Goal: Information Seeking & Learning: Learn about a topic

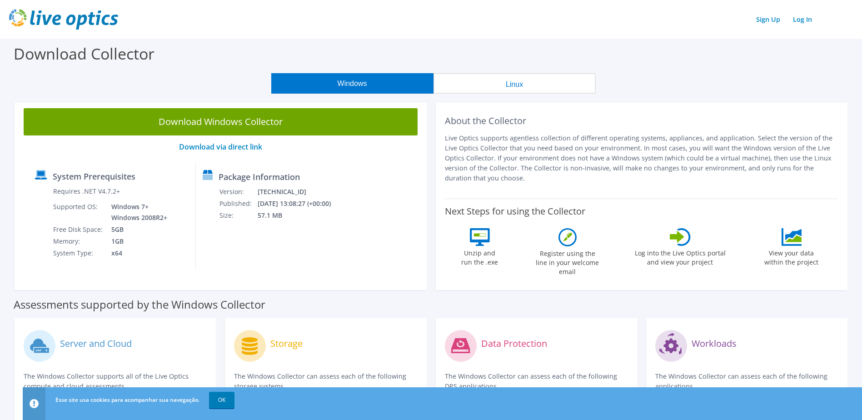
scroll to position [182, 0]
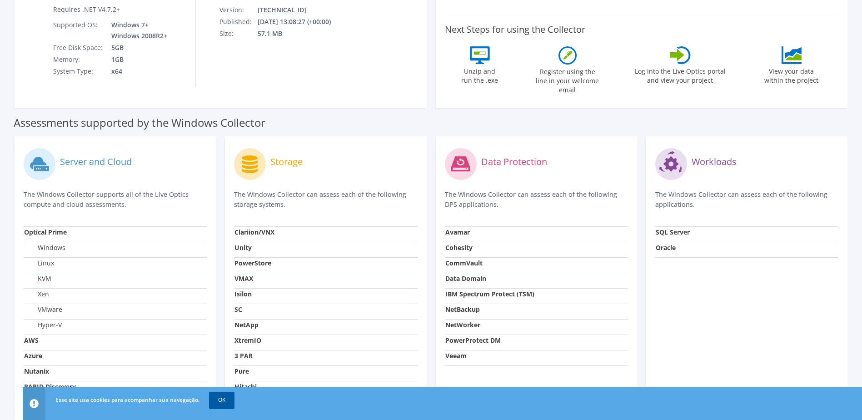
click at [224, 397] on link "OK" at bounding box center [221, 400] width 25 height 16
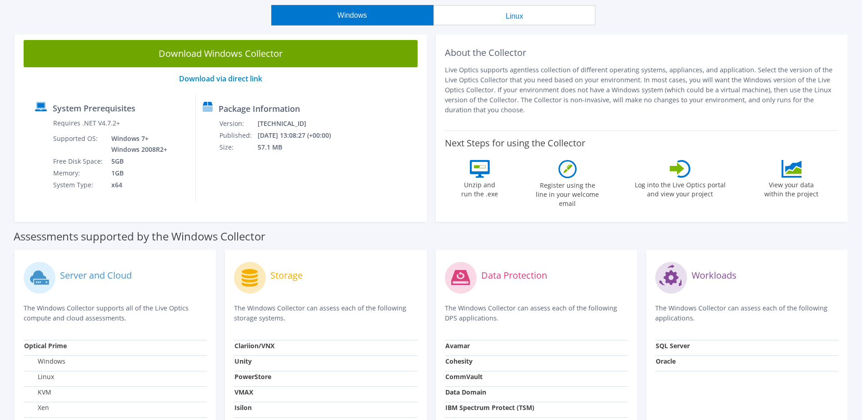
scroll to position [0, 0]
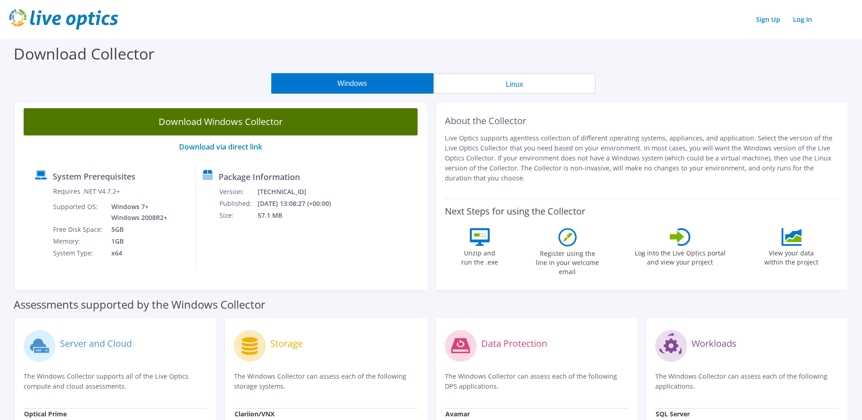
click at [199, 118] on link "Download Windows Collector" at bounding box center [221, 121] width 394 height 27
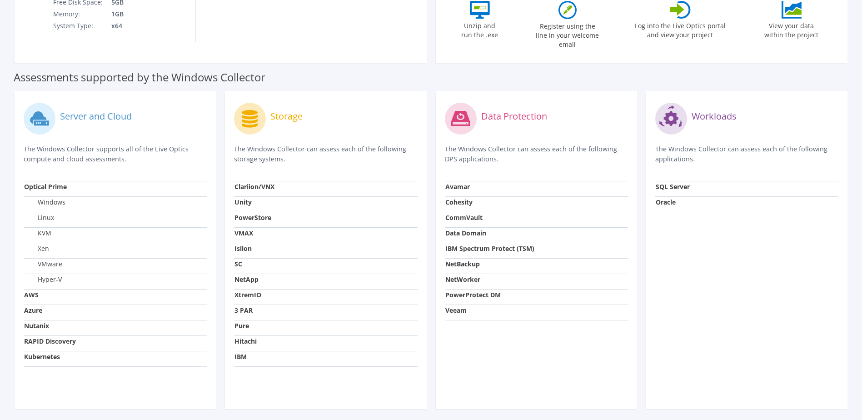
scroll to position [255, 0]
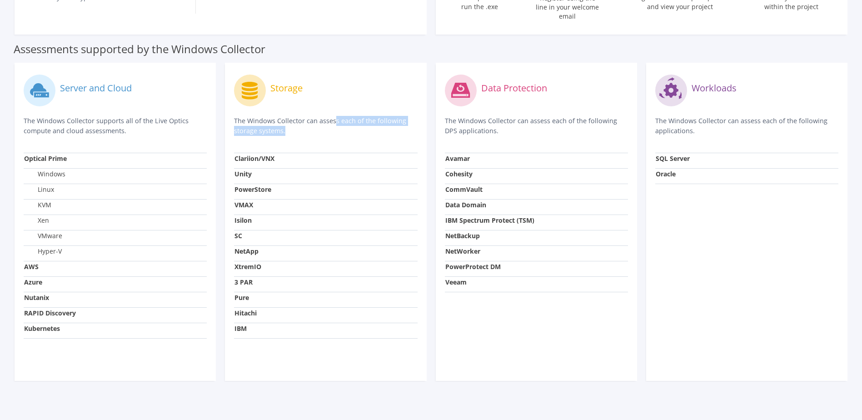
drag, startPoint x: 255, startPoint y: 117, endPoint x: 369, endPoint y: 130, distance: 115.2
click at [369, 130] on div "Storage The Windows Collector can assess each of the following storage systems." at bounding box center [325, 112] width 183 height 81
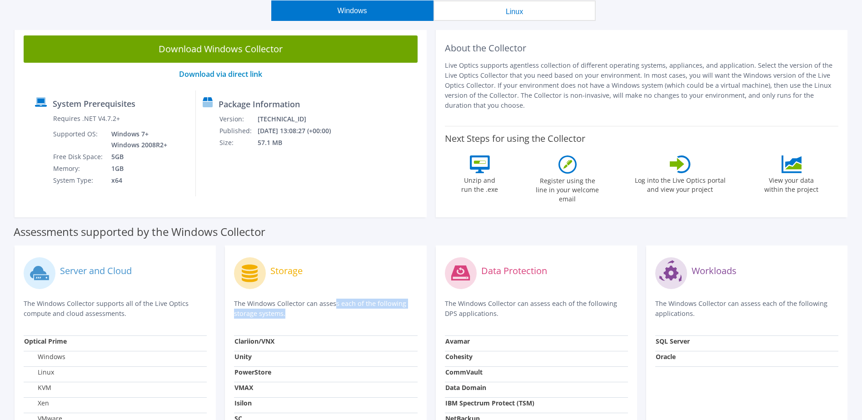
scroll to position [0, 0]
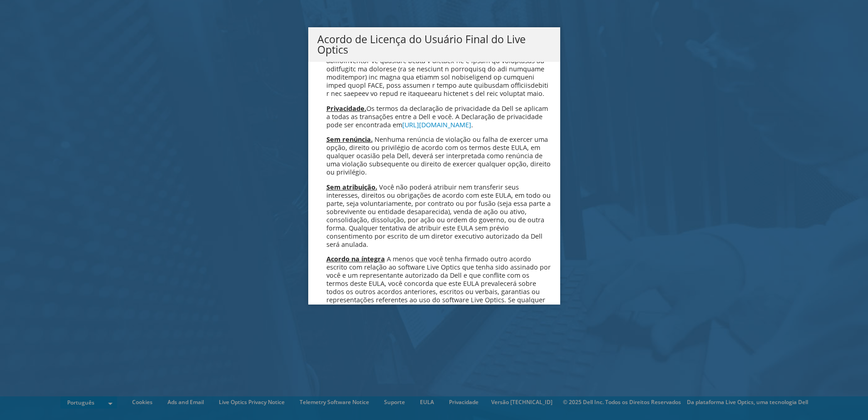
scroll to position [3631, 0]
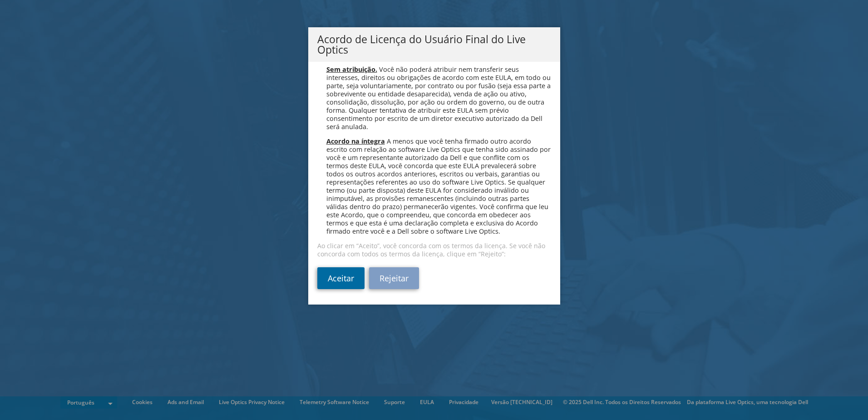
click at [337, 278] on link "Aceitar" at bounding box center [340, 278] width 47 height 22
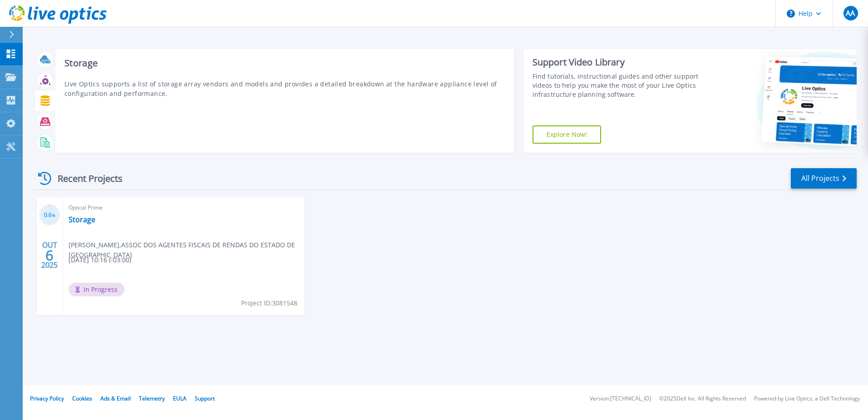
click at [50, 102] on icon at bounding box center [45, 100] width 10 height 10
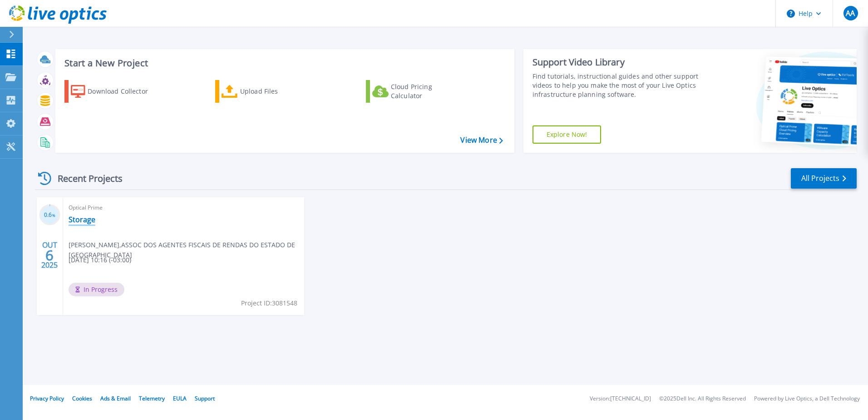
click at [82, 224] on link "Storage" at bounding box center [82, 219] width 27 height 9
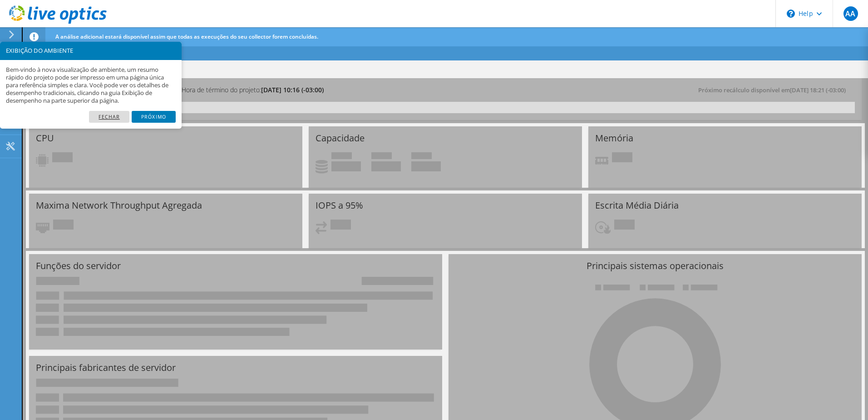
click at [116, 116] on link "Fechar" at bounding box center [109, 117] width 40 height 12
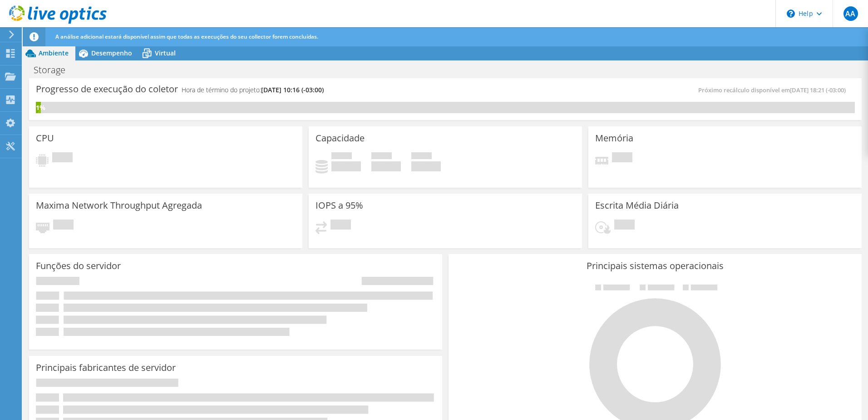
scroll to position [283, 0]
drag, startPoint x: 185, startPoint y: 88, endPoint x: 349, endPoint y: 96, distance: 164.2
click at [349, 96] on div "Progresso de execução do coletor Hora de término do projeto: 10/09/2025, 10:16 …" at bounding box center [241, 93] width 410 height 17
click at [428, 91] on div "Progresso de execução do coletor Hora de término do projeto: 10/09/2025, 10:16 …" at bounding box center [241, 93] width 410 height 17
drag, startPoint x: 197, startPoint y: 89, endPoint x: 261, endPoint y: 89, distance: 64.0
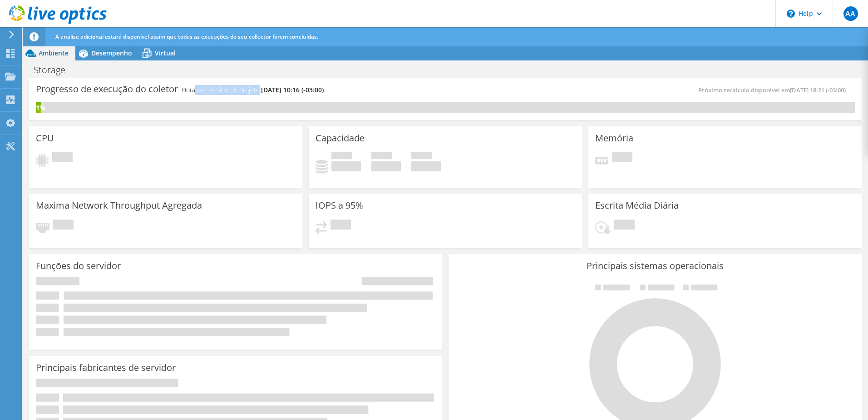
click at [261, 89] on h4 "Hora de término do projeto: 10/09/2025, 10:16 (-03:00)" at bounding box center [253, 90] width 142 height 10
drag, startPoint x: 775, startPoint y: 88, endPoint x: 620, endPoint y: 88, distance: 154.9
click at [620, 88] on div "Próximo recálculo disponível em 10/06/2025, 18:21 (-03:00)" at bounding box center [651, 90] width 410 height 10
click at [109, 54] on span "Desempenho" at bounding box center [111, 53] width 41 height 9
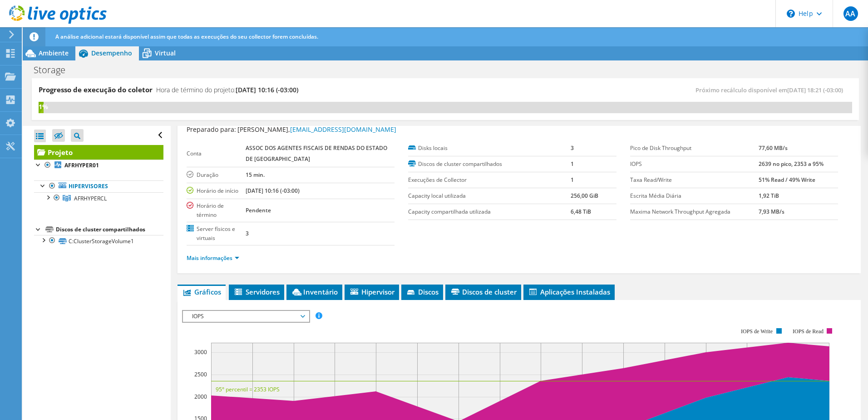
scroll to position [27, 0]
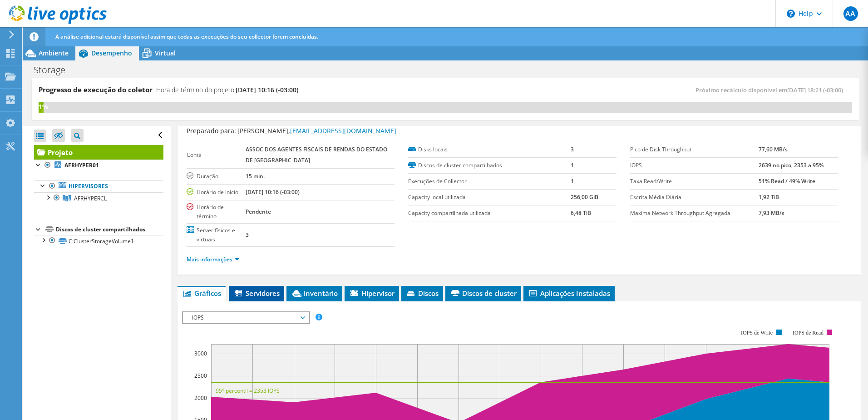
click at [260, 288] on span "Servidores" at bounding box center [256, 292] width 46 height 9
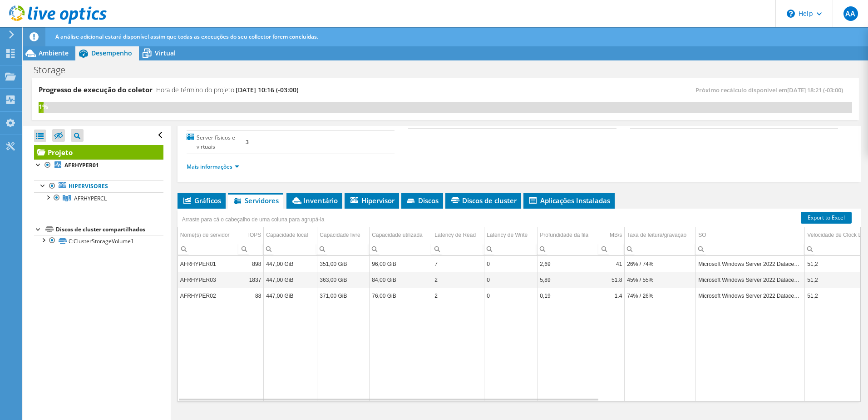
scroll to position [128, 0]
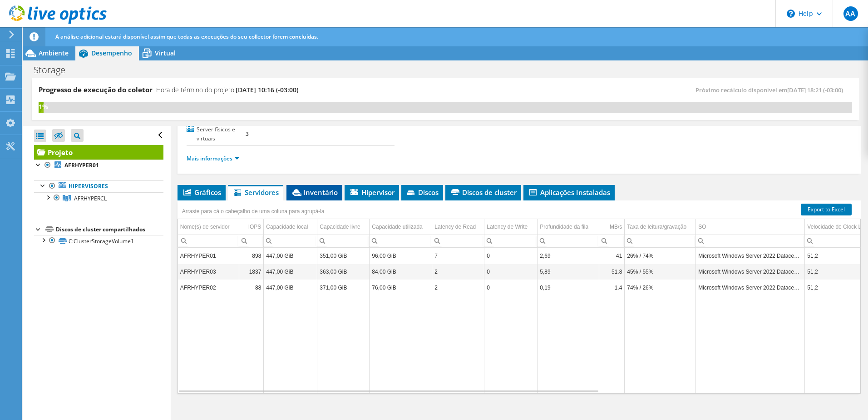
click at [316, 188] on span "Inventário" at bounding box center [314, 192] width 47 height 9
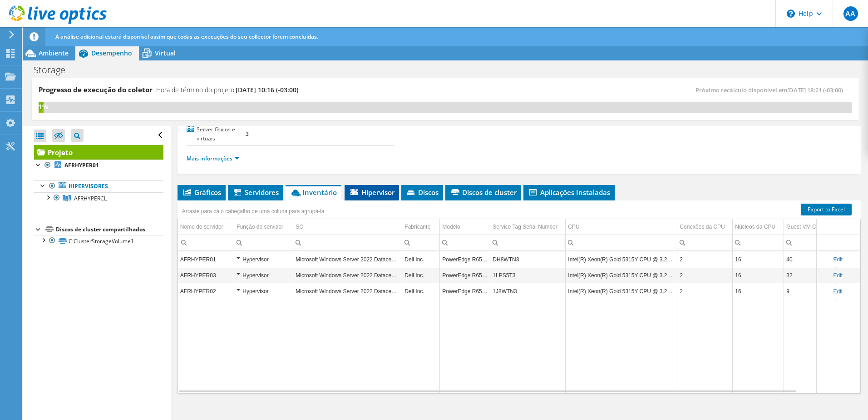
click at [379, 188] on span "Hipervisor" at bounding box center [371, 192] width 45 height 9
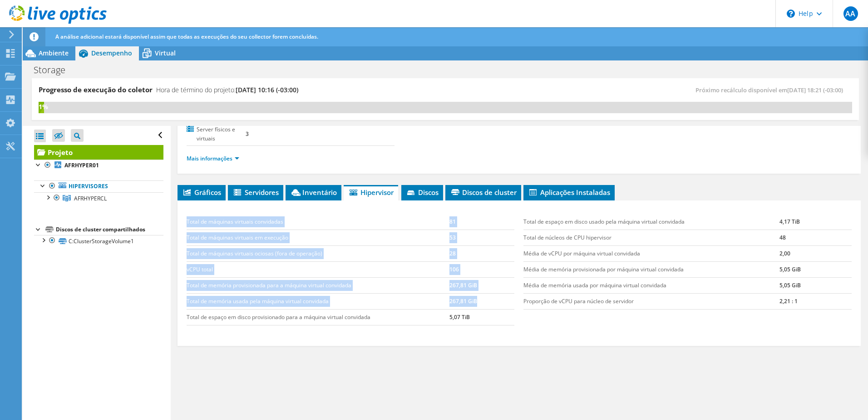
drag, startPoint x: 483, startPoint y: 294, endPoint x: 177, endPoint y: 298, distance: 306.6
click at [177, 298] on div "Projeto Detalhes Preparado para: Rafael Furlan, ti@afresp.org.br Conta ASSOC DO…" at bounding box center [519, 213] width 697 height 430
drag, startPoint x: 177, startPoint y: 298, endPoint x: 344, endPoint y: 298, distance: 167.6
click at [344, 298] on td "Total de memória usada pela máquina virtual convidada" at bounding box center [318, 301] width 263 height 16
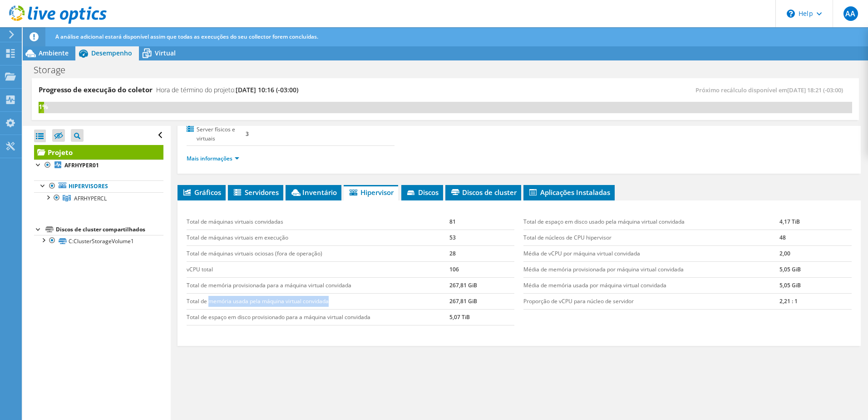
drag, startPoint x: 213, startPoint y: 297, endPoint x: 338, endPoint y: 295, distance: 125.4
click at [338, 295] on td "Total de memória usada pela máquina virtual convidada" at bounding box center [318, 301] width 263 height 16
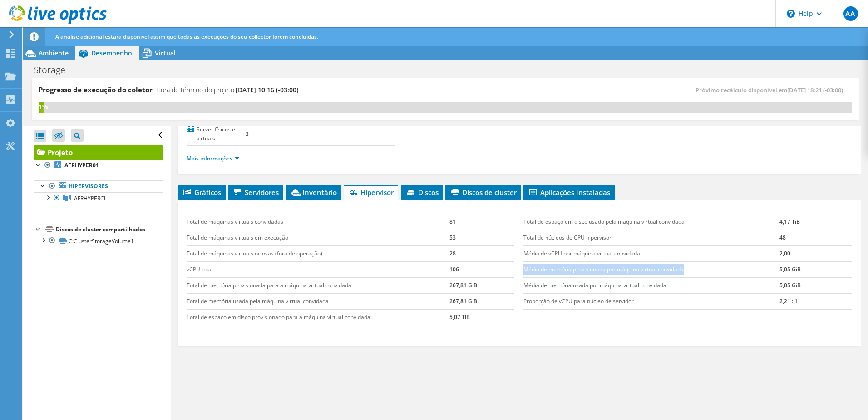
drag, startPoint x: 552, startPoint y: 264, endPoint x: 702, endPoint y: 263, distance: 150.3
click at [702, 263] on td "Média de memória provisionada por máquina virtual convidada" at bounding box center [652, 269] width 256 height 16
drag, startPoint x: 702, startPoint y: 263, endPoint x: 674, endPoint y: 285, distance: 35.6
click at [674, 285] on td "Média de memória usada por máquina virtual convidada" at bounding box center [652, 285] width 256 height 16
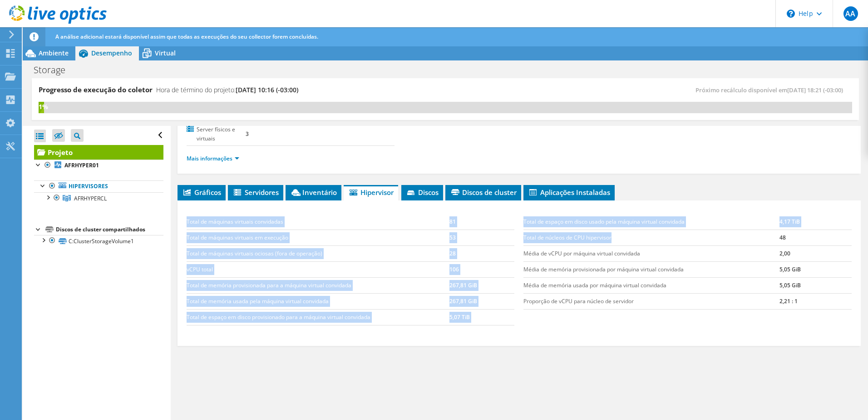
drag, startPoint x: 515, startPoint y: 232, endPoint x: 629, endPoint y: 232, distance: 114.5
click at [629, 232] on div "Total de máquinas virtuais convidadas 81 Total de máquinas virtuais em execução…" at bounding box center [519, 269] width 674 height 129
click at [628, 233] on td "Total de núcleos de CPU hipervisor" at bounding box center [652, 237] width 256 height 16
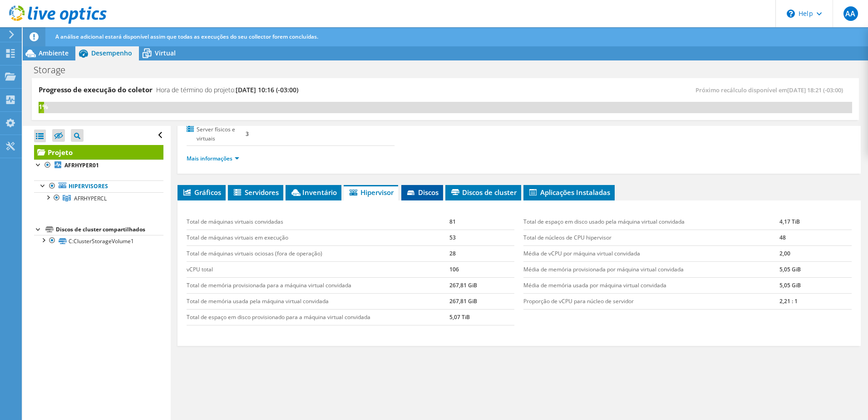
click at [423, 188] on span "Discos" at bounding box center [422, 192] width 33 height 9
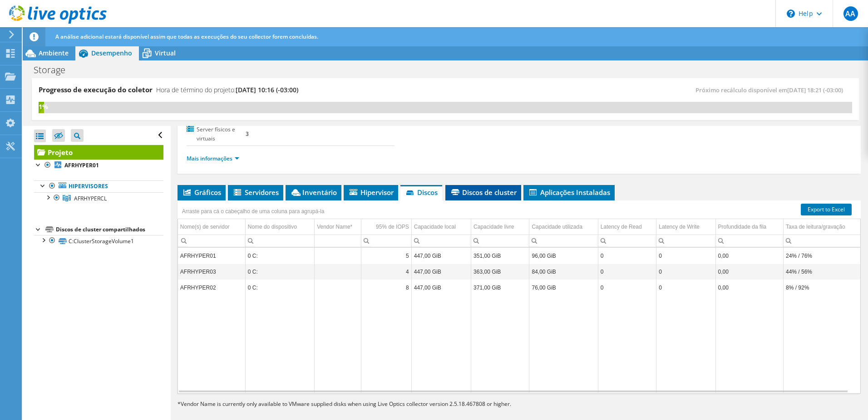
click at [504, 188] on span "Discos de cluster" at bounding box center [483, 192] width 67 height 9
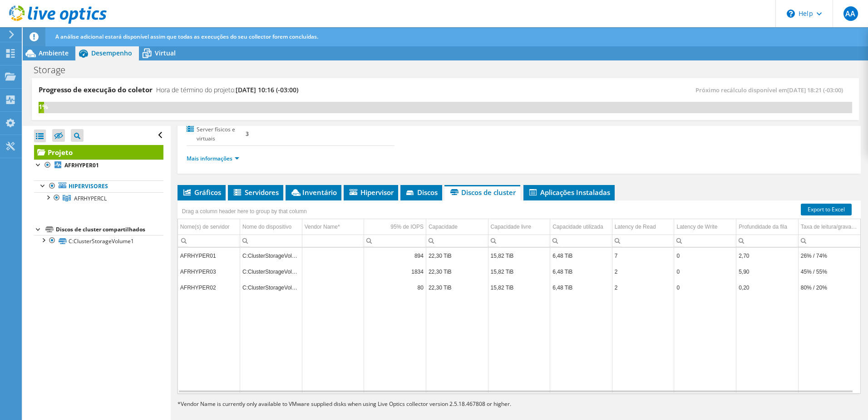
click at [443, 266] on td "22,30 TiB" at bounding box center [457, 271] width 62 height 16
click at [417, 266] on td "1834" at bounding box center [395, 271] width 62 height 16
click at [187, 270] on td "AFRHYPER03" at bounding box center [209, 271] width 62 height 16
click at [423, 282] on td "80" at bounding box center [395, 287] width 62 height 16
click at [597, 188] on span "Aplicações Instaladas" at bounding box center [569, 192] width 82 height 9
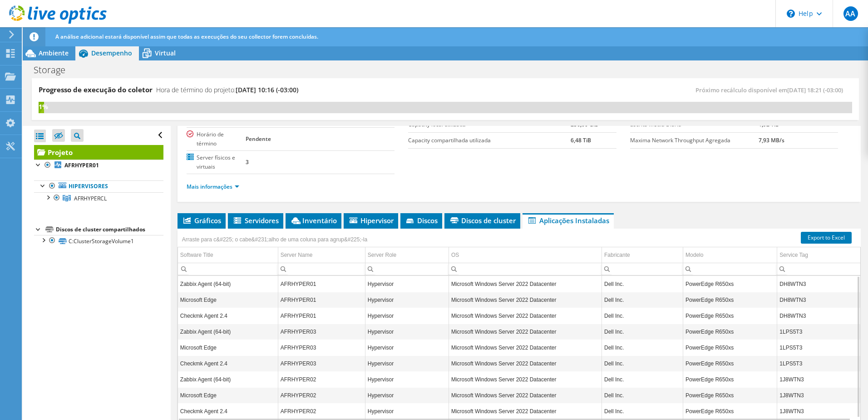
scroll to position [83, 0]
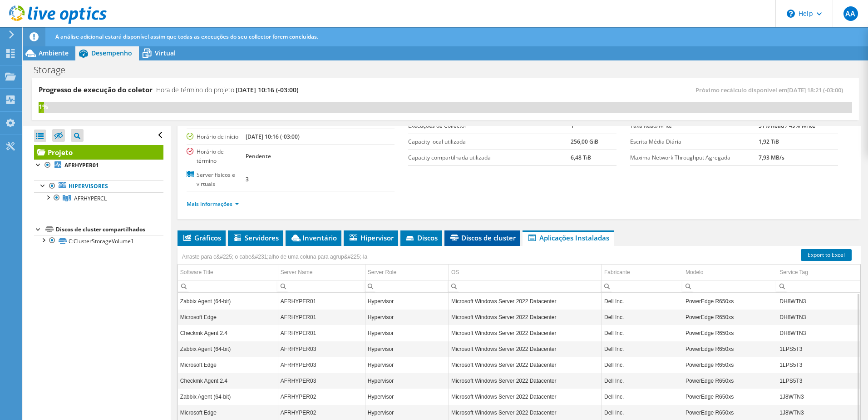
click at [486, 233] on span "Discos de cluster" at bounding box center [482, 237] width 67 height 9
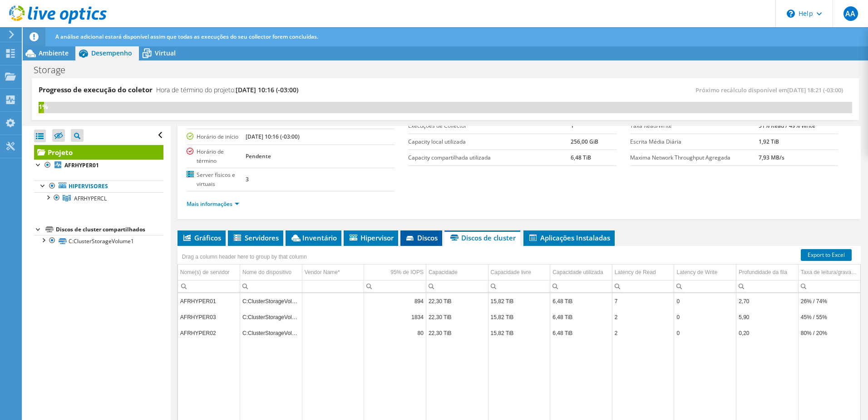
click at [420, 233] on span "Discos" at bounding box center [421, 237] width 33 height 9
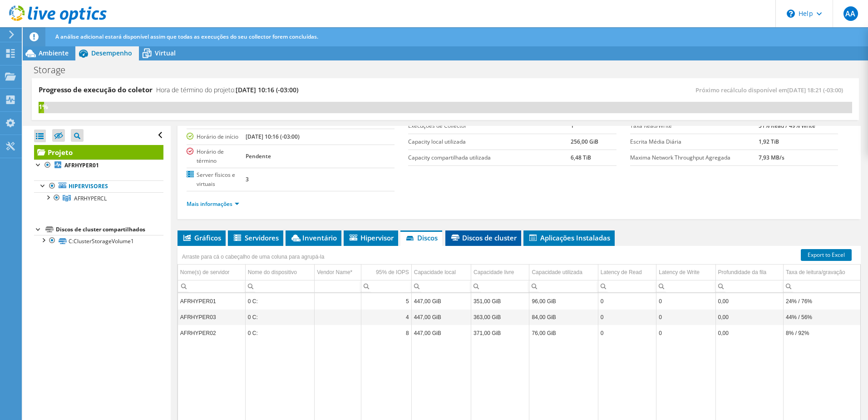
click at [481, 234] on span "Discos de cluster" at bounding box center [483, 237] width 67 height 9
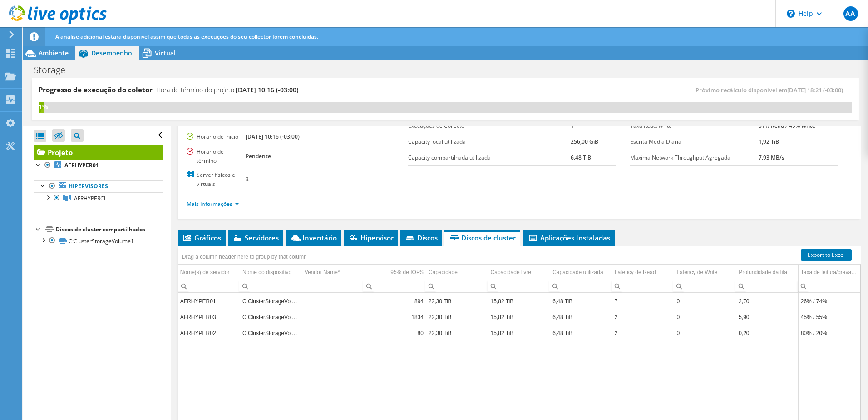
click at [413, 311] on td "1834" at bounding box center [395, 317] width 62 height 16
click at [415, 311] on td "1834" at bounding box center [395, 317] width 62 height 16
click at [117, 242] on link "C:ClusterStorageVolume1" at bounding box center [98, 241] width 129 height 12
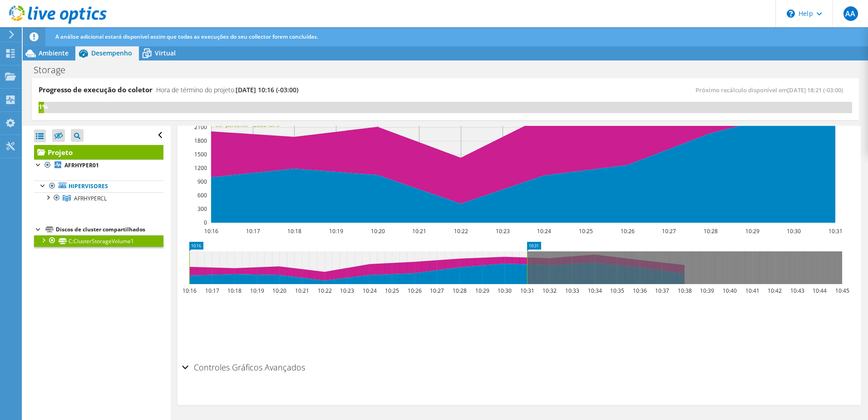
scroll to position [54, 0]
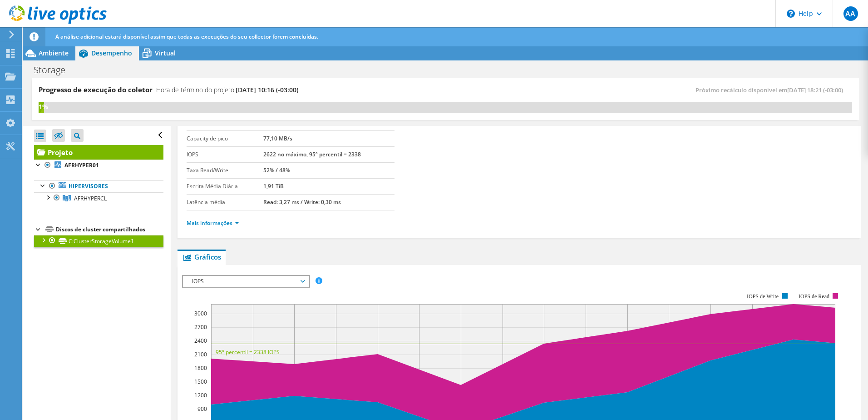
click at [264, 280] on span "IOPS" at bounding box center [246, 281] width 117 height 11
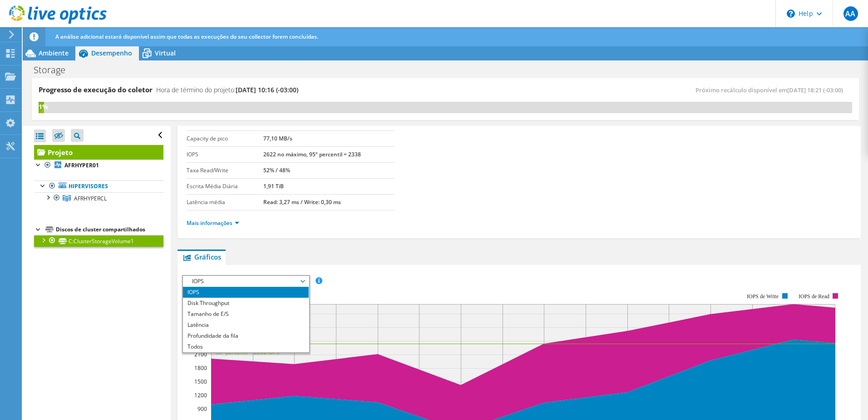
click at [264, 280] on span "IOPS" at bounding box center [246, 281] width 117 height 11
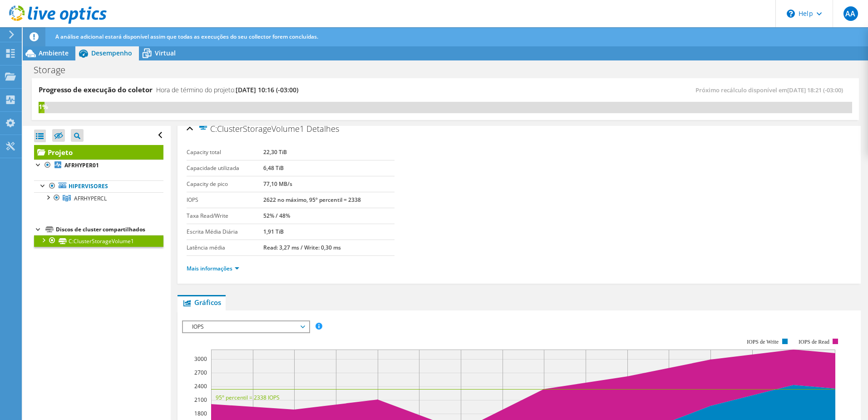
scroll to position [0, 0]
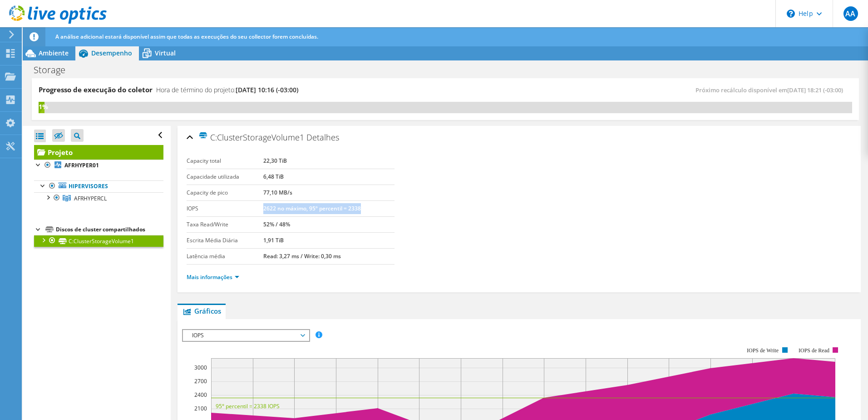
drag, startPoint x: 263, startPoint y: 209, endPoint x: 364, endPoint y: 207, distance: 101.3
click at [364, 207] on td "2622 no máximo, 95º percentil = 2338" at bounding box center [328, 208] width 131 height 16
click at [263, 192] on b "77,10 MB/s" at bounding box center [277, 192] width 29 height 8
drag, startPoint x: 259, startPoint y: 193, endPoint x: 313, endPoint y: 193, distance: 54.0
click at [313, 193] on tr "Capacity de pico 77,10 MB/s" at bounding box center [291, 192] width 208 height 16
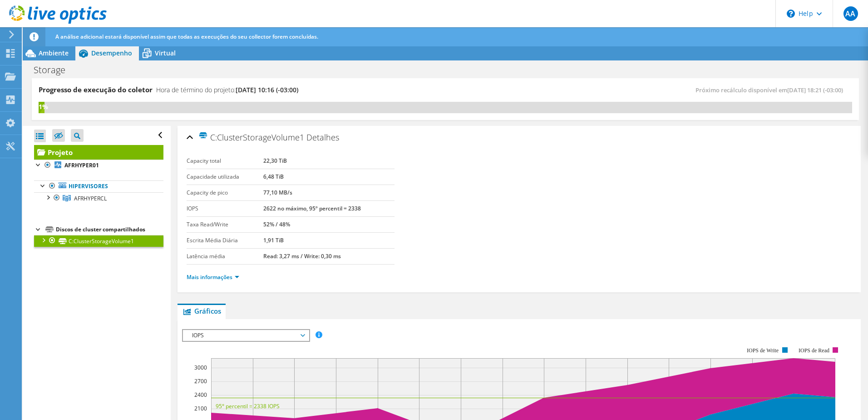
drag, startPoint x: 273, startPoint y: 175, endPoint x: 294, endPoint y: 175, distance: 21.8
click at [294, 175] on tr "Capacidade utilizada 6,48 TiB" at bounding box center [291, 176] width 208 height 16
drag, startPoint x: 295, startPoint y: 175, endPoint x: 253, endPoint y: 163, distance: 44.0
click at [253, 163] on label "Capacity total" at bounding box center [225, 160] width 77 height 9
click at [47, 198] on div at bounding box center [47, 196] width 9 height 9
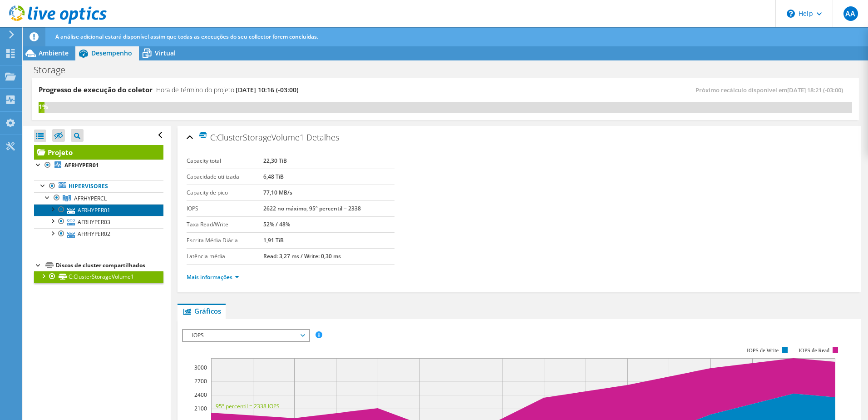
click at [101, 209] on link "AFRHYPER01" at bounding box center [98, 210] width 129 height 12
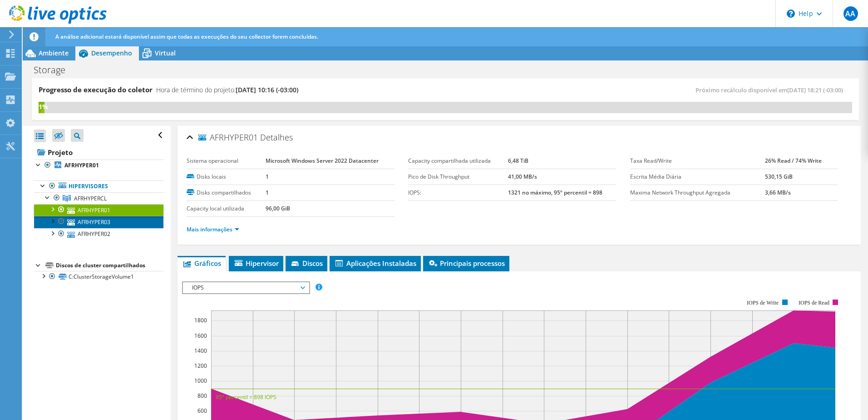
click at [104, 222] on link "AFRHYPER03" at bounding box center [98, 222] width 129 height 12
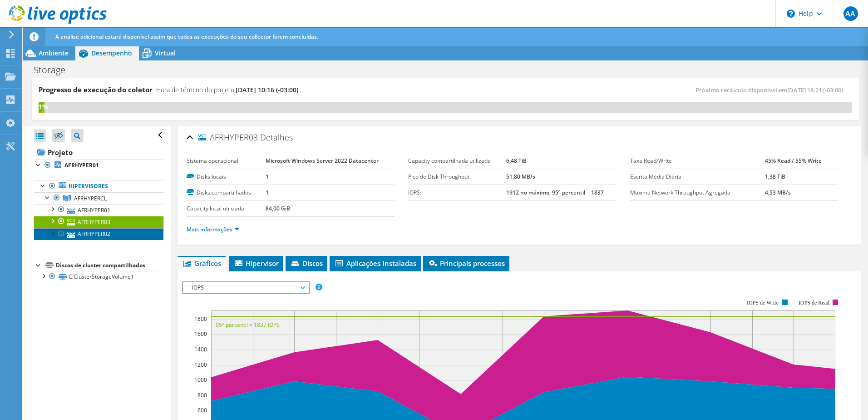
click at [104, 235] on link "AFRHYPER02" at bounding box center [98, 234] width 129 height 12
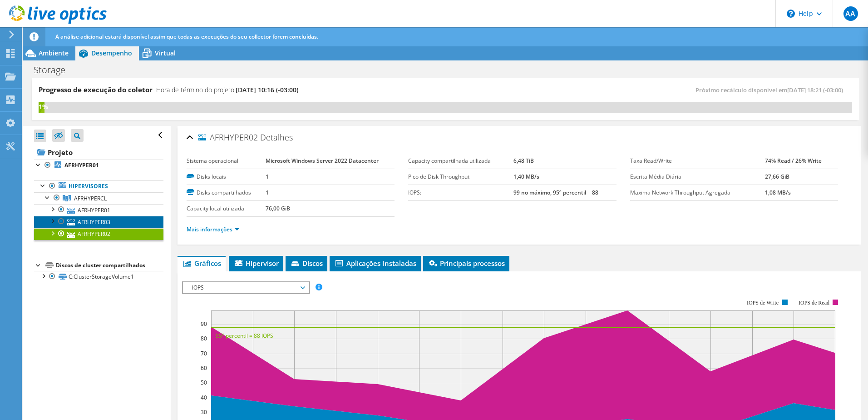
click at [105, 225] on link "AFRHYPER03" at bounding box center [98, 222] width 129 height 12
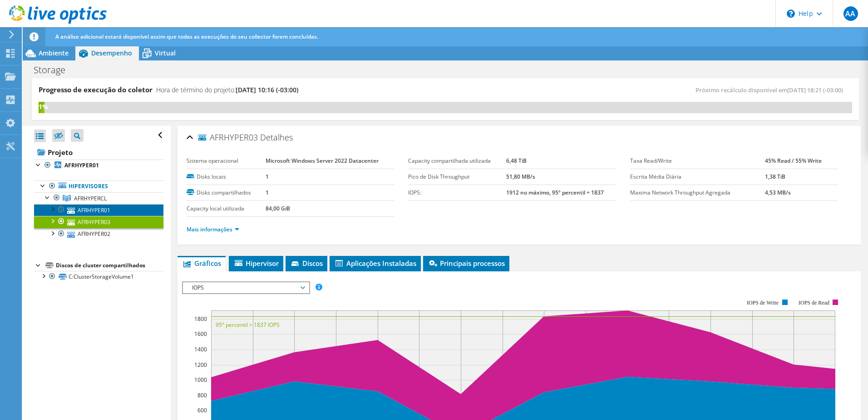
click at [104, 210] on link "AFRHYPER01" at bounding box center [98, 210] width 129 height 12
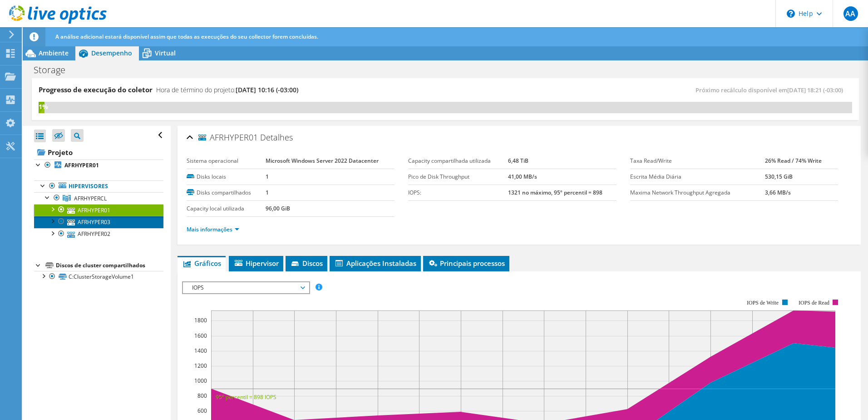
click at [102, 219] on link "AFRHYPER03" at bounding box center [98, 222] width 129 height 12
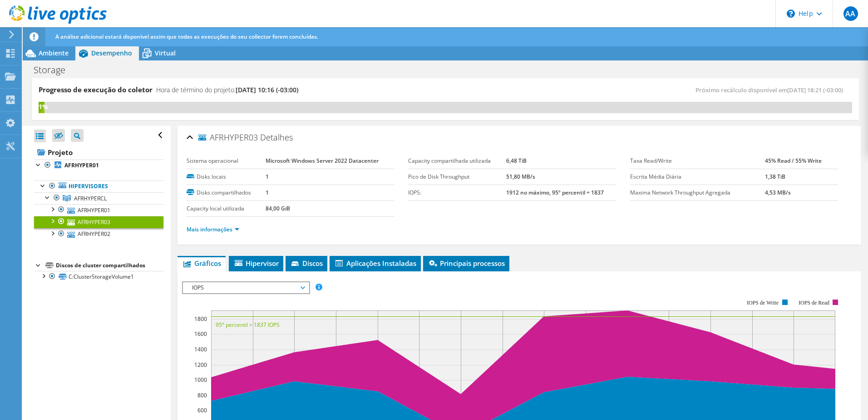
click at [100, 227] on link "AFRHYPER03" at bounding box center [98, 222] width 129 height 12
click at [99, 233] on link "AFRHYPER02" at bounding box center [98, 234] width 129 height 12
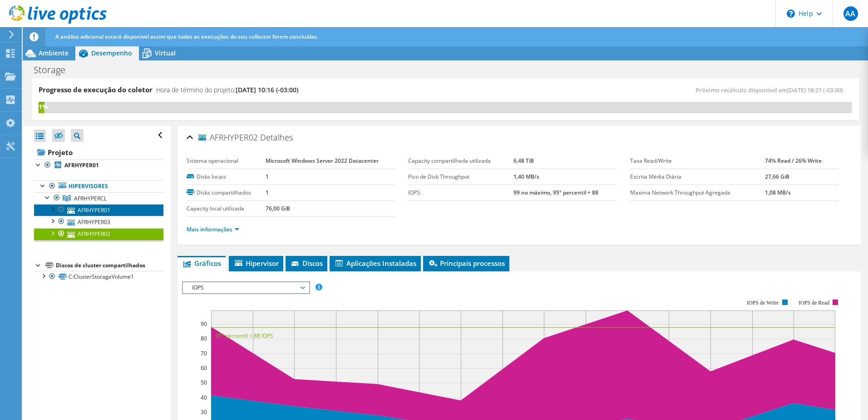
click at [99, 212] on link "AFRHYPER01" at bounding box center [98, 210] width 129 height 12
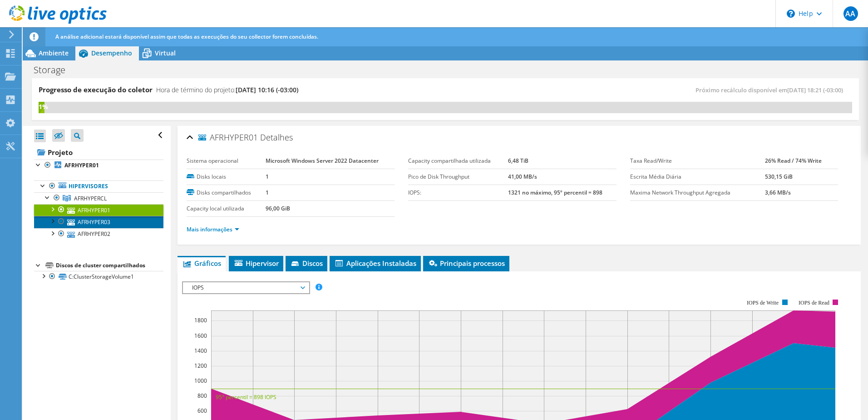
click at [98, 221] on link "AFRHYPER03" at bounding box center [98, 222] width 129 height 12
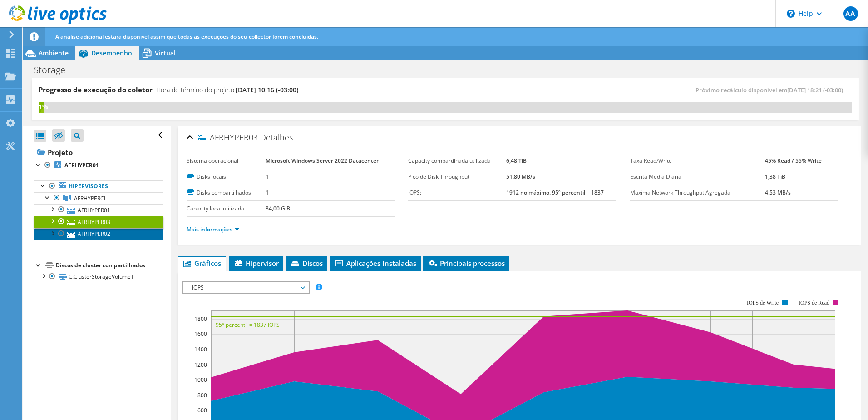
click at [100, 229] on link "AFRHYPER02" at bounding box center [98, 234] width 129 height 12
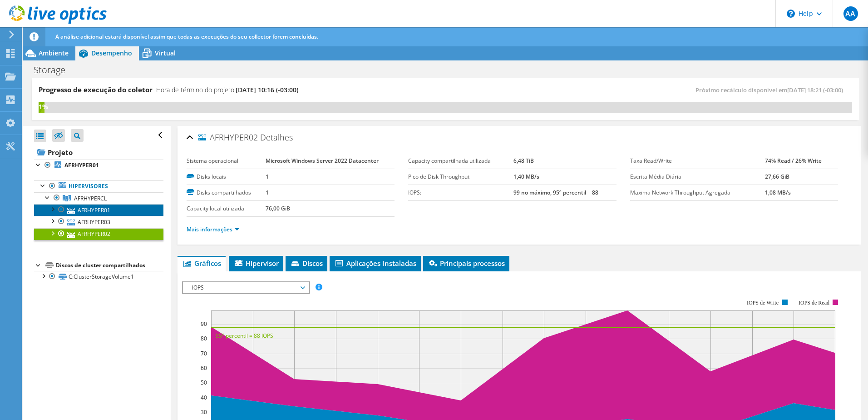
click at [91, 209] on link "AFRHYPER01" at bounding box center [98, 210] width 129 height 12
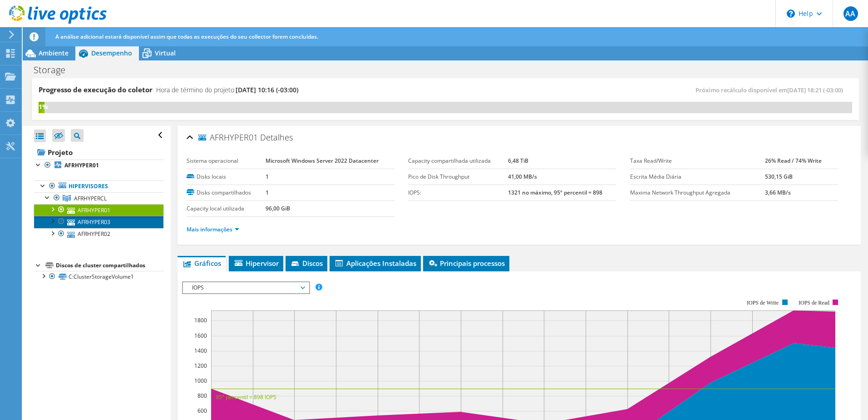
click at [91, 220] on link "AFRHYPER03" at bounding box center [98, 222] width 129 height 12
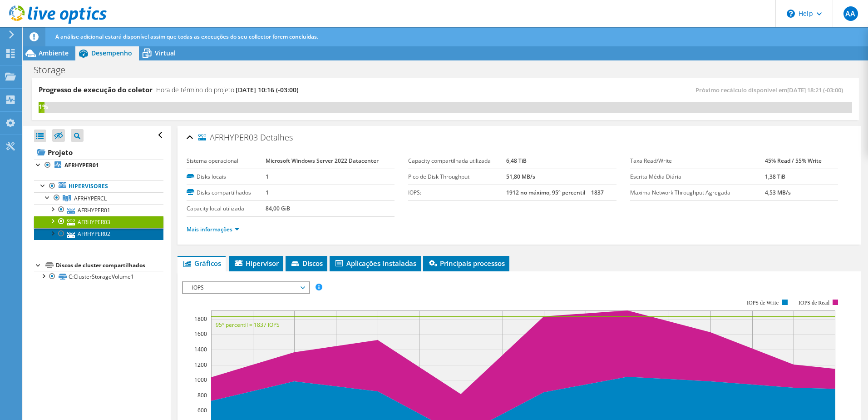
click at [93, 236] on link "AFRHYPER02" at bounding box center [98, 234] width 129 height 12
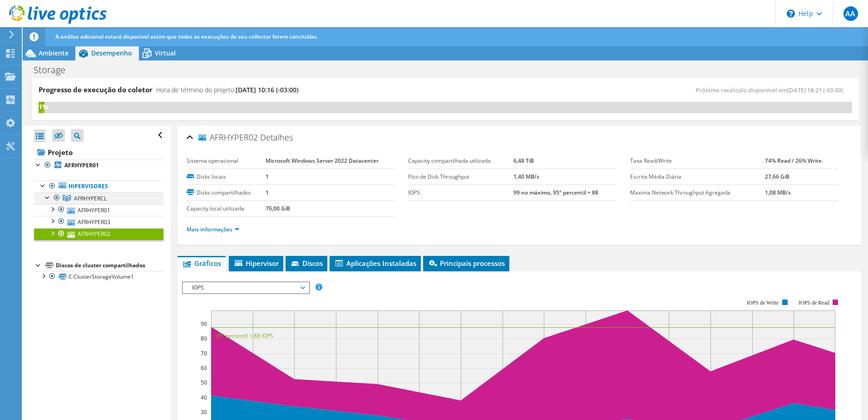
click at [49, 196] on div at bounding box center [47, 196] width 9 height 9
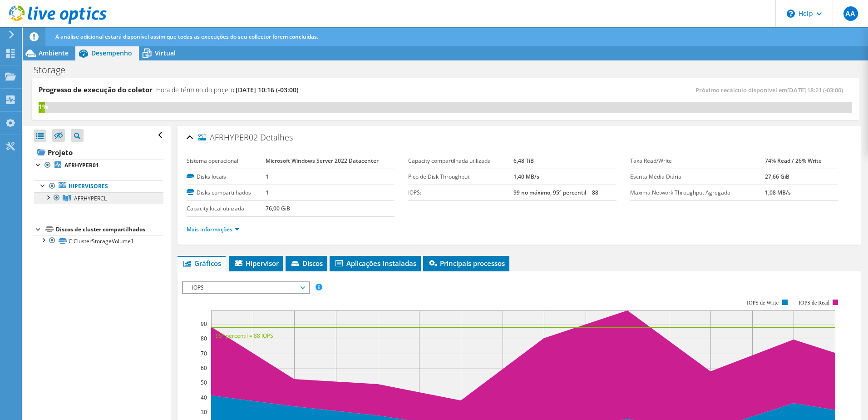
click at [95, 200] on span "AFRHYPERCL" at bounding box center [90, 198] width 33 height 8
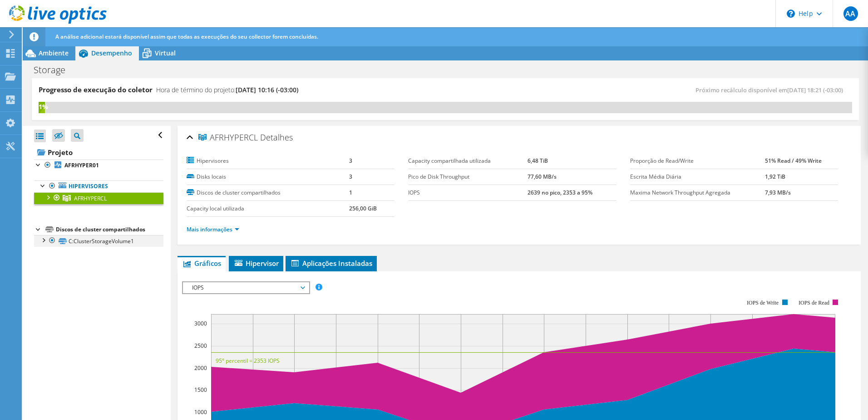
click at [46, 241] on div at bounding box center [43, 239] width 9 height 9
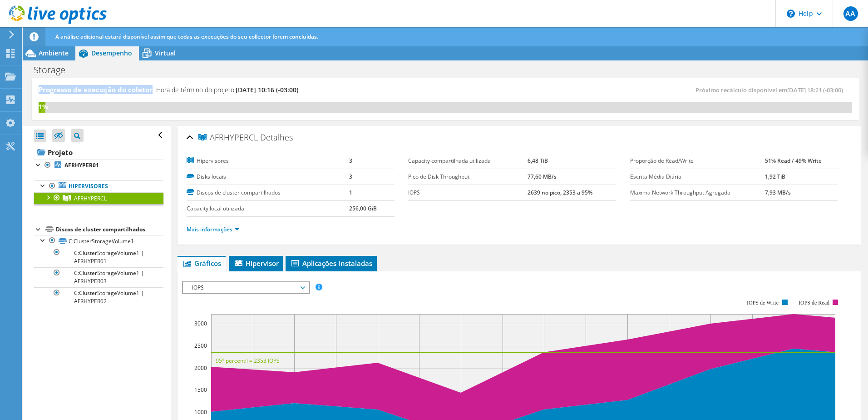
drag, startPoint x: 51, startPoint y: 91, endPoint x: 151, endPoint y: 94, distance: 99.5
click at [151, 94] on div "Progresso de execução do coletor Hora de término do projeto: 10/09/2025, 10:16 …" at bounding box center [242, 93] width 407 height 17
click at [533, 226] on ul "Mais informações" at bounding box center [519, 228] width 665 height 12
drag, startPoint x: 520, startPoint y: 193, endPoint x: 599, endPoint y: 192, distance: 78.6
click at [599, 192] on tr "IOPS 2639 no pico, 2353 a 95%" at bounding box center [512, 192] width 208 height 16
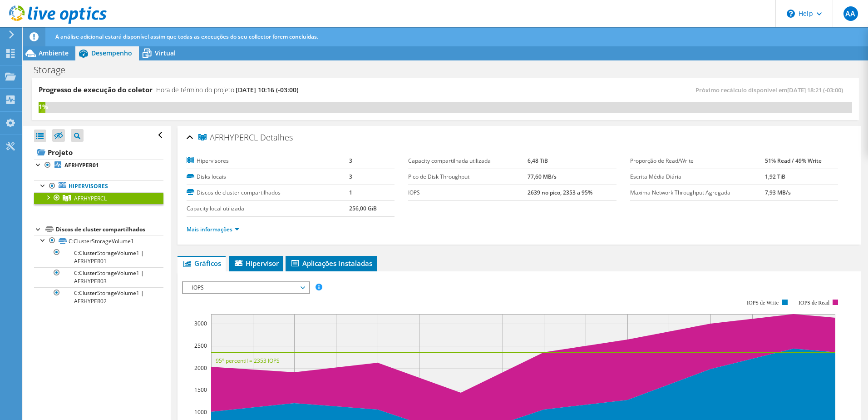
click at [580, 225] on ul "Mais informações" at bounding box center [519, 228] width 665 height 12
click at [149, 55] on icon at bounding box center [147, 53] width 16 height 16
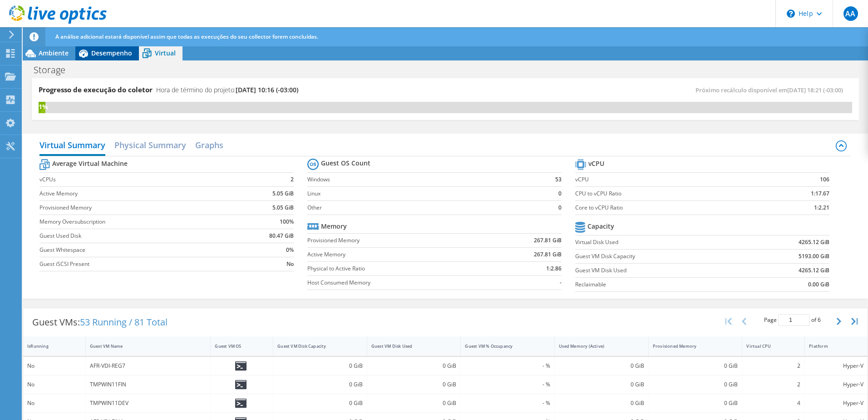
click at [112, 54] on span "Desempenho" at bounding box center [111, 53] width 41 height 9
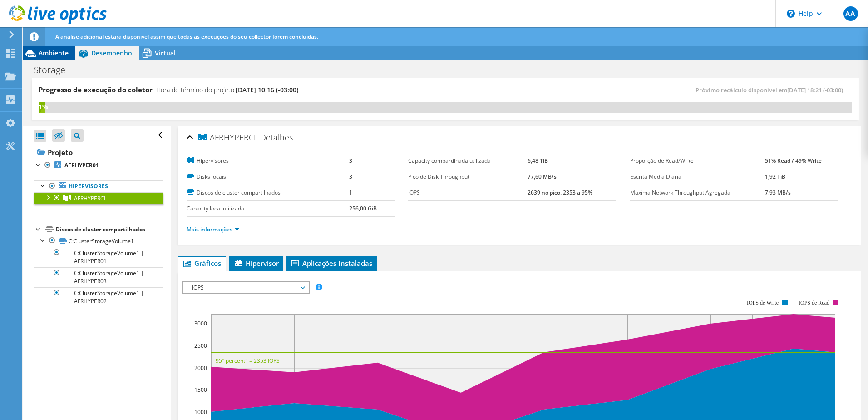
click at [55, 51] on span "Ambiente" at bounding box center [54, 53] width 30 height 9
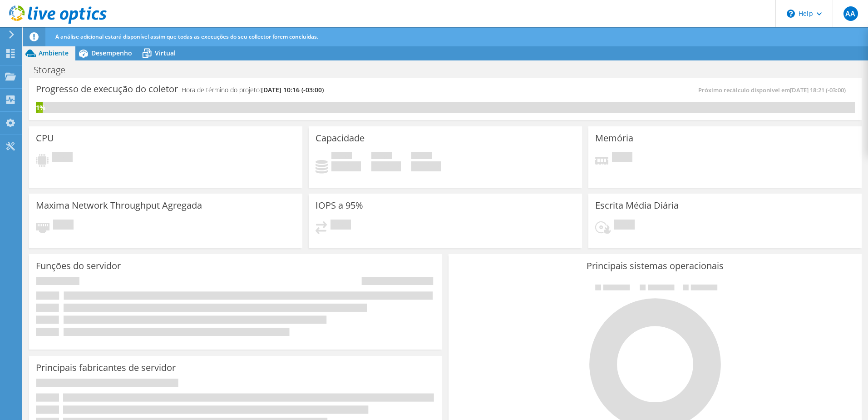
click at [9, 30] on div at bounding box center [53, 15] width 107 height 30
click at [11, 35] on icon at bounding box center [11, 34] width 7 height 8
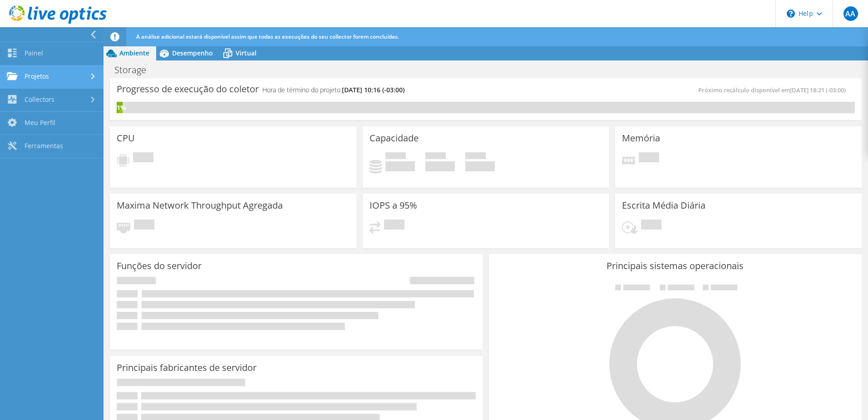
click at [71, 78] on link "Projetos" at bounding box center [52, 76] width 104 height 23
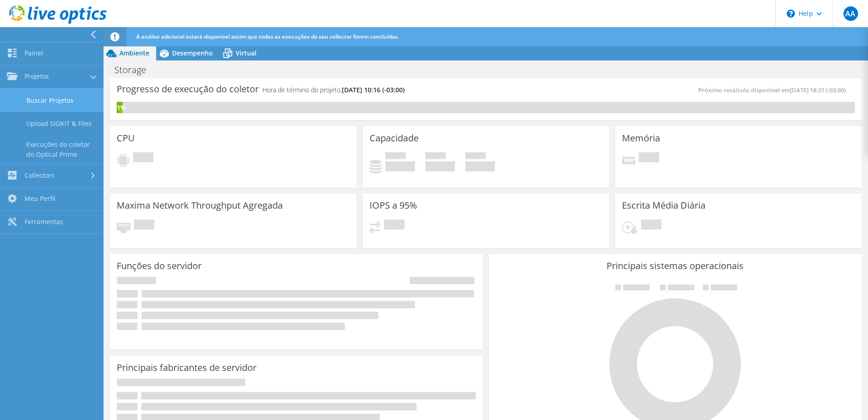
click at [69, 98] on link "Buscar Projetos" at bounding box center [52, 100] width 104 height 23
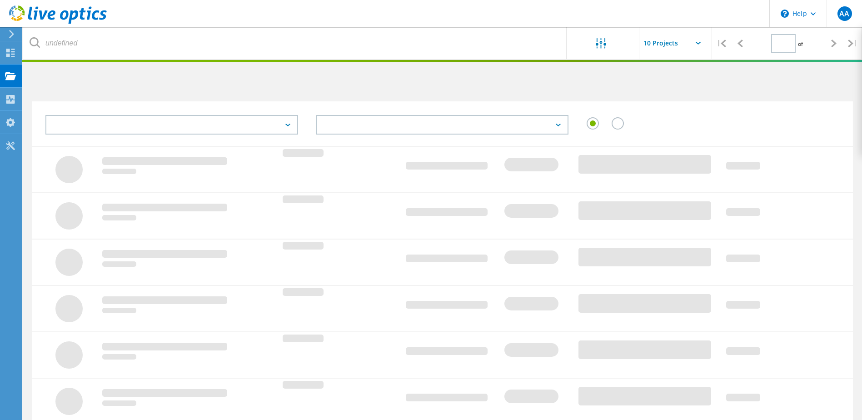
type input "1"
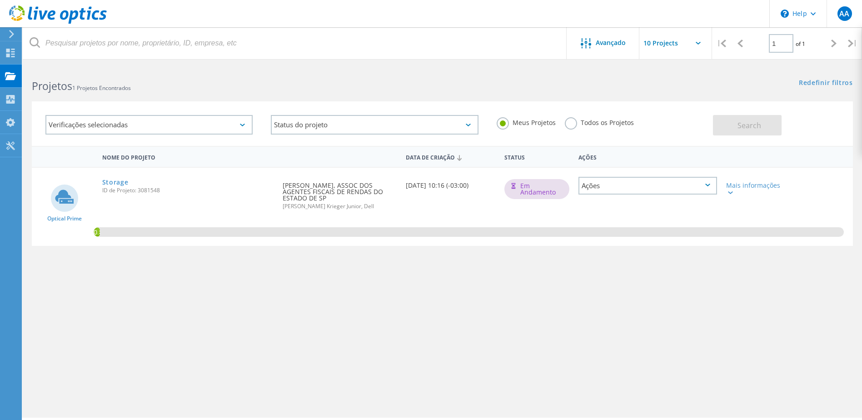
click at [707, 185] on icon at bounding box center [707, 184] width 5 height 3
click at [758, 190] on div "Mais informações" at bounding box center [754, 188] width 57 height 13
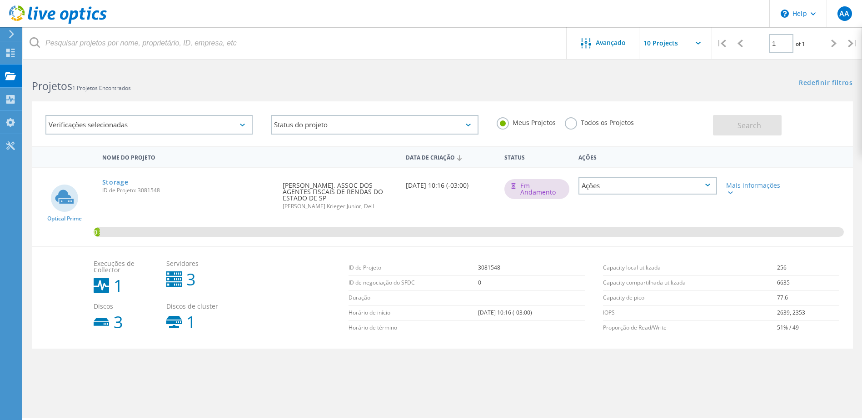
drag, startPoint x: 342, startPoint y: 306, endPoint x: 529, endPoint y: 307, distance: 186.7
click at [529, 307] on div "Execuções de Collector 1 Servidores 3 Discos 3 Discos de cluster 1 ID de Projet…" at bounding box center [470, 298] width 763 height 84
drag, startPoint x: 529, startPoint y: 307, endPoint x: 481, endPoint y: 307, distance: 47.7
click at [483, 307] on td "[DATE] 10:16 (-03:00)" at bounding box center [531, 312] width 107 height 15
drag, startPoint x: 466, startPoint y: 308, endPoint x: 532, endPoint y: 307, distance: 65.9
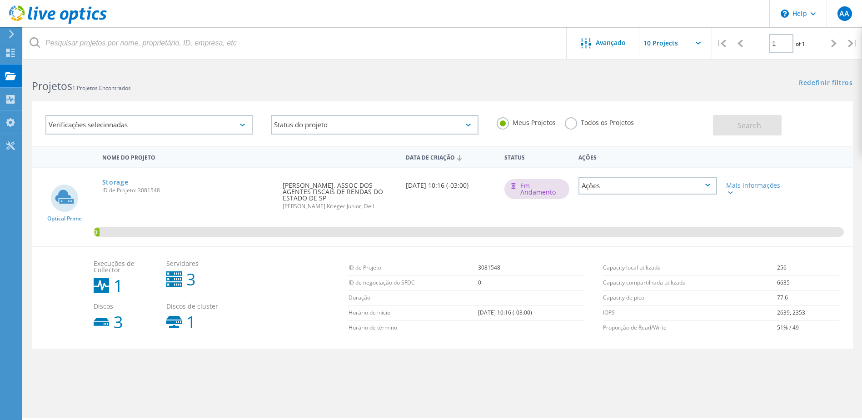
click at [532, 307] on td "[DATE] 10:16 (-03:00)" at bounding box center [531, 312] width 107 height 15
click at [367, 307] on td "Horário de início" at bounding box center [413, 312] width 130 height 15
drag, startPoint x: 347, startPoint y: 307, endPoint x: 512, endPoint y: 307, distance: 165.3
click at [512, 307] on div "ID de Projeto 3081548 ID de negociação do SFDC 0 Duração Horário de início 10/0…" at bounding box center [471, 298] width 254 height 84
drag, startPoint x: 512, startPoint y: 307, endPoint x: 484, endPoint y: 307, distance: 28.2
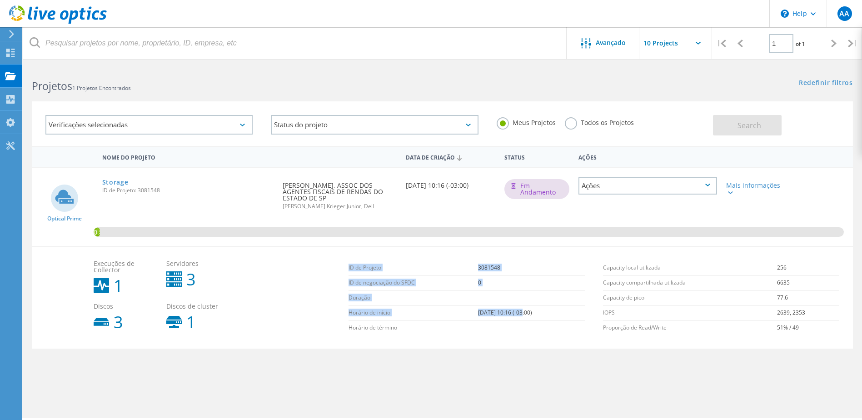
click at [484, 307] on td "[DATE] 10:16 (-03:00)" at bounding box center [531, 312] width 107 height 15
drag, startPoint x: 484, startPoint y: 306, endPoint x: 466, endPoint y: 306, distance: 17.7
click at [478, 306] on td "[DATE] 10:16 (-03:00)" at bounding box center [531, 312] width 107 height 15
drag, startPoint x: 466, startPoint y: 306, endPoint x: 458, endPoint y: 306, distance: 8.2
click at [458, 306] on td "Horário de início" at bounding box center [413, 312] width 130 height 15
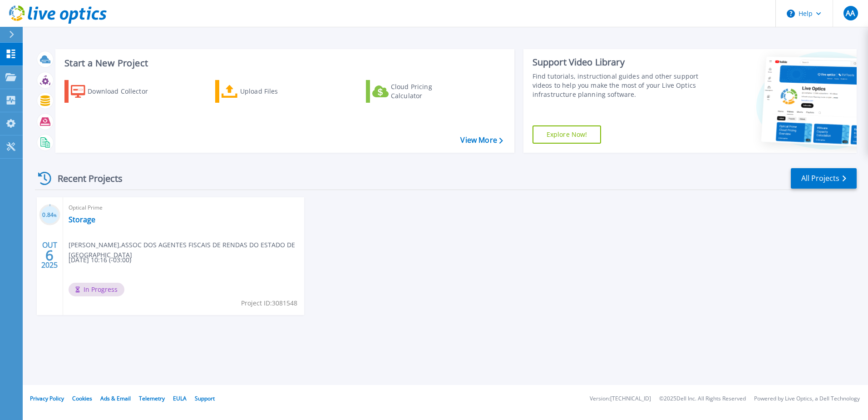
click at [94, 289] on span "In Progress" at bounding box center [97, 289] width 56 height 14
click at [49, 98] on p "Collectors" at bounding box center [39, 101] width 30 height 24
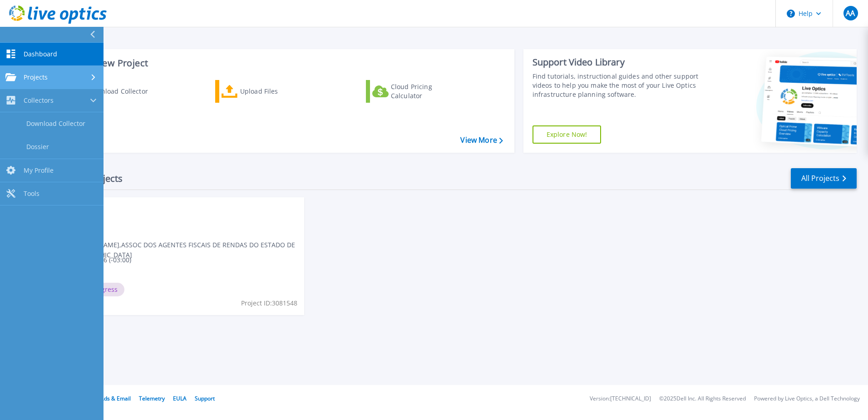
click at [59, 71] on link "Projects Projects" at bounding box center [52, 77] width 104 height 23
click at [55, 76] on div "Projects" at bounding box center [51, 77] width 93 height 8
click at [61, 55] on link "Dashboard Dashboard" at bounding box center [52, 54] width 104 height 23
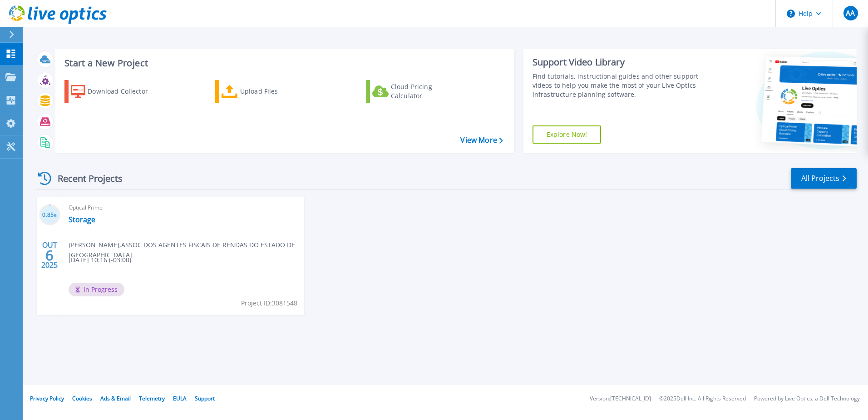
click at [42, 257] on div "OUT 6 2025" at bounding box center [49, 254] width 17 height 33
click at [600, 302] on div "0.85 % [DATE] Optical Prime Storage [PERSON_NAME] , ASSOC DOS AGENTES FISCAIS D…" at bounding box center [442, 265] width 829 height 136
click at [482, 142] on link "View More" at bounding box center [482, 140] width 42 height 9
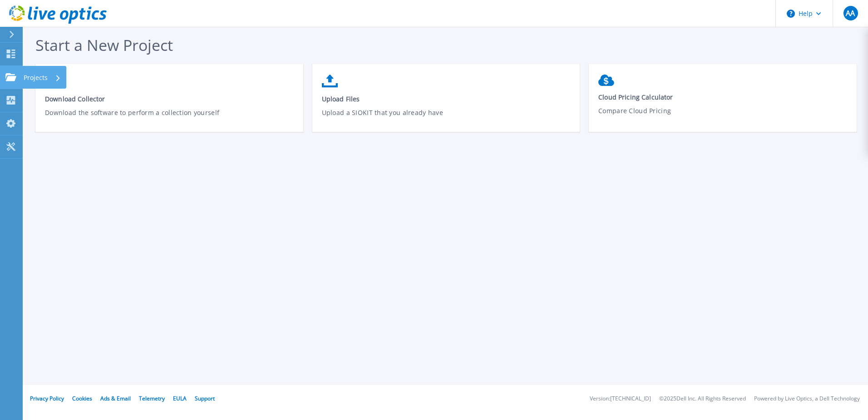
click at [39, 77] on p "Projects" at bounding box center [36, 78] width 24 height 24
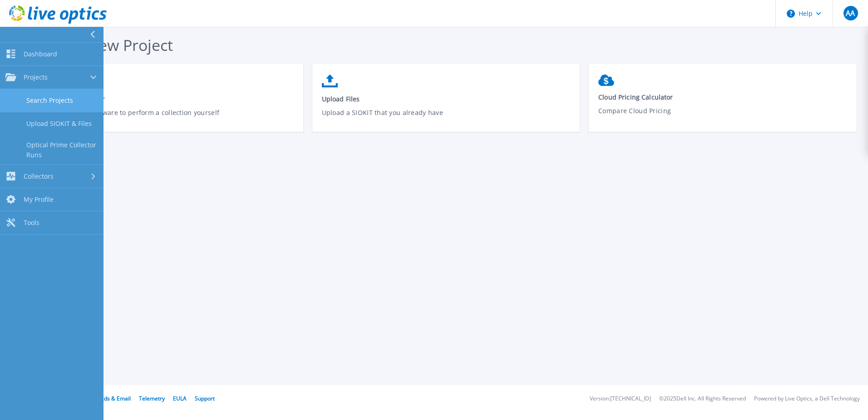
click at [61, 104] on link "Search Projects" at bounding box center [52, 100] width 104 height 23
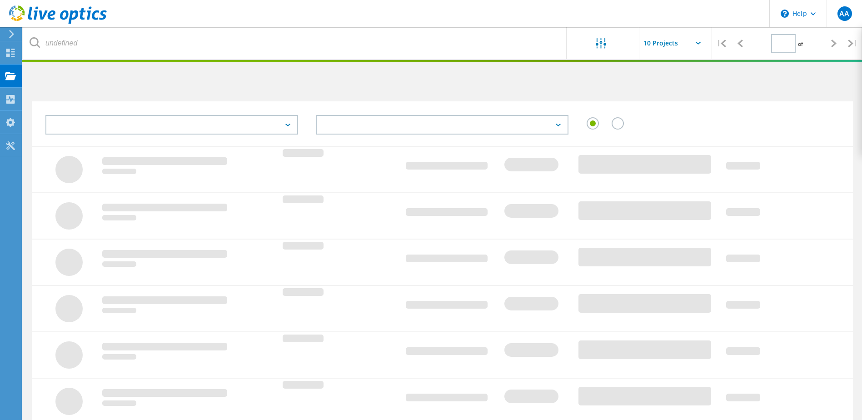
type input "1"
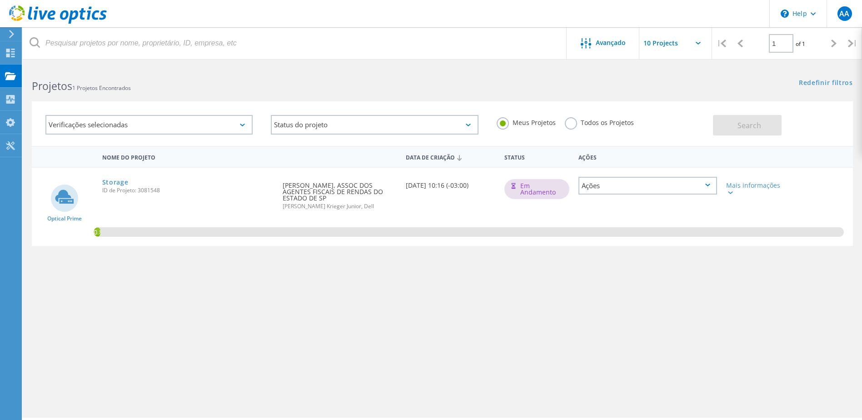
click at [125, 196] on div "Storage ID de Projeto: 3081548" at bounding box center [188, 185] width 181 height 35
click at [72, 206] on circle at bounding box center [64, 197] width 27 height 27
click at [162, 129] on div "Verificações selecionadas" at bounding box center [148, 125] width 207 height 20
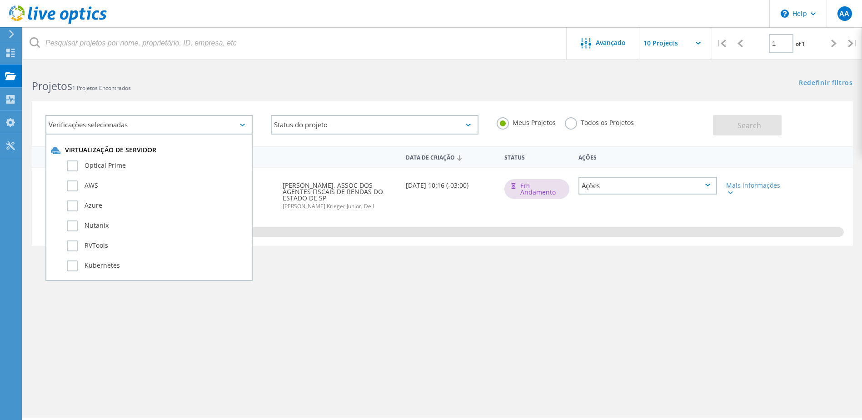
click at [162, 129] on div "Verificações selecionadas" at bounding box center [148, 125] width 207 height 20
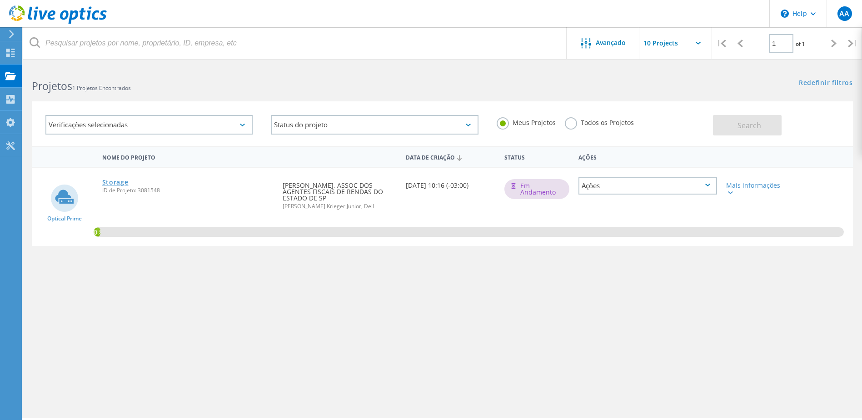
click at [118, 180] on link "Storage" at bounding box center [115, 182] width 26 height 6
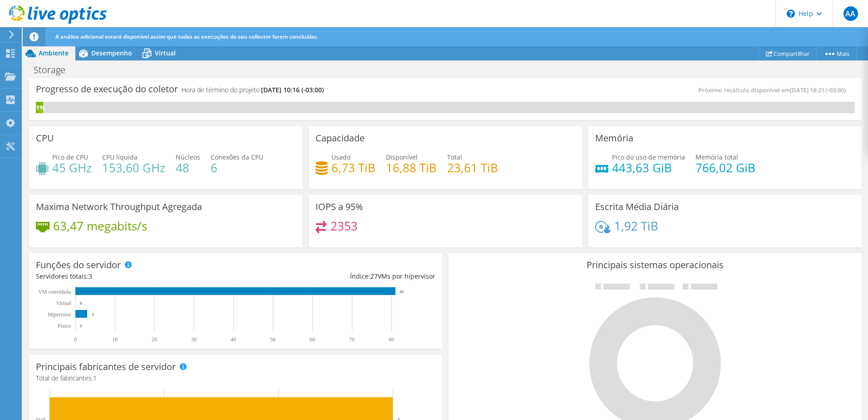
scroll to position [91, 0]
drag, startPoint x: 48, startPoint y: 207, endPoint x: 207, endPoint y: 207, distance: 158.5
click at [207, 207] on div "Maxima Network Throughput Agregada 63,47 megabits/s" at bounding box center [165, 221] width 273 height 53
click at [68, 227] on h4 "63,47 megabits/s" at bounding box center [100, 226] width 94 height 10
drag, startPoint x: 265, startPoint y: 91, endPoint x: 342, endPoint y: 91, distance: 76.8
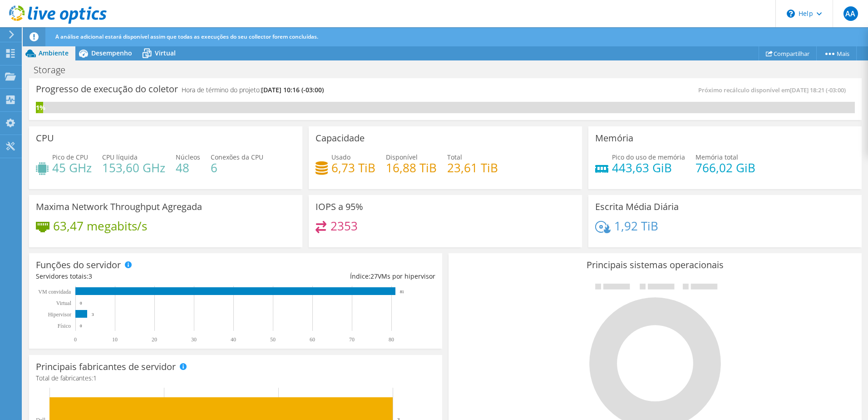
click at [324, 91] on span "[DATE] 10:16 (-03:00)" at bounding box center [292, 89] width 63 height 9
drag, startPoint x: 342, startPoint y: 91, endPoint x: 276, endPoint y: 90, distance: 65.9
click at [276, 90] on span "10/09/2025, 10:16 (-03:00)" at bounding box center [292, 89] width 63 height 9
click at [276, 85] on div "Progresso de execução do coletor Hora de término do projeto: 10/09/2025, 10:16 …" at bounding box center [445, 99] width 833 height 42
drag, startPoint x: 276, startPoint y: 87, endPoint x: 212, endPoint y: 95, distance: 64.5
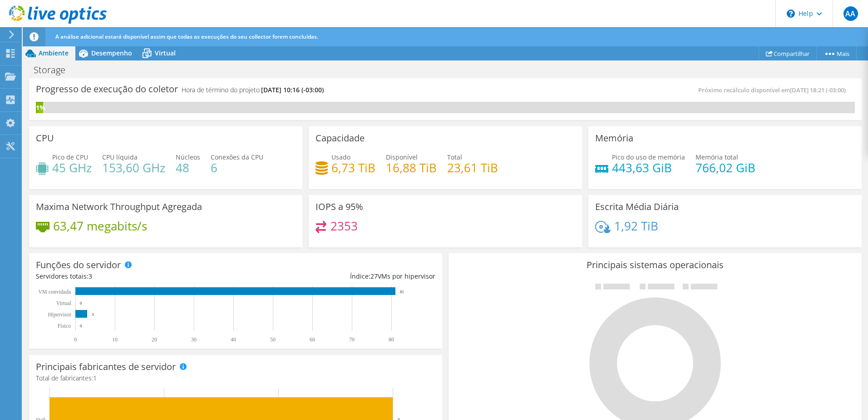
click at [206, 95] on div "Progresso de execução do coletor Hora de término do projeto: 10/09/2025, 10:16 …" at bounding box center [241, 93] width 410 height 17
drag, startPoint x: 344, startPoint y: 90, endPoint x: 257, endPoint y: 90, distance: 87.2
click at [257, 90] on div "Progresso de execução do coletor Hora de término do projeto: 10/09/2025, 10:16 …" at bounding box center [241, 93] width 410 height 17
drag, startPoint x: 257, startPoint y: 90, endPoint x: 408, endPoint y: 90, distance: 151.2
click at [408, 90] on div "Progresso de execução do coletor Hora de término do projeto: 10/09/2025, 10:16 …" at bounding box center [241, 93] width 410 height 17
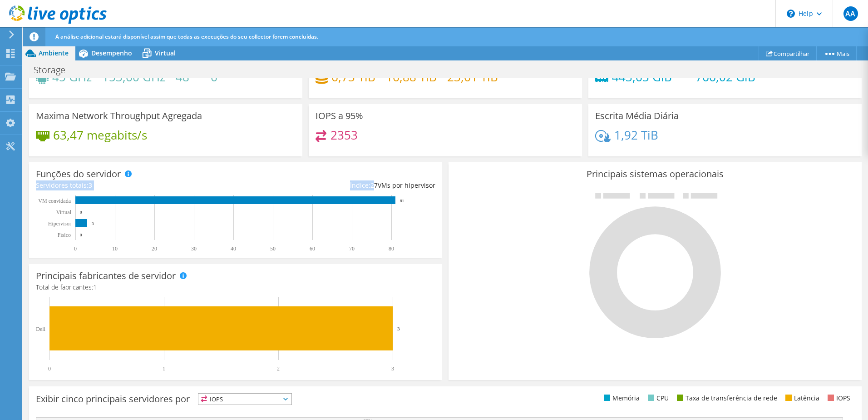
drag, startPoint x: 372, startPoint y: 184, endPoint x: 434, endPoint y: 179, distance: 61.9
click at [434, 179] on div "Funções do servidor Servidores físicos representam servidores de metal nu que t…" at bounding box center [235, 209] width 413 height 95
drag, startPoint x: 434, startPoint y: 179, endPoint x: 410, endPoint y: 184, distance: 24.5
click at [410, 184] on div "Índice: 27 VMs por hipervisor" at bounding box center [336, 185] width 200 height 10
drag, startPoint x: 410, startPoint y: 184, endPoint x: 372, endPoint y: 186, distance: 38.2
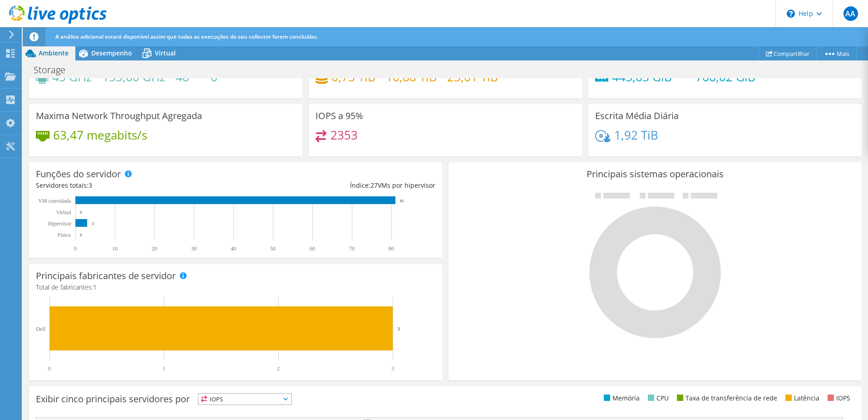
click at [372, 186] on span "27" at bounding box center [374, 185] width 7 height 9
drag, startPoint x: 44, startPoint y: 281, endPoint x: 172, endPoint y: 281, distance: 128.1
click at [172, 281] on h3 "Principais fabricantes de servidor" at bounding box center [106, 276] width 140 height 10
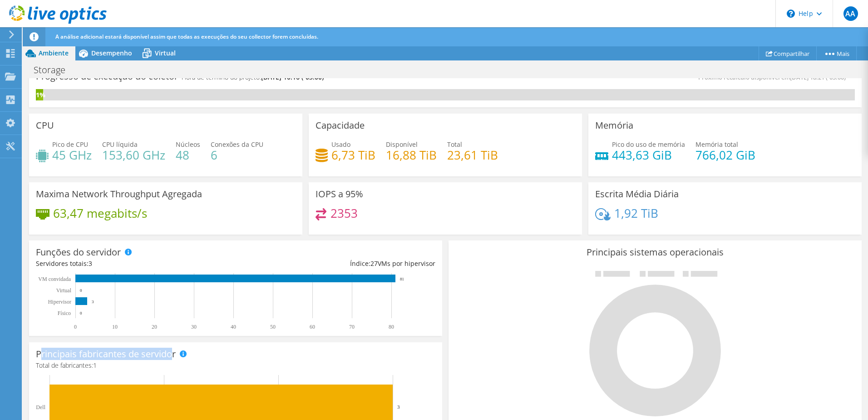
scroll to position [0, 0]
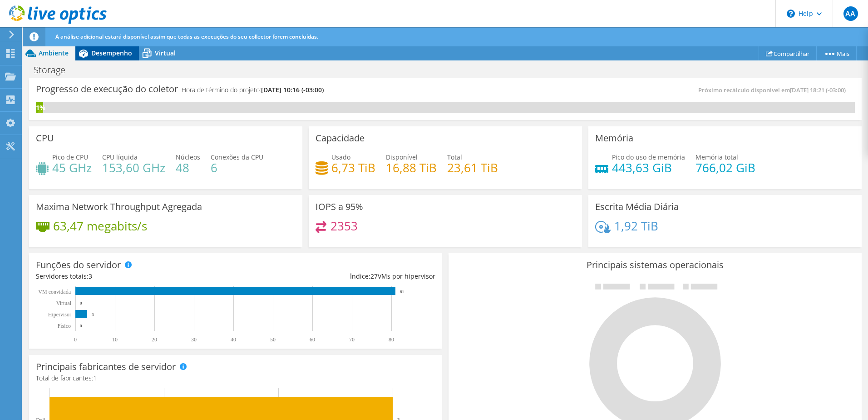
click at [115, 53] on span "Desempenho" at bounding box center [111, 53] width 41 height 9
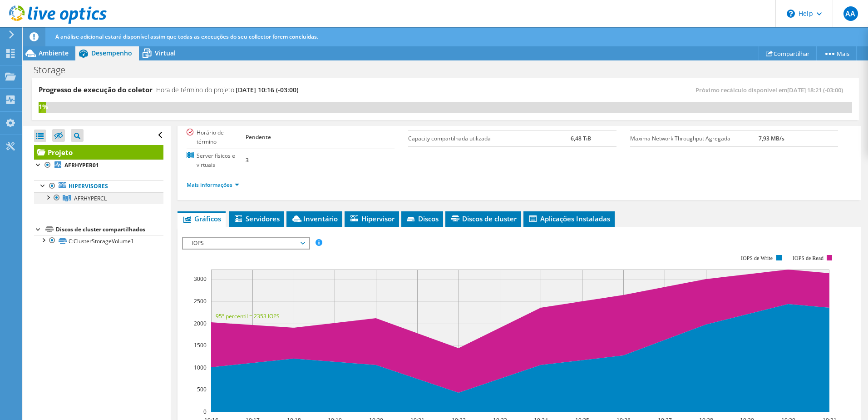
click at [46, 197] on div at bounding box center [47, 196] width 9 height 9
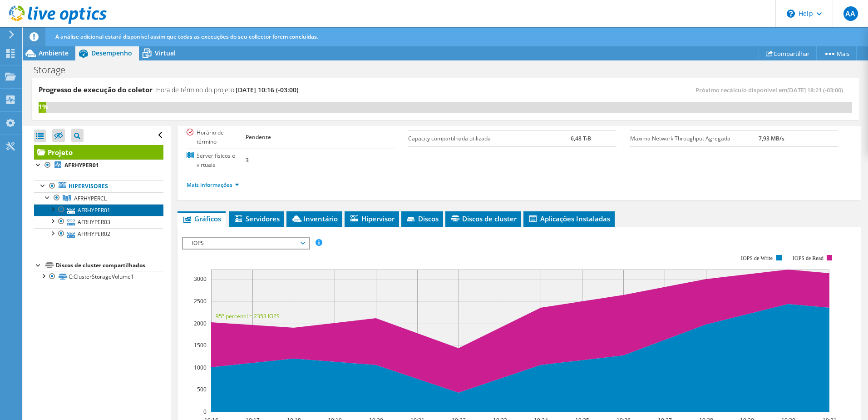
click at [103, 206] on link "AFRHYPER01" at bounding box center [98, 210] width 129 height 12
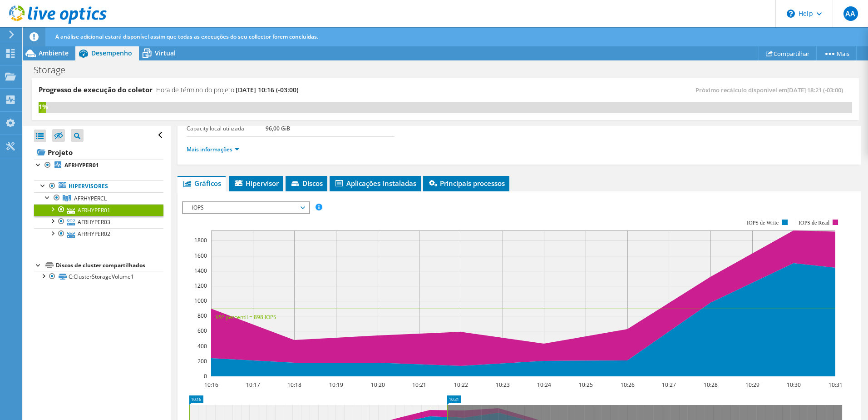
scroll to position [227, 0]
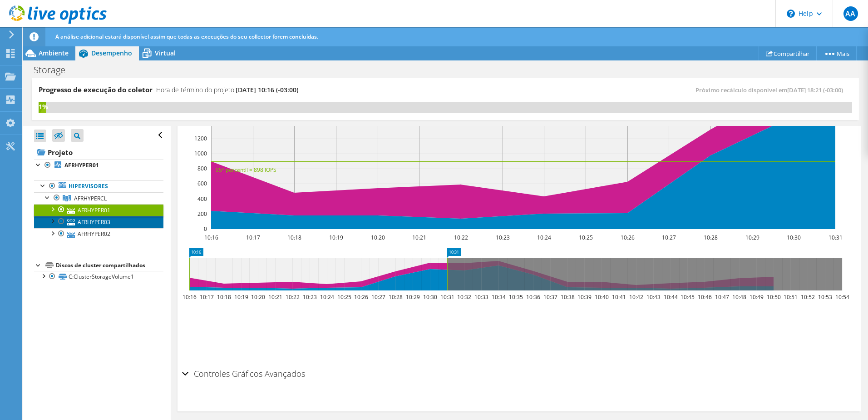
click at [85, 222] on link "AFRHYPER03" at bounding box center [98, 222] width 129 height 12
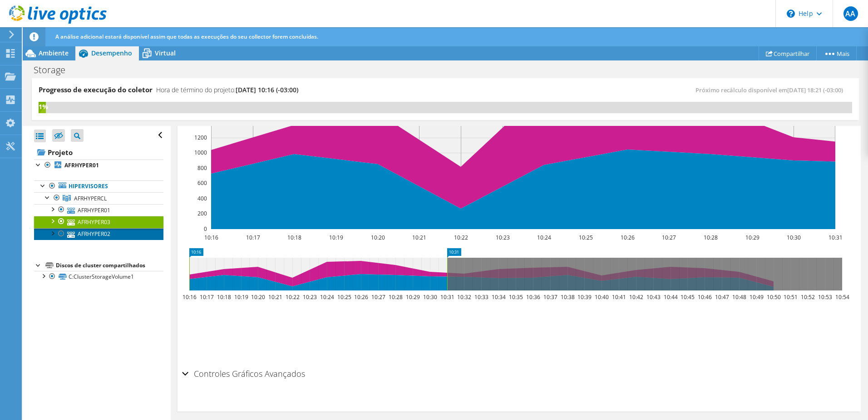
click at [90, 231] on link "AFRHYPER02" at bounding box center [98, 234] width 129 height 12
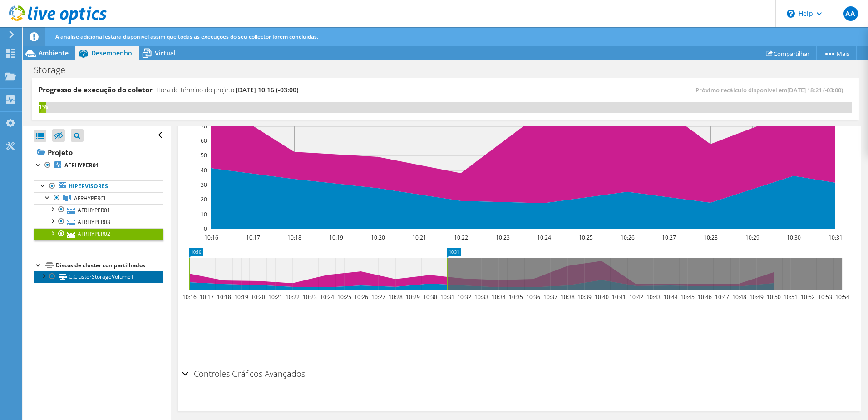
click at [91, 278] on link "C:ClusterStorageVolume1" at bounding box center [98, 277] width 129 height 12
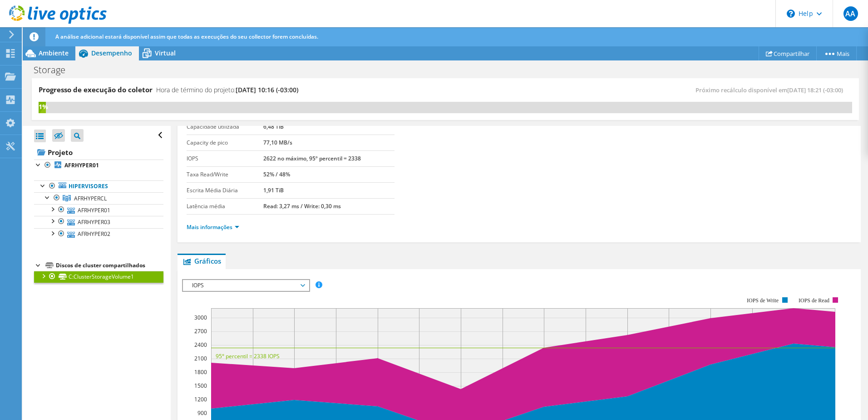
scroll to position [0, 0]
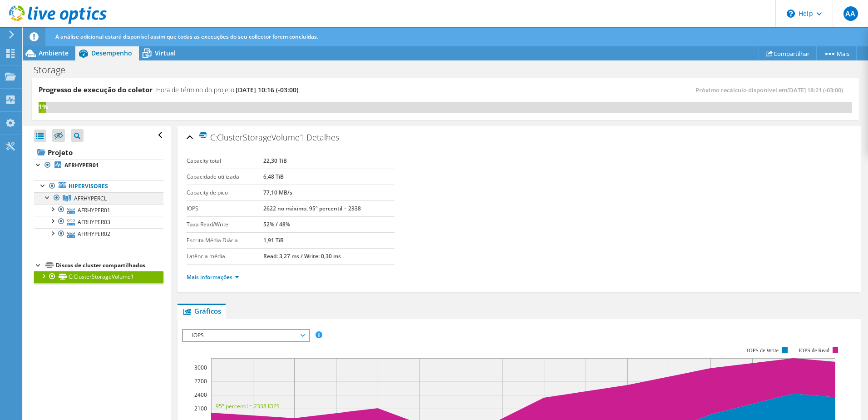
click at [47, 198] on div at bounding box center [47, 196] width 9 height 9
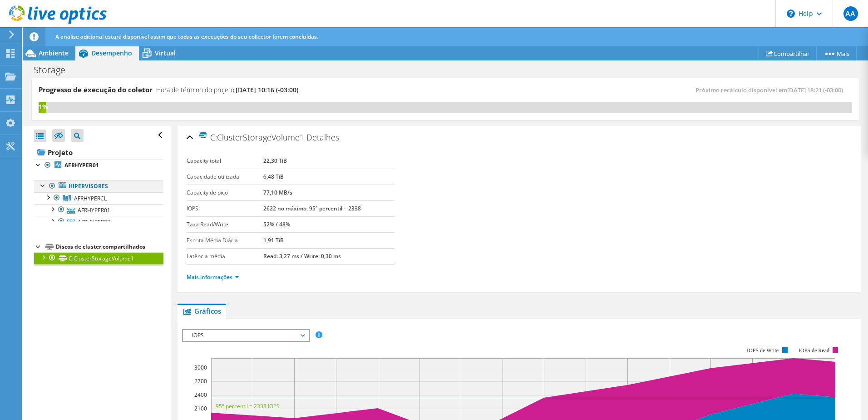
click at [43, 188] on div at bounding box center [43, 184] width 9 height 9
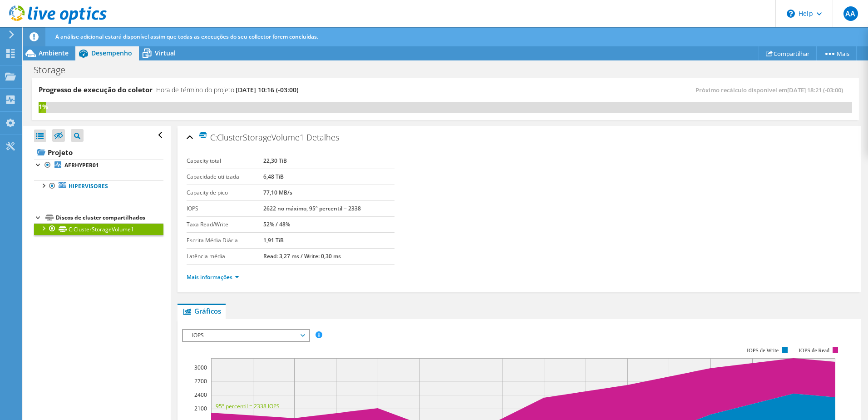
drag, startPoint x: 35, startPoint y: 91, endPoint x: 354, endPoint y: 91, distance: 318.8
click at [354, 91] on div "Progresso de execução do coletor Hora de término do projeto: 10/09/2025, 10:16 …" at bounding box center [446, 99] width 828 height 42
drag, startPoint x: 354, startPoint y: 91, endPoint x: 527, endPoint y: 90, distance: 173.5
click at [525, 88] on div "Próximo recálculo disponível em 10/06/2025, 18:21 (-03:00)" at bounding box center [649, 90] width 407 height 10
click at [41, 184] on div at bounding box center [43, 184] width 9 height 9
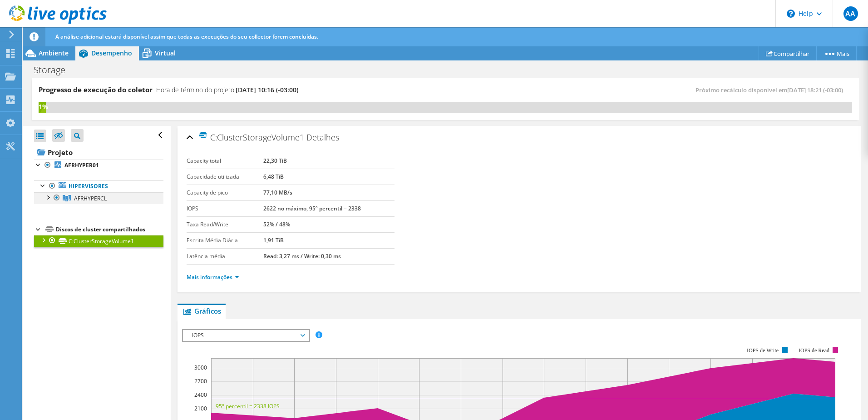
click at [50, 198] on div at bounding box center [47, 196] width 9 height 9
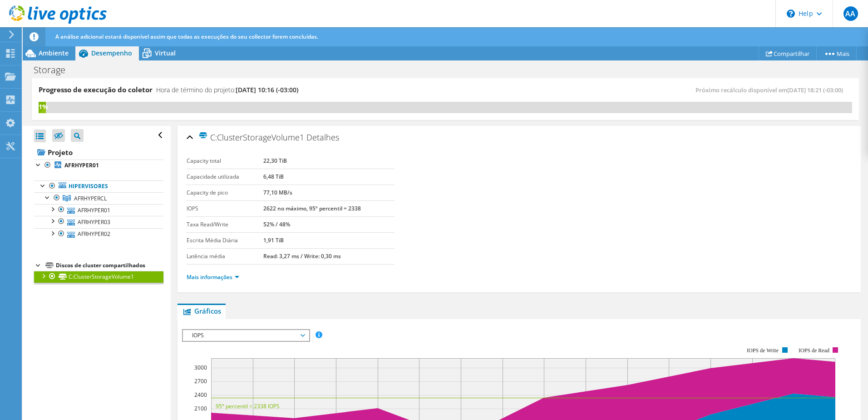
drag, startPoint x: 258, startPoint y: 209, endPoint x: 364, endPoint y: 208, distance: 105.8
click at [364, 208] on tr "IOPS 2622 no máximo, 95º percentil = 2338" at bounding box center [291, 208] width 208 height 16
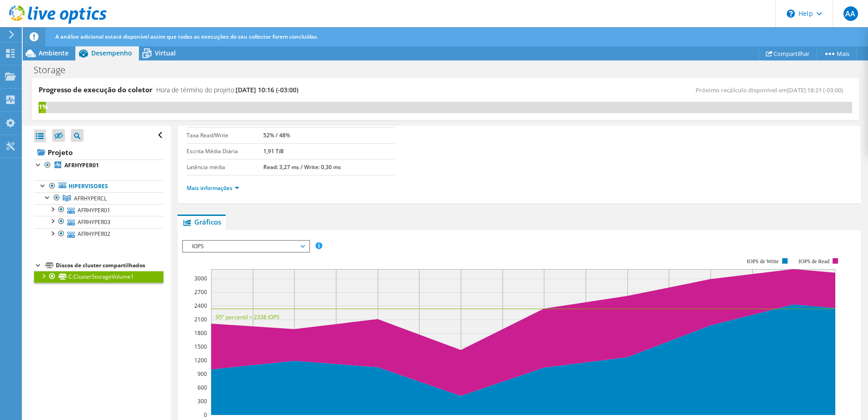
scroll to position [91, 0]
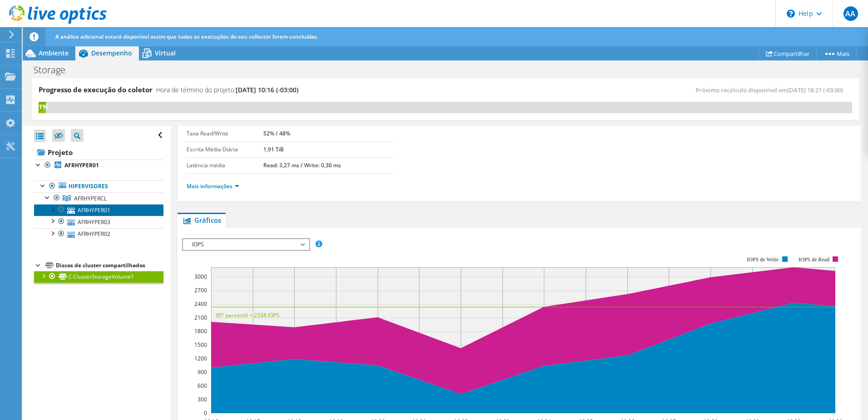
click at [94, 208] on link "AFRHYPER01" at bounding box center [98, 210] width 129 height 12
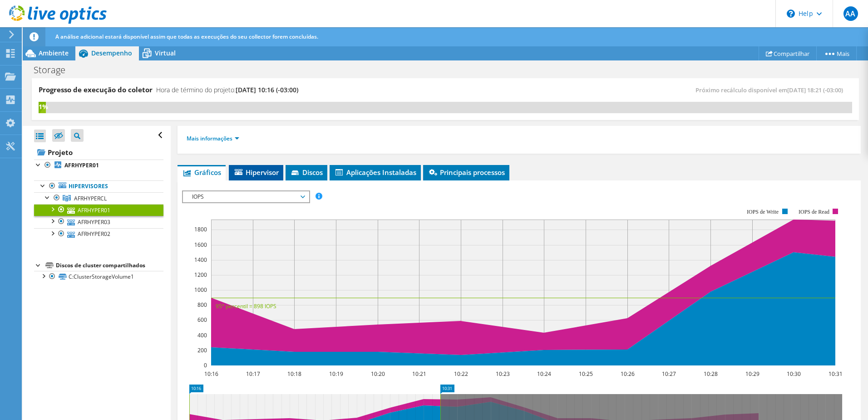
click at [254, 167] on li "Hipervisor" at bounding box center [256, 172] width 55 height 15
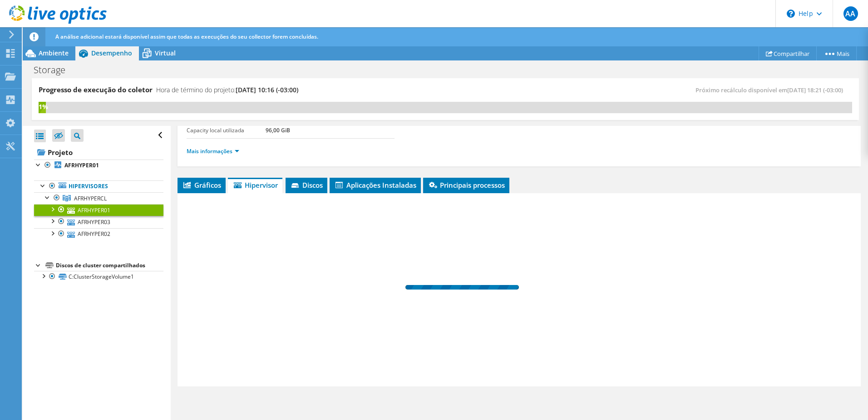
scroll to position [78, 0]
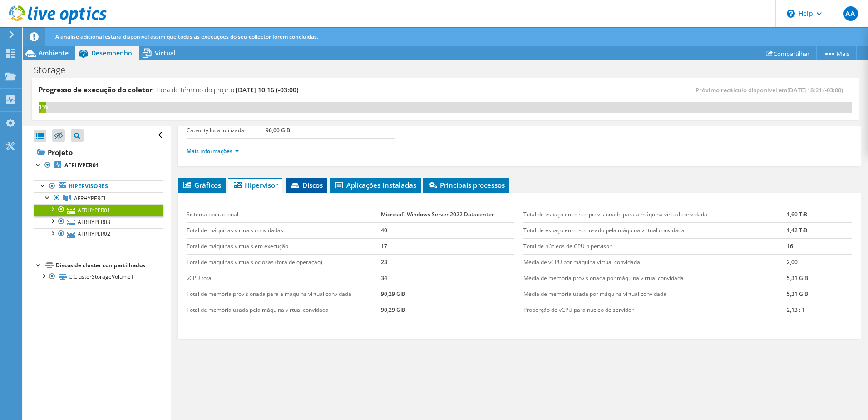
click at [314, 191] on li "Discos" at bounding box center [307, 185] width 42 height 15
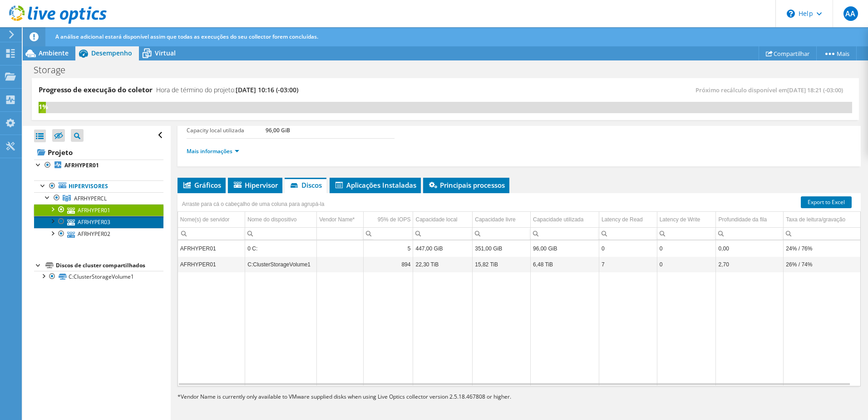
click at [106, 220] on link "AFRHYPER03" at bounding box center [98, 222] width 129 height 12
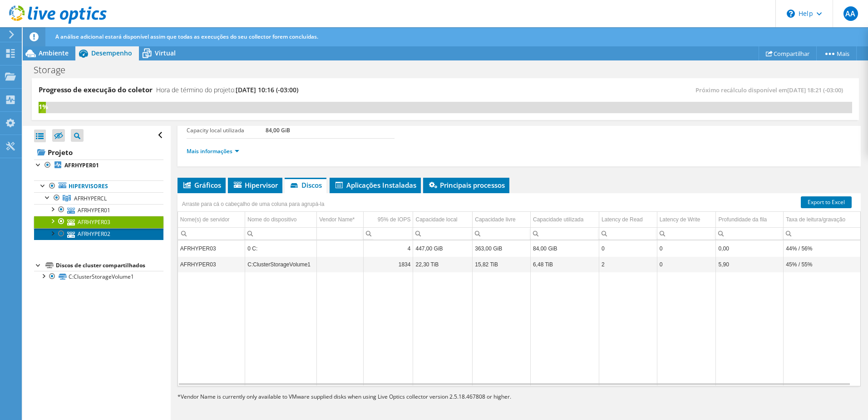
click at [102, 232] on link "AFRHYPER02" at bounding box center [98, 234] width 129 height 12
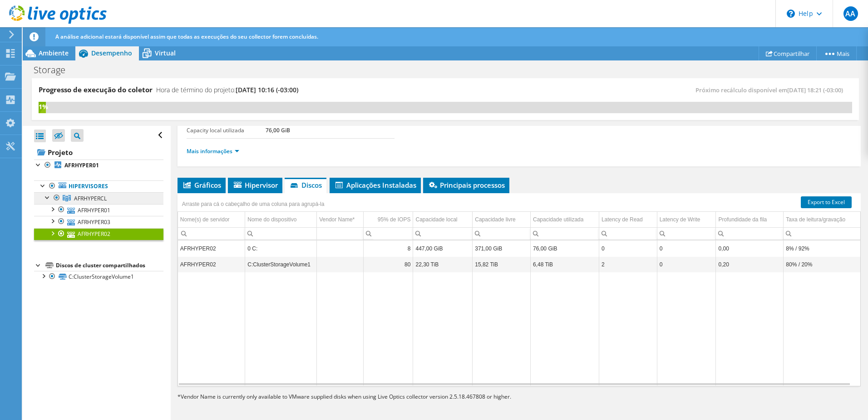
click at [101, 199] on span "AFRHYPERCL" at bounding box center [90, 198] width 33 height 8
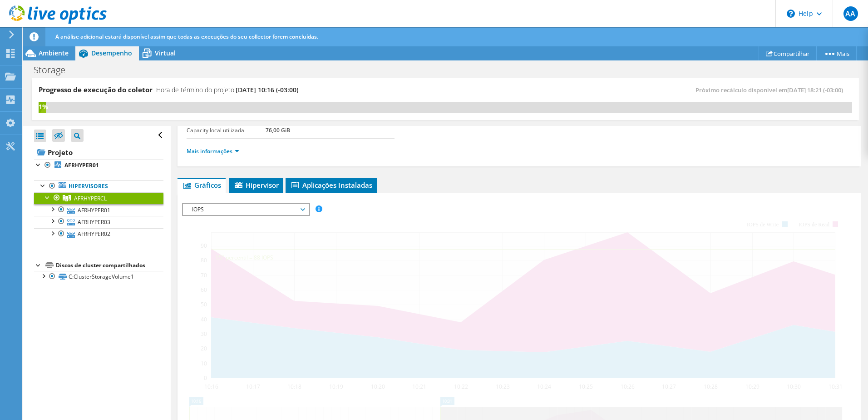
scroll to position [91, 0]
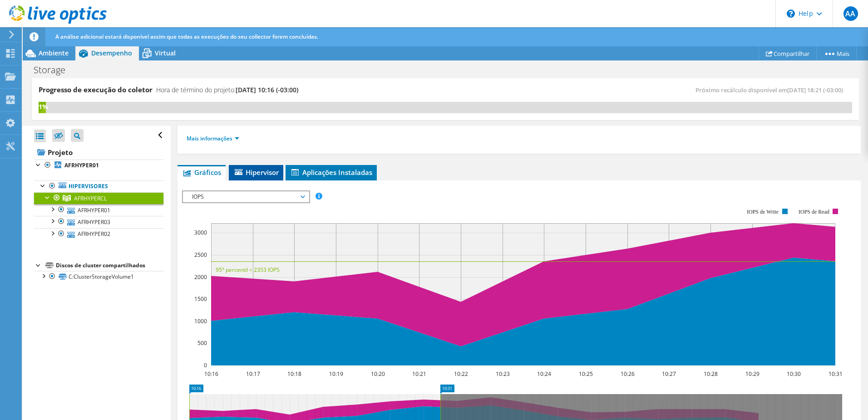
click at [256, 172] on span "Hipervisor" at bounding box center [255, 172] width 45 height 9
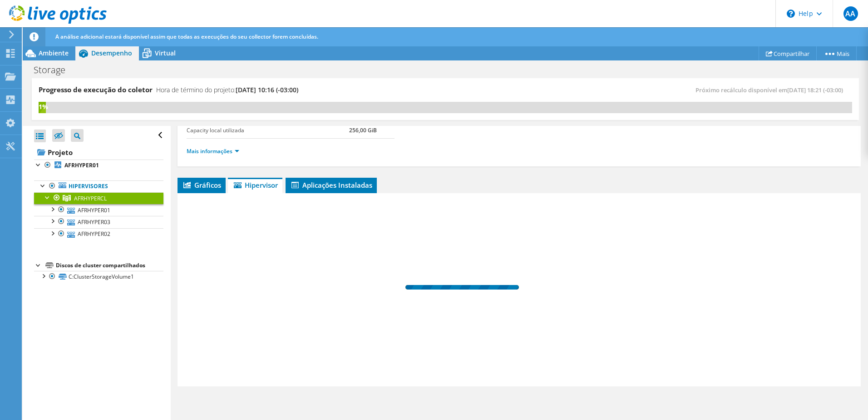
scroll to position [78, 0]
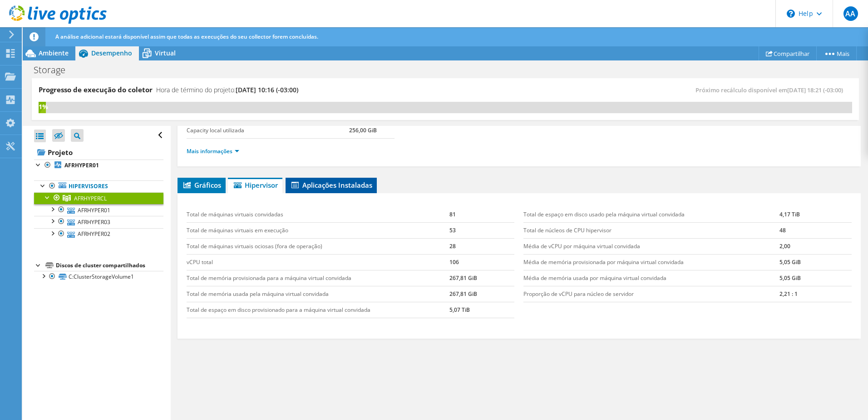
click at [325, 185] on span "Aplicações Instaladas" at bounding box center [331, 184] width 82 height 9
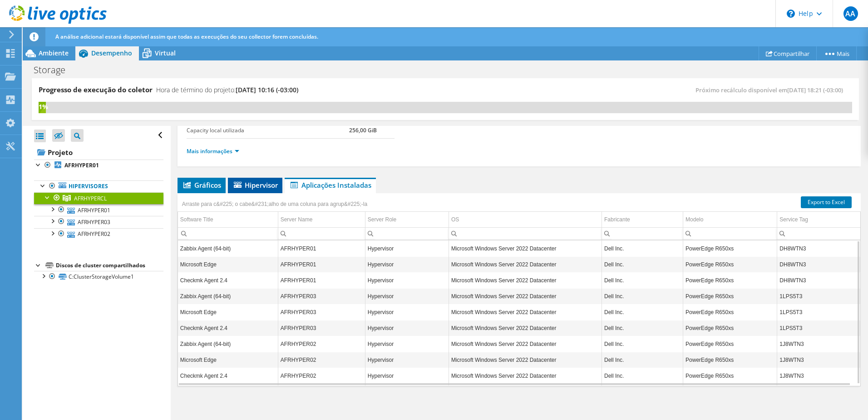
click at [253, 186] on span "Hipervisor" at bounding box center [255, 184] width 45 height 9
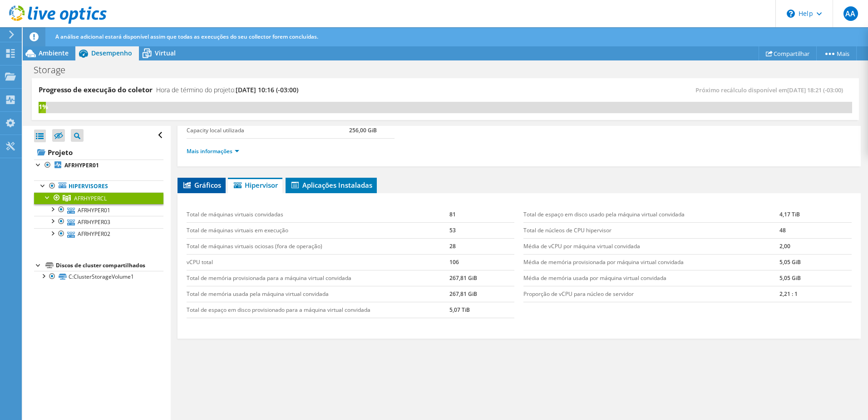
click at [206, 186] on span "Gráficos" at bounding box center [201, 184] width 39 height 9
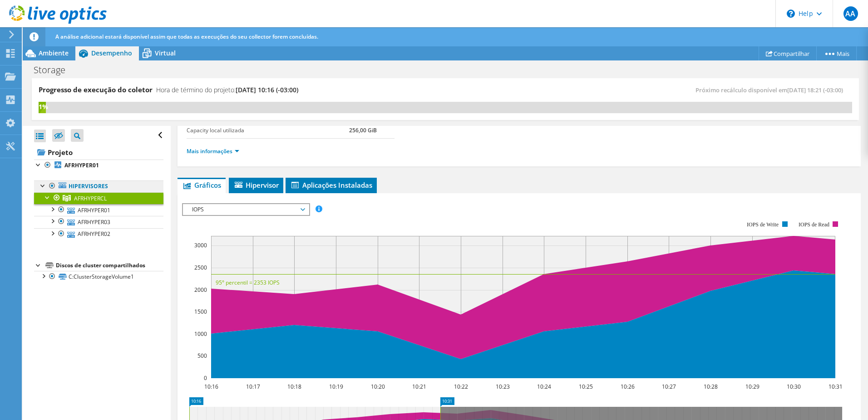
scroll to position [91, 0]
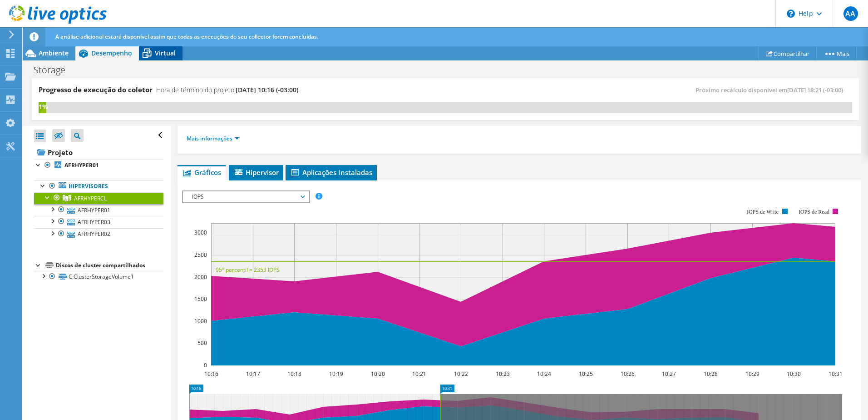
click at [163, 54] on span "Virtual" at bounding box center [165, 53] width 21 height 9
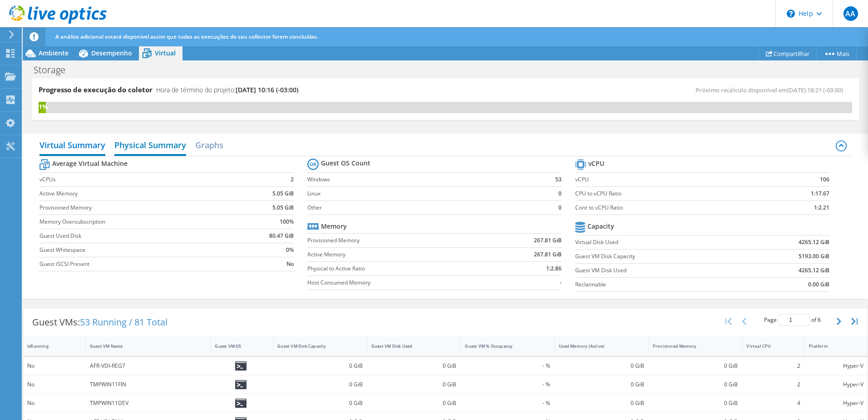
click at [144, 144] on h2 "Physical Summary" at bounding box center [150, 146] width 72 height 20
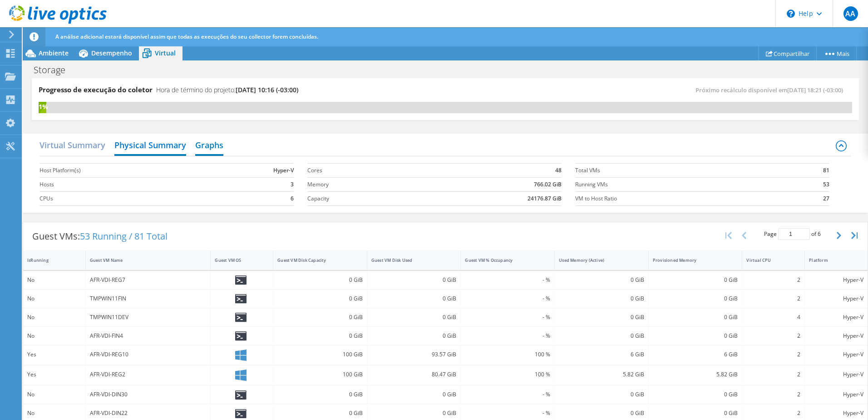
click at [223, 142] on h2 "Graphs" at bounding box center [209, 146] width 28 height 20
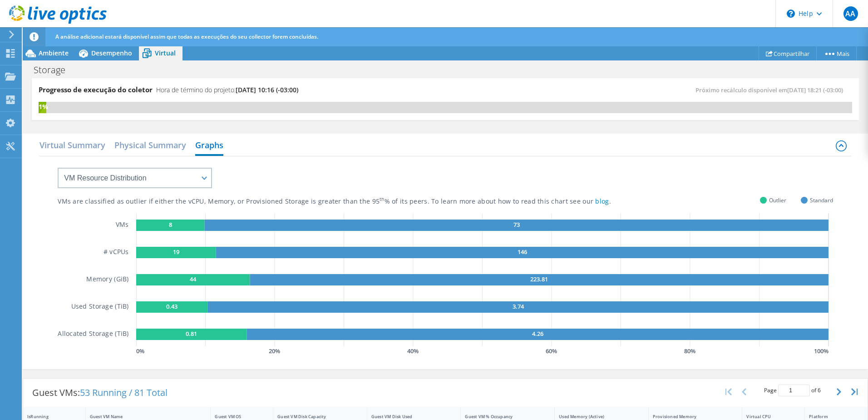
scroll to position [233, 0]
click at [157, 140] on h2 "Physical Summary" at bounding box center [150, 146] width 72 height 20
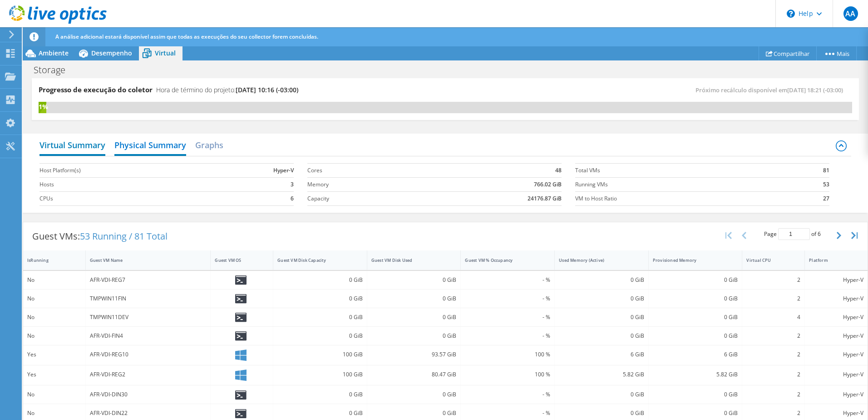
click at [91, 143] on h2 "Virtual Summary" at bounding box center [73, 146] width 66 height 20
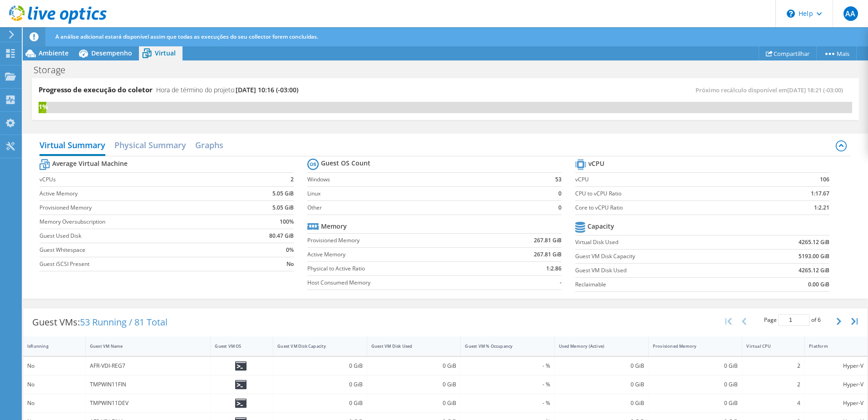
click at [50, 45] on header "A análise adicional estará disponível assim que todas as execuções do seu colle…" at bounding box center [460, 36] width 874 height 19
click at [45, 53] on span "Ambiente" at bounding box center [54, 53] width 30 height 9
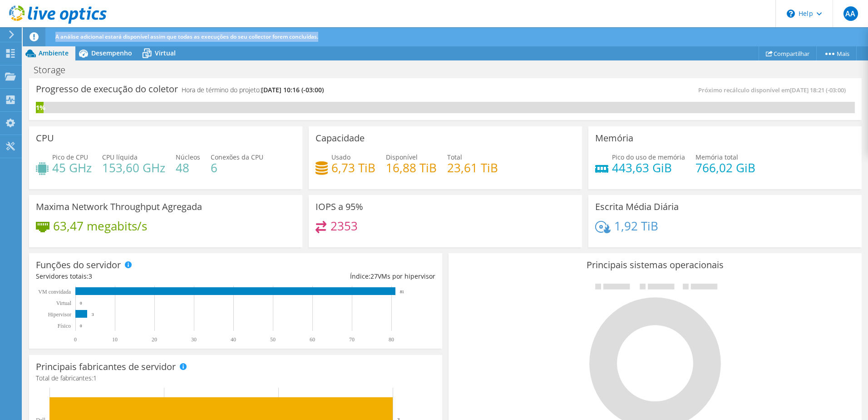
drag, startPoint x: 317, startPoint y: 37, endPoint x: 40, endPoint y: 37, distance: 277.5
click at [40, 37] on header "A análise adicional estará disponível assim que todas as execuções do seu colle…" at bounding box center [460, 36] width 874 height 19
drag, startPoint x: 40, startPoint y: 37, endPoint x: 163, endPoint y: 38, distance: 123.1
click at [163, 38] on span "A análise adicional estará disponível assim que todas as execuções do seu colle…" at bounding box center [186, 37] width 263 height 8
drag, startPoint x: 113, startPoint y: 39, endPoint x: 352, endPoint y: 39, distance: 239.4
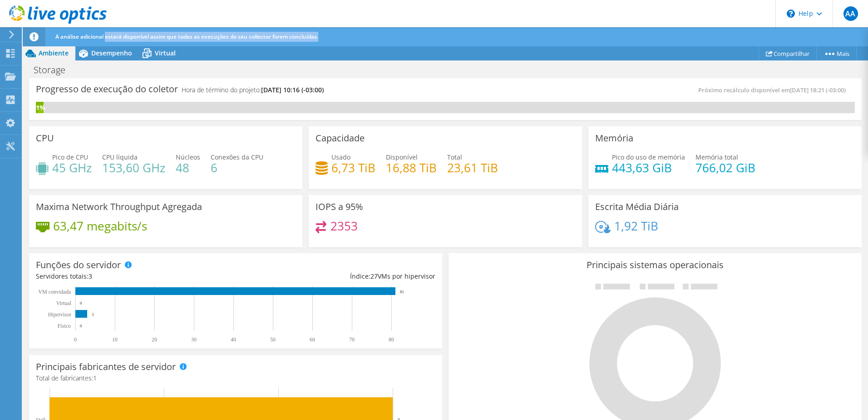
click at [352, 39] on div "A análise adicional estará disponível assim que todas as execuções do seu colle…" at bounding box center [462, 36] width 818 height 19
click at [228, 38] on span "A análise adicional estará disponível assim que todas as execuções do seu colle…" at bounding box center [186, 37] width 263 height 8
drag, startPoint x: 322, startPoint y: 37, endPoint x: 54, endPoint y: 37, distance: 267.5
click at [54, 37] on div "A análise adicional estará disponível assim que todas as execuções do seu colle…" at bounding box center [462, 36] width 818 height 19
click at [122, 51] on span "Desempenho" at bounding box center [111, 53] width 41 height 9
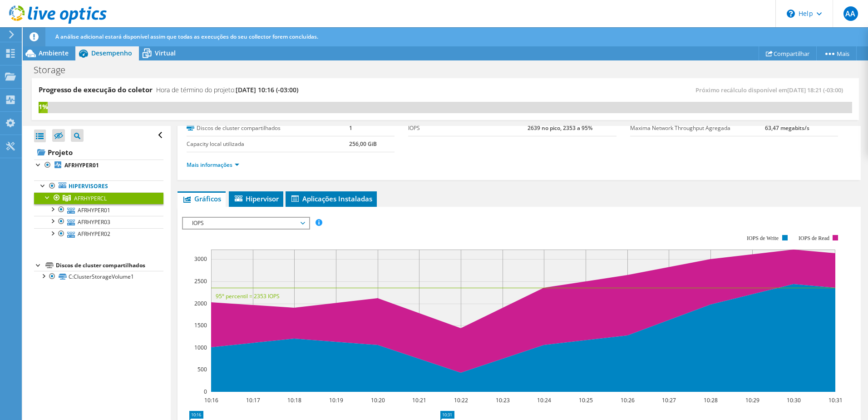
scroll to position [0, 0]
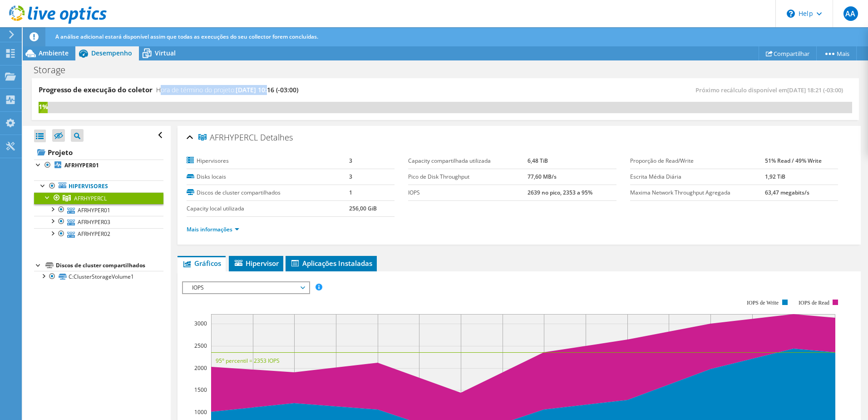
drag, startPoint x: 159, startPoint y: 91, endPoint x: 271, endPoint y: 89, distance: 111.3
click at [271, 89] on h4 "Hora de término do projeto: 10/09/2025, 10:16 (-03:00)" at bounding box center [227, 90] width 142 height 10
click at [464, 208] on section "Hipervisores 3 Disks locais 3 Discos de cluster compartilhados 1 Capacity local…" at bounding box center [409, 185] width 444 height 64
drag, startPoint x: 525, startPoint y: 194, endPoint x: 590, endPoint y: 196, distance: 64.5
click at [590, 196] on td "2639 no pico, 2353 a 95%" at bounding box center [572, 192] width 89 height 16
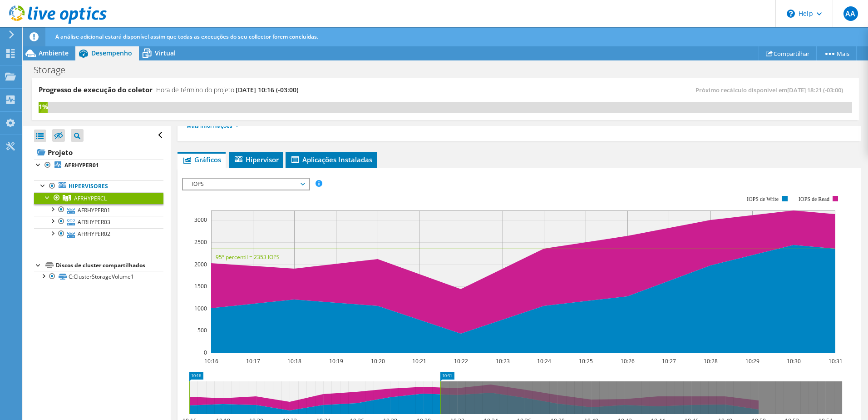
scroll to position [6, 0]
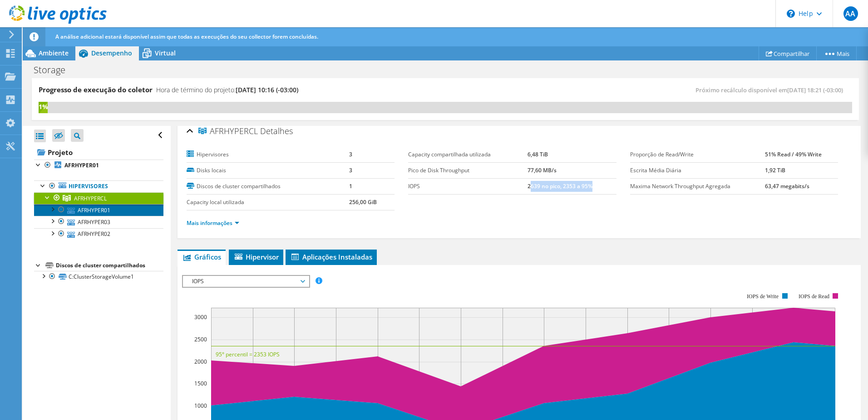
click at [95, 207] on link "AFRHYPER01" at bounding box center [98, 210] width 129 height 12
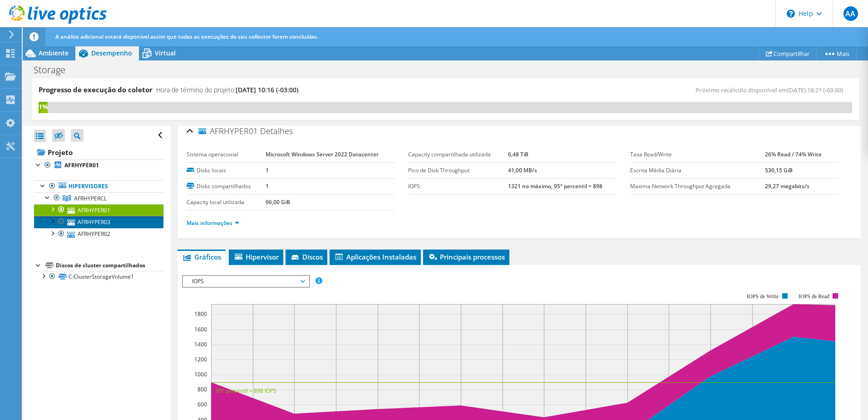
click at [91, 222] on link "AFRHYPER03" at bounding box center [98, 222] width 129 height 12
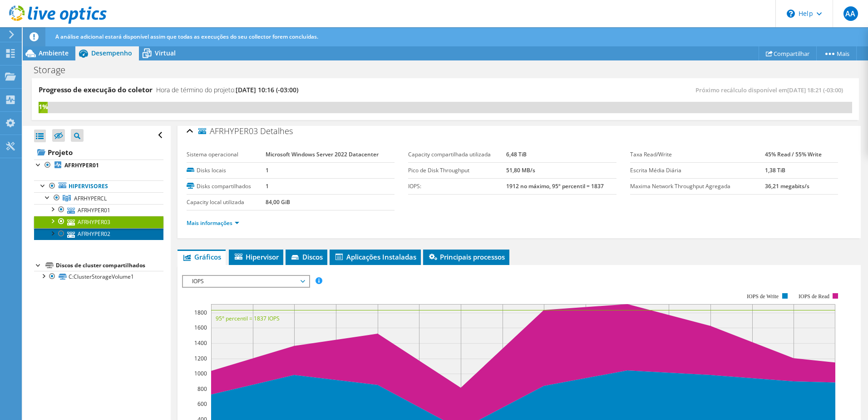
click at [91, 230] on link "AFRHYPER02" at bounding box center [98, 234] width 129 height 12
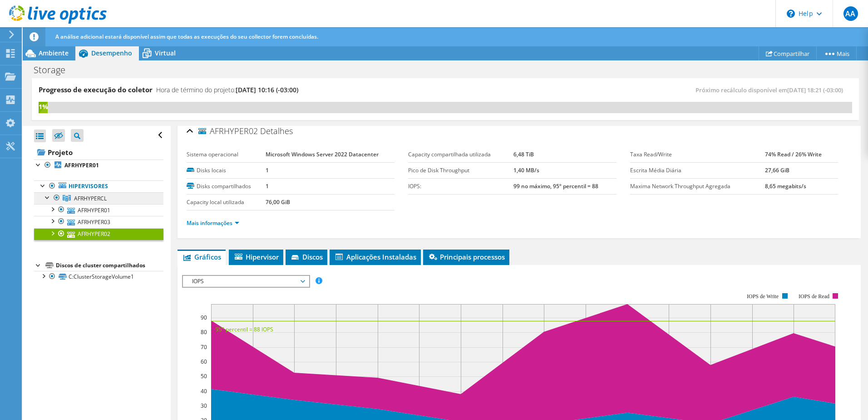
click at [94, 196] on span "AFRHYPERCL" at bounding box center [90, 198] width 33 height 8
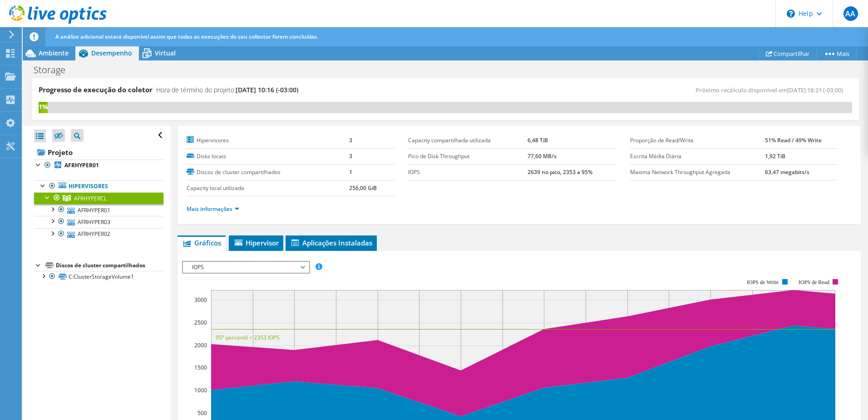
scroll to position [0, 0]
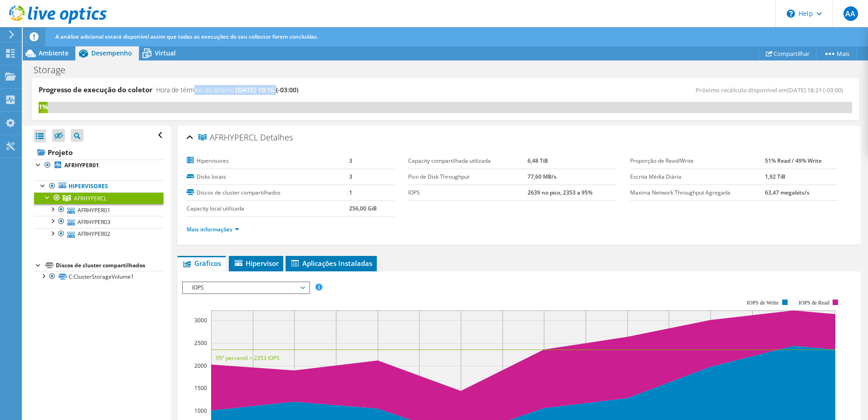
drag, startPoint x: 264, startPoint y: 87, endPoint x: 281, endPoint y: 87, distance: 16.8
click at [281, 87] on h4 "Hora de término do projeto: 10/09/2025, 10:16 (-03:00)" at bounding box center [227, 90] width 142 height 10
click at [436, 212] on section "Hipervisores 3 Disks locais 3 Discos de cluster compartilhados 1 Capacity local…" at bounding box center [409, 185] width 444 height 64
drag, startPoint x: 515, startPoint y: 192, endPoint x: 592, endPoint y: 190, distance: 77.7
click at [592, 190] on tr "IOPS 2639 no pico, 2353 a 95%" at bounding box center [512, 192] width 208 height 16
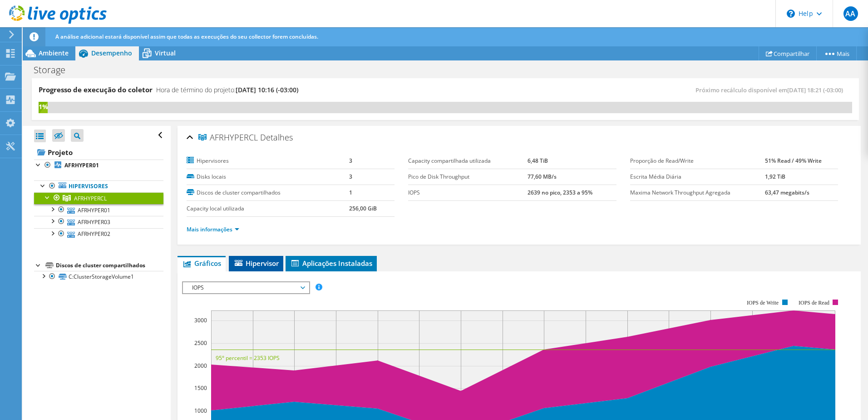
click at [268, 262] on span "Hipervisor" at bounding box center [255, 262] width 45 height 9
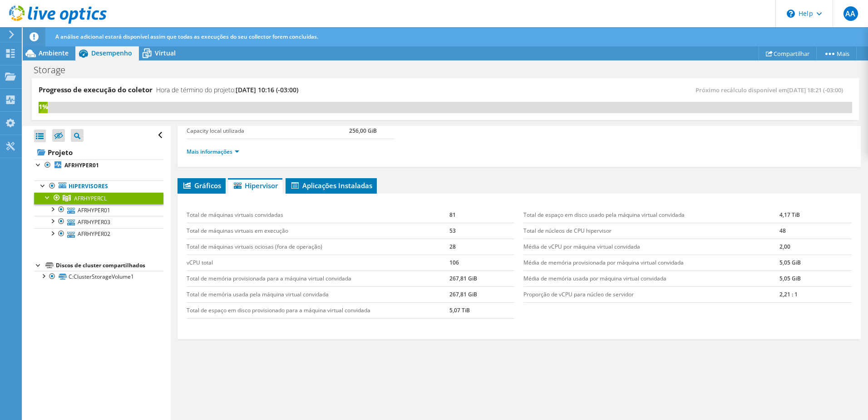
scroll to position [78, 0]
click at [201, 186] on span "Gráficos" at bounding box center [201, 184] width 39 height 9
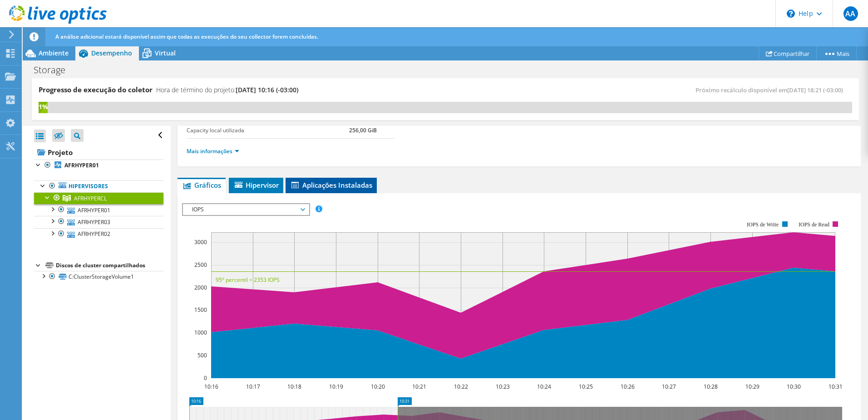
click at [345, 189] on span "Aplicações Instaladas" at bounding box center [331, 184] width 82 height 9
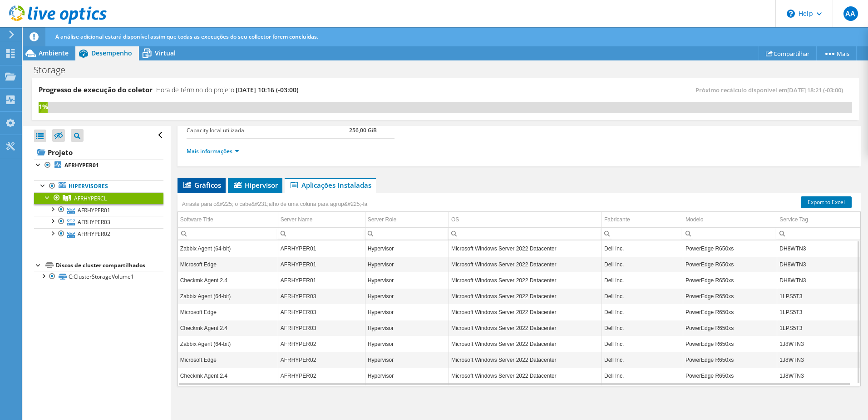
drag, startPoint x: 157, startPoint y: 189, endPoint x: 178, endPoint y: 190, distance: 20.9
click at [162, 190] on div "Abrir Todos Fechar Todos Ocultar nós excluídos Filtro de árvore do projeto" at bounding box center [97, 273] width 148 height 295
click at [205, 192] on li "Gráficos" at bounding box center [202, 185] width 48 height 15
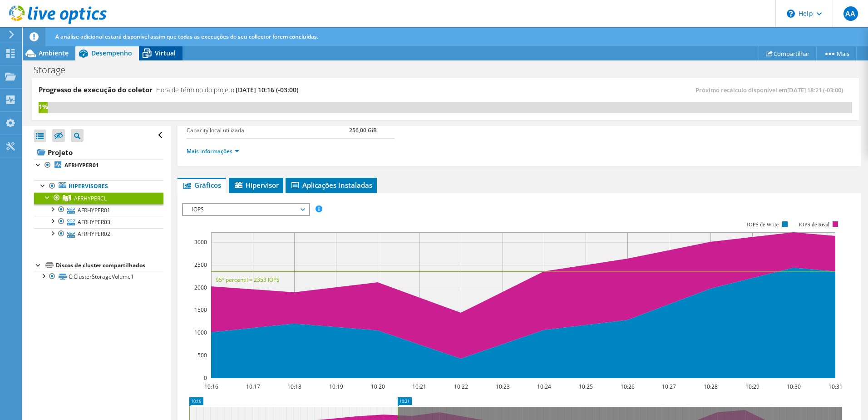
click at [158, 55] on span "Virtual" at bounding box center [165, 53] width 21 height 9
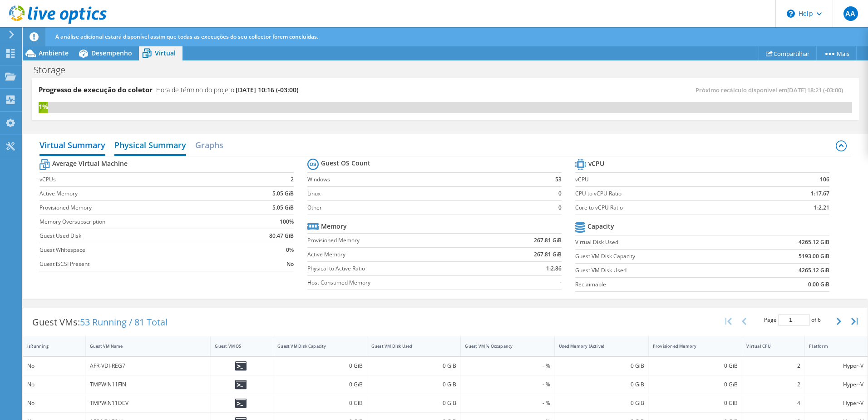
click at [160, 144] on h2 "Physical Summary" at bounding box center [150, 146] width 72 height 20
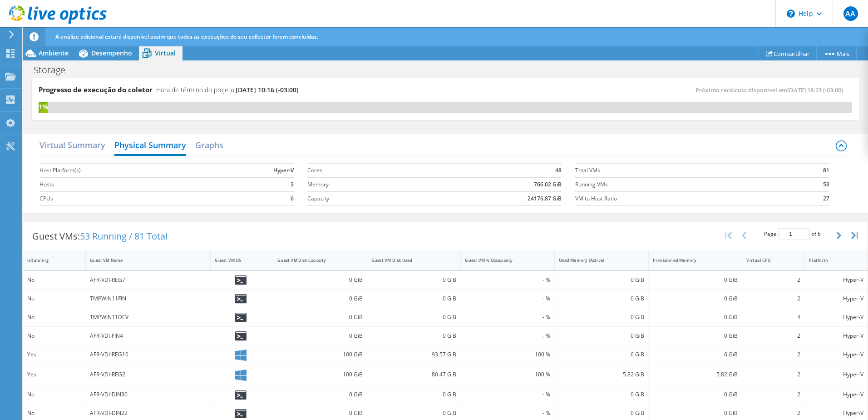
click at [228, 145] on div "Virtual Summary Physical Summary Graphs" at bounding box center [446, 146] width 812 height 20
click at [204, 145] on h2 "Graphs" at bounding box center [209, 146] width 28 height 20
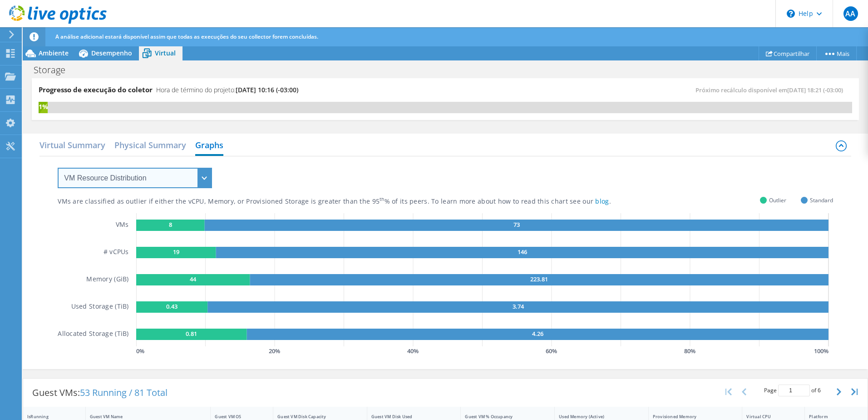
click at [192, 172] on select "VM Resource Distribution Provisioning Contrast Over Provisioning" at bounding box center [135, 178] width 154 height 20
click at [58, 168] on select "VM Resource Distribution Provisioning Contrast Over Provisioning" at bounding box center [135, 178] width 154 height 20
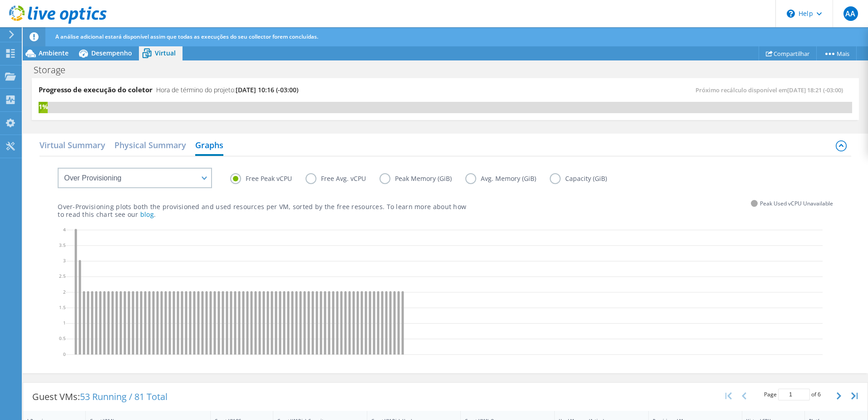
click at [217, 176] on div "Free Peak vCPU Free Avg. vCPU Peak Memory (GiB) Avg. Memory (GiB) Capacity (GiB)" at bounding box center [446, 171] width 776 height 31
click at [210, 179] on select "VM Resource Distribution Provisioning Contrast Over Provisioning" at bounding box center [135, 178] width 154 height 20
click at [58, 168] on select "VM Resource Distribution Provisioning Contrast Over Provisioning" at bounding box center [135, 178] width 154 height 20
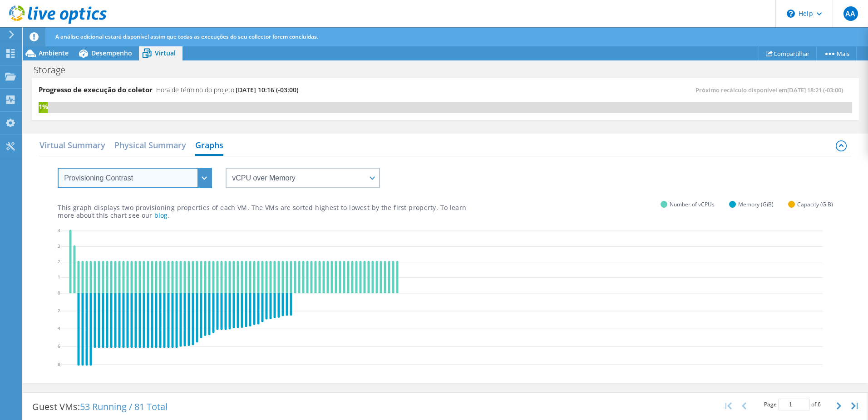
click at [195, 176] on select "VM Resource Distribution Provisioning Contrast Over Provisioning" at bounding box center [135, 178] width 154 height 20
click at [602, 251] on icon at bounding box center [441, 298] width 763 height 145
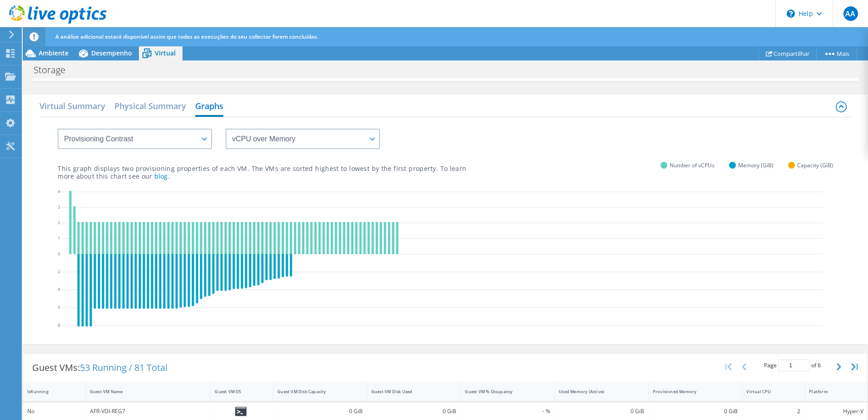
scroll to position [0, 0]
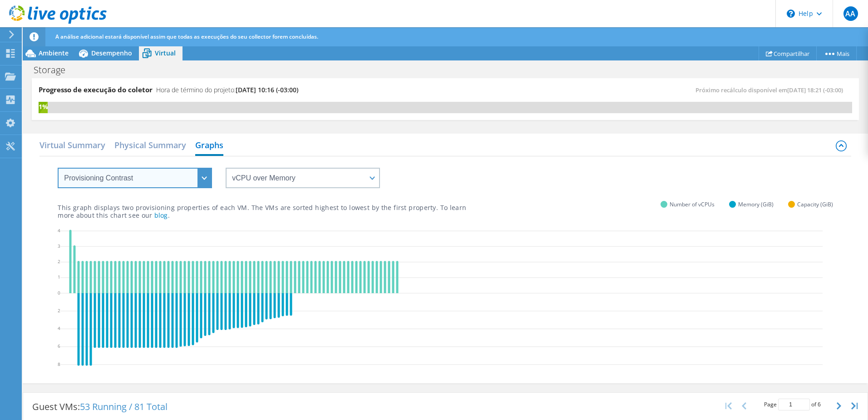
click at [180, 173] on select "VM Resource Distribution Provisioning Contrast Over Provisioning" at bounding box center [135, 178] width 154 height 20
select select "VM Resource Distribution"
click at [58, 168] on select "VM Resource Distribution Provisioning Contrast Over Provisioning" at bounding box center [135, 178] width 154 height 20
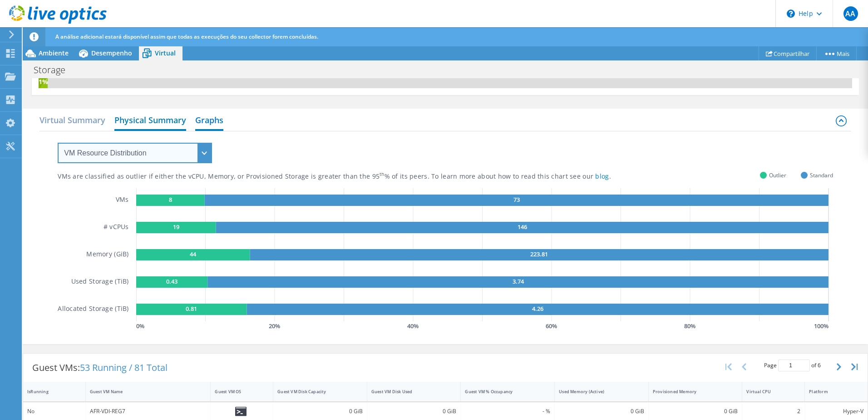
scroll to position [97, 0]
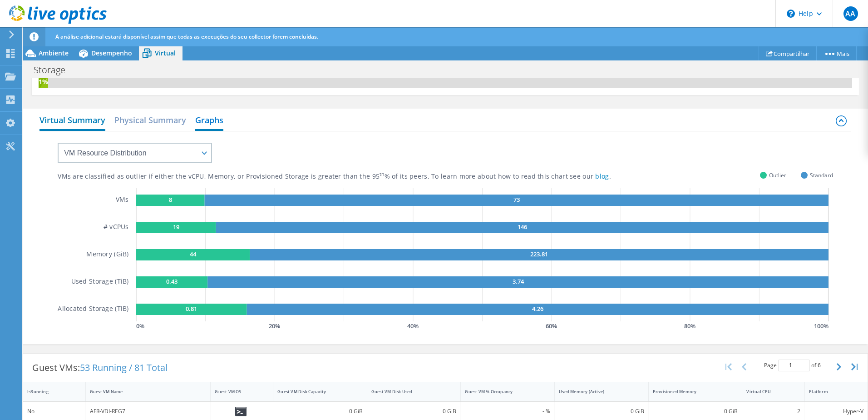
click at [69, 124] on h2 "Virtual Summary" at bounding box center [73, 121] width 66 height 20
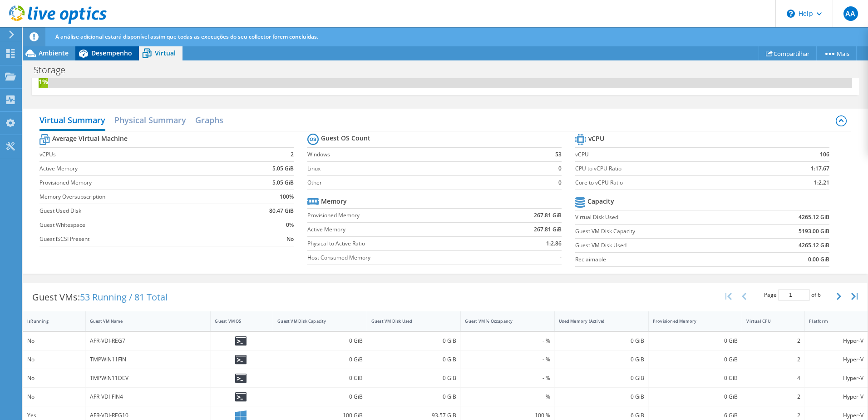
click at [106, 53] on span "Desempenho" at bounding box center [111, 53] width 41 height 9
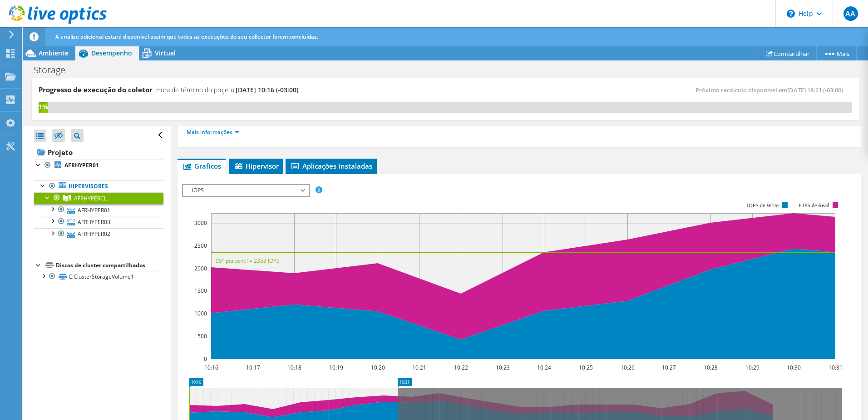
scroll to position [0, 0]
click at [69, 160] on link "AFRHYPER01" at bounding box center [98, 165] width 129 height 12
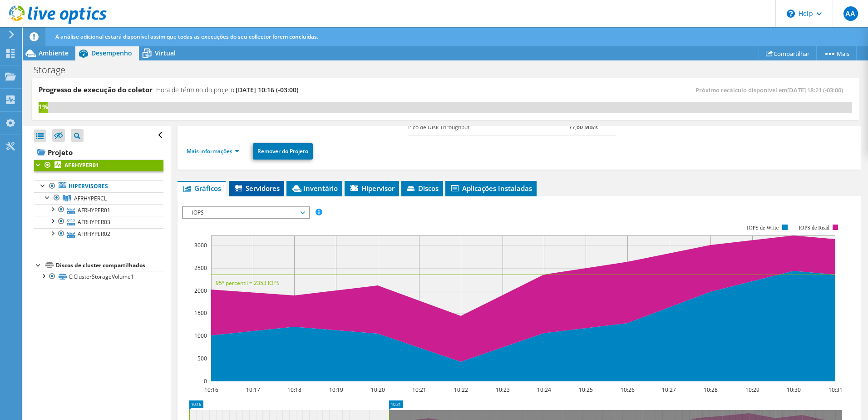
click at [259, 188] on span "Servidores" at bounding box center [256, 187] width 46 height 9
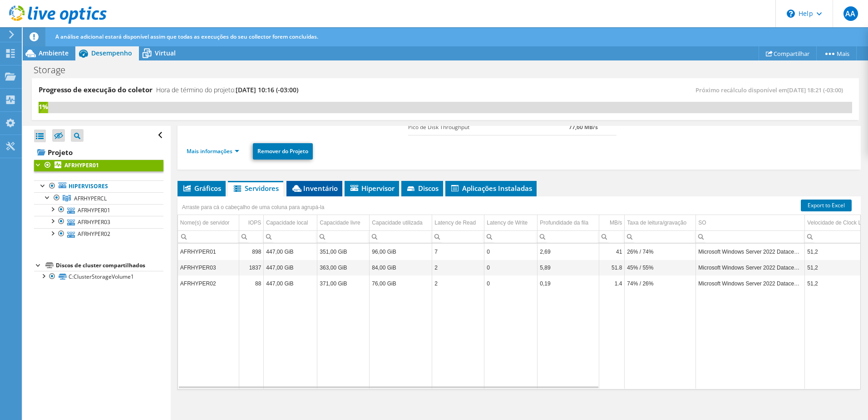
click at [335, 186] on span "Inventário" at bounding box center [314, 187] width 47 height 9
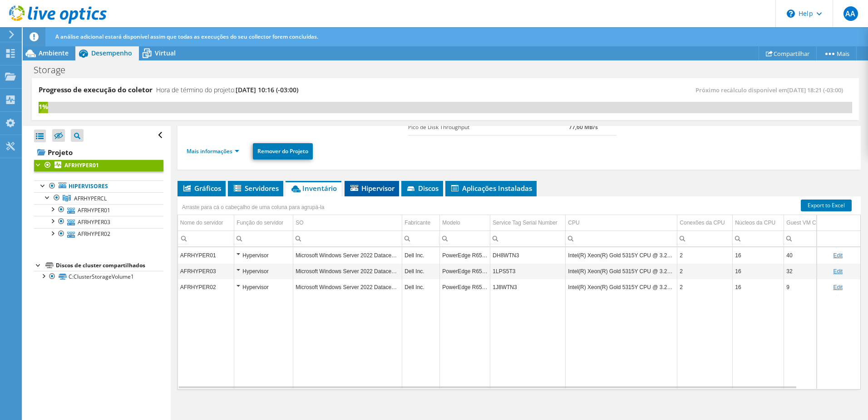
click at [394, 184] on span "Hipervisor" at bounding box center [371, 187] width 45 height 9
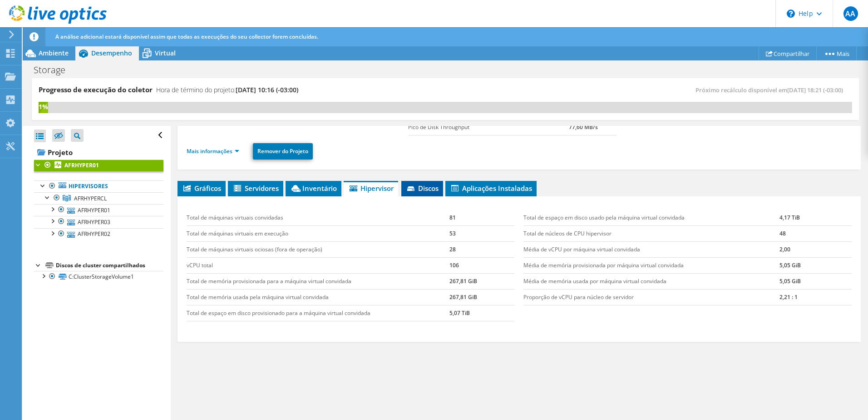
click at [418, 186] on span "Discos" at bounding box center [422, 187] width 33 height 9
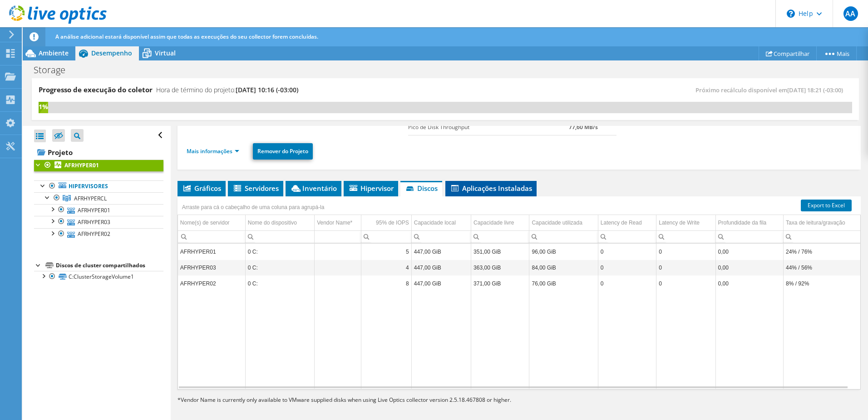
click at [465, 186] on span "Aplicações Instaladas" at bounding box center [491, 187] width 82 height 9
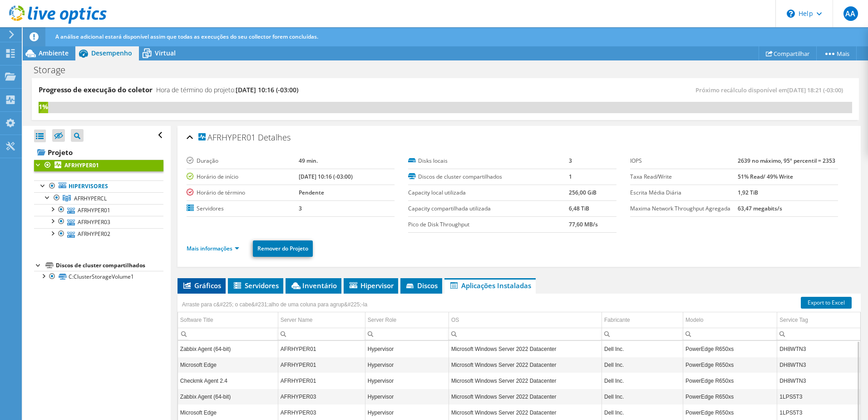
click at [204, 285] on span "Gráficos" at bounding box center [201, 285] width 39 height 9
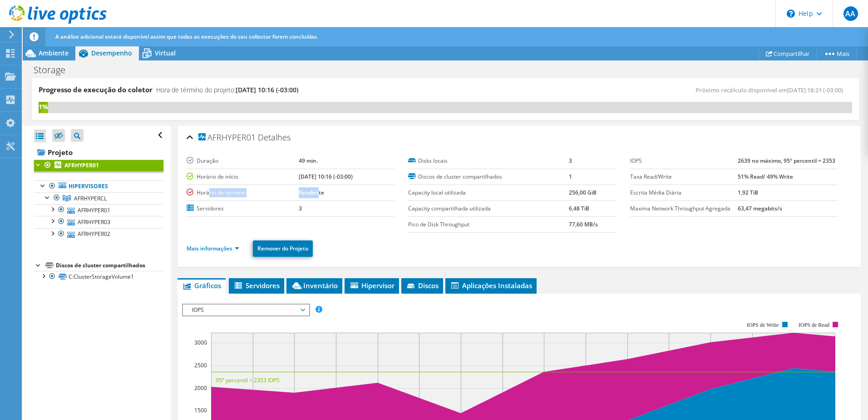
drag, startPoint x: 253, startPoint y: 192, endPoint x: 310, endPoint y: 192, distance: 57.2
click at [309, 192] on tr "Horário de término Pendente" at bounding box center [291, 192] width 208 height 16
click at [102, 197] on span "AFRHYPERCL" at bounding box center [90, 198] width 33 height 8
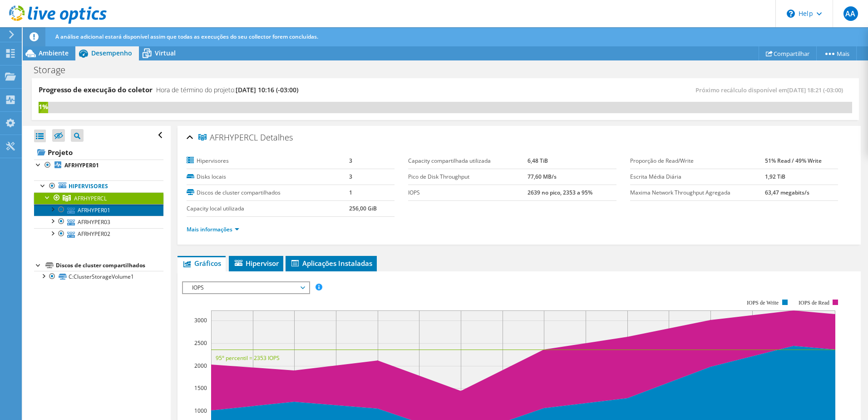
click at [104, 213] on link "AFRHYPER01" at bounding box center [98, 210] width 129 height 12
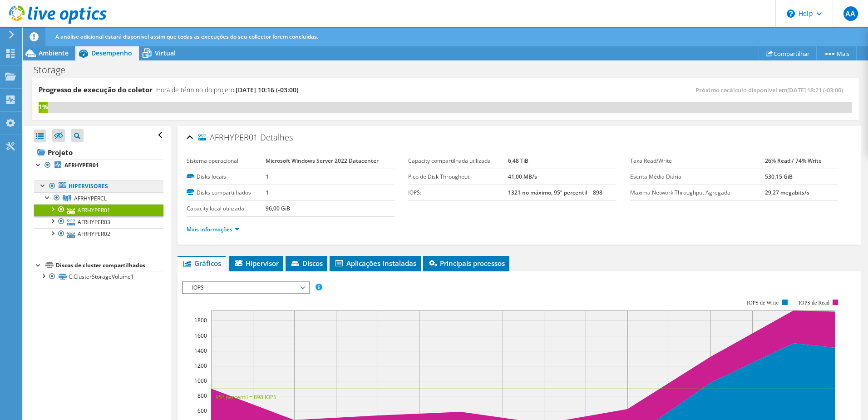
click at [97, 186] on link "Hipervisores" at bounding box center [98, 186] width 129 height 12
click at [83, 164] on b "AFRHYPER01" at bounding box center [81, 165] width 35 height 8
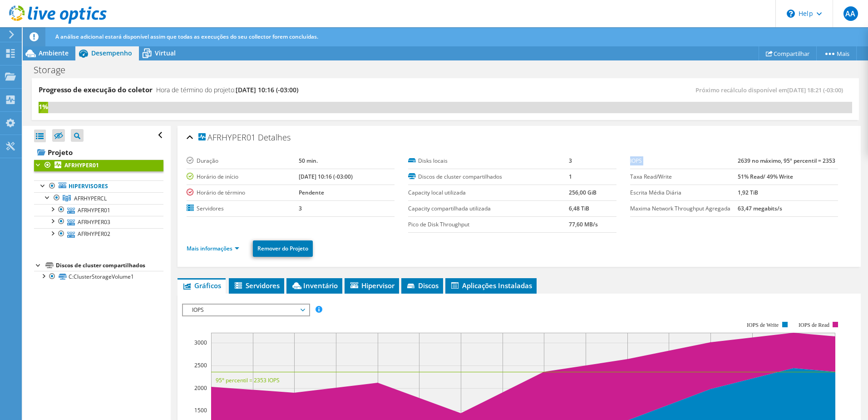
drag, startPoint x: 764, startPoint y: 159, endPoint x: 838, endPoint y: 159, distance: 74.0
click at [838, 159] on div "IOPS 2639 no máximo, 95º percentil = 2353 Taxa Read/Write 51% Read/ 49% Write E…" at bounding box center [741, 185] width 222 height 64
drag, startPoint x: 838, startPoint y: 159, endPoint x: 818, endPoint y: 160, distance: 21.0
click at [818, 160] on b "2639 no máximo, 95º percentil = 2353" at bounding box center [787, 161] width 98 height 8
drag, startPoint x: 733, startPoint y: 160, endPoint x: 776, endPoint y: 160, distance: 43.1
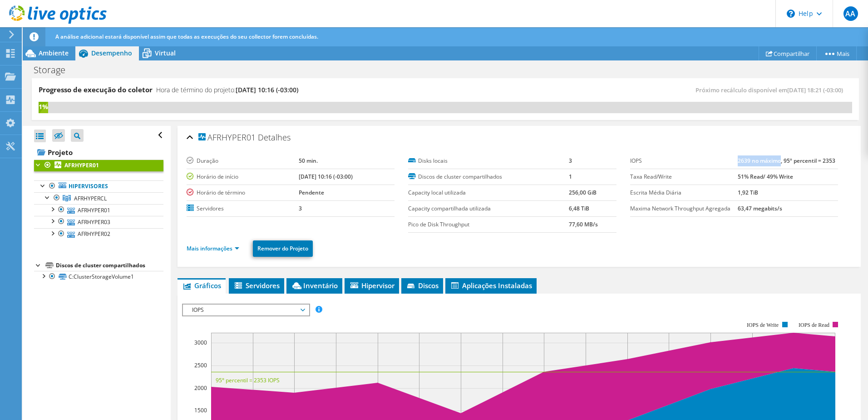
click at [776, 160] on b "2639 no máximo, 95º percentil = 2353" at bounding box center [787, 161] width 98 height 8
click at [202, 250] on link "Mais informações" at bounding box center [213, 248] width 53 height 8
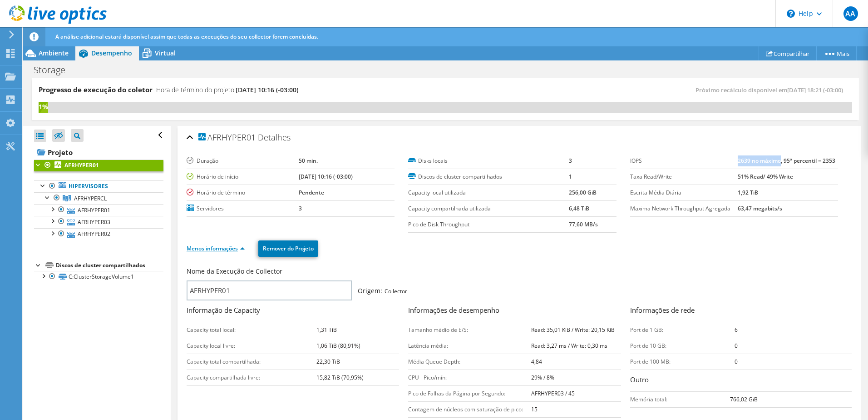
click at [202, 250] on link "Menos informações" at bounding box center [216, 248] width 58 height 8
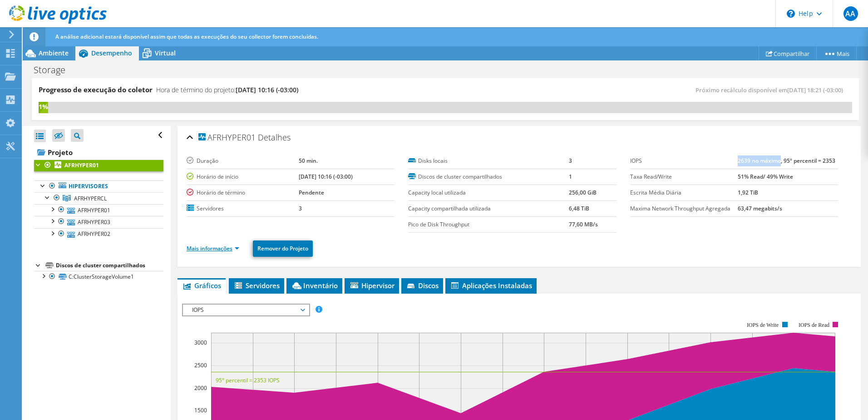
click at [202, 250] on link "Mais informações" at bounding box center [213, 248] width 53 height 8
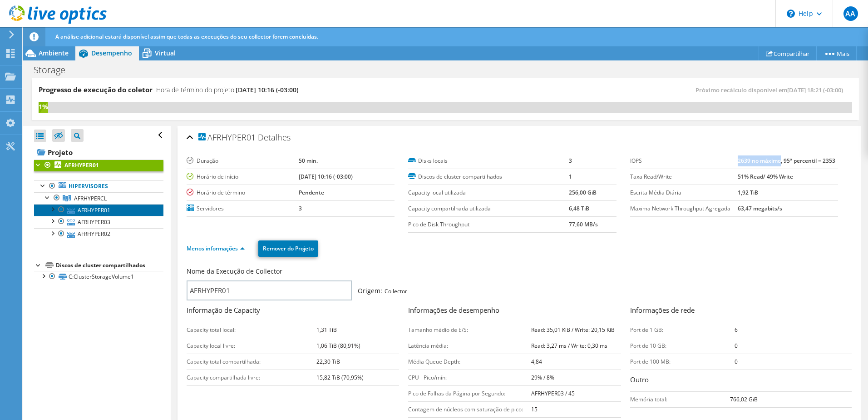
click at [94, 208] on link "AFRHYPER01" at bounding box center [98, 210] width 129 height 12
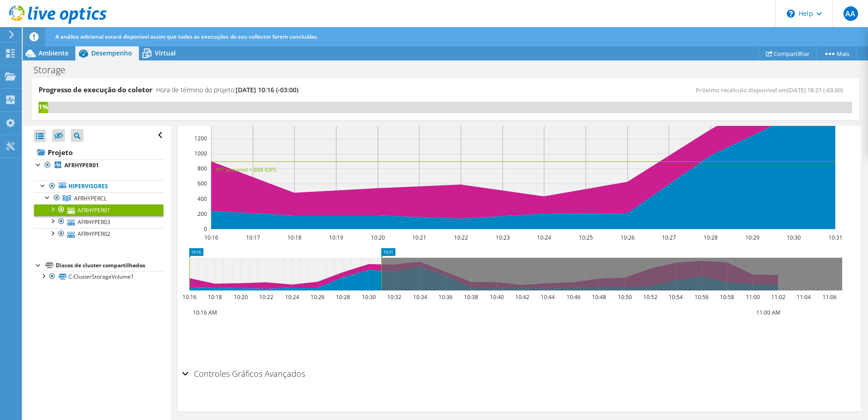
scroll to position [45, 0]
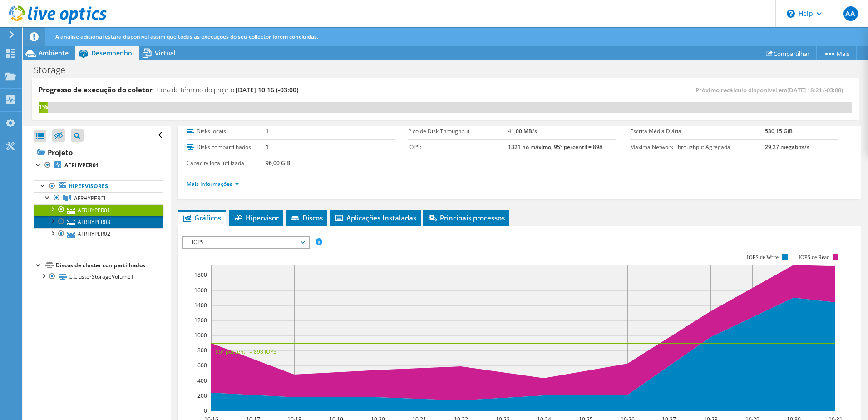
click at [82, 219] on link "AFRHYPER03" at bounding box center [98, 222] width 129 height 12
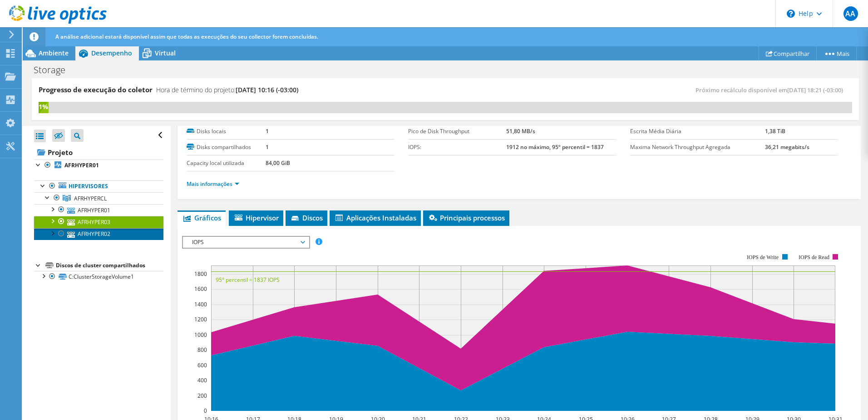
click at [95, 234] on link "AFRHYPER02" at bounding box center [98, 234] width 129 height 12
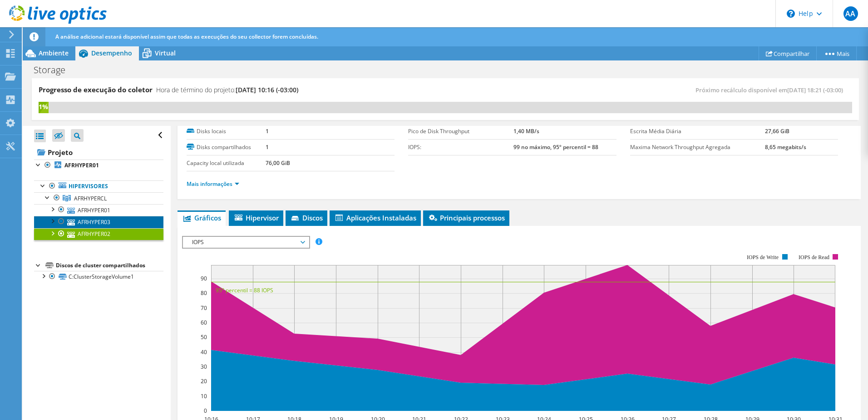
click at [83, 216] on link "AFRHYPER03" at bounding box center [98, 222] width 129 height 12
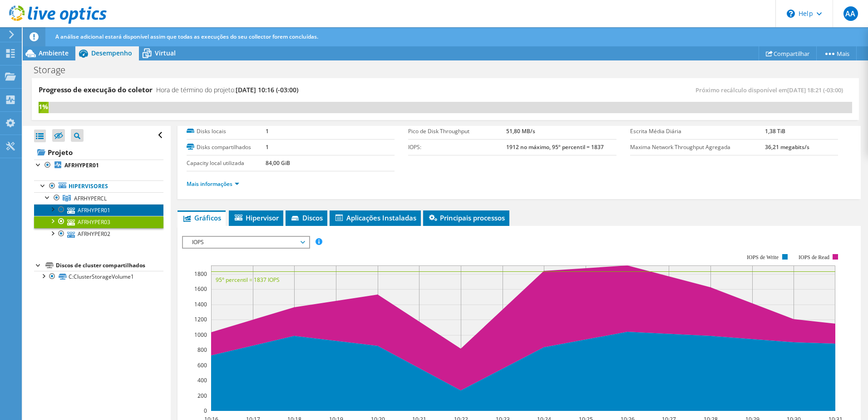
click at [86, 211] on link "AFRHYPER01" at bounding box center [98, 210] width 129 height 12
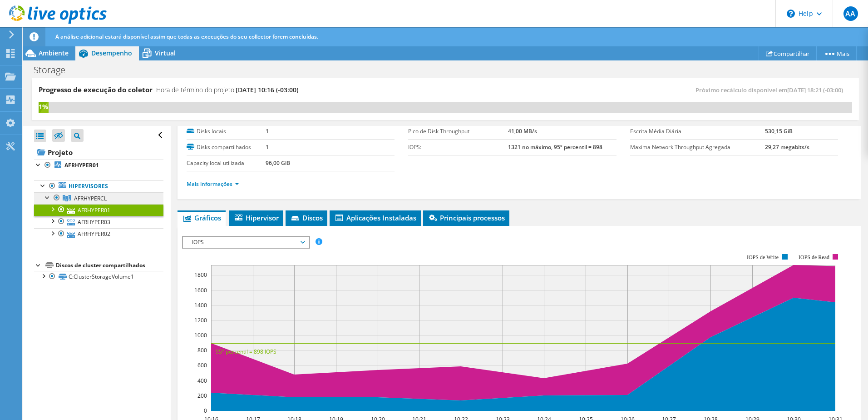
click at [99, 197] on span "AFRHYPERCL" at bounding box center [90, 198] width 33 height 8
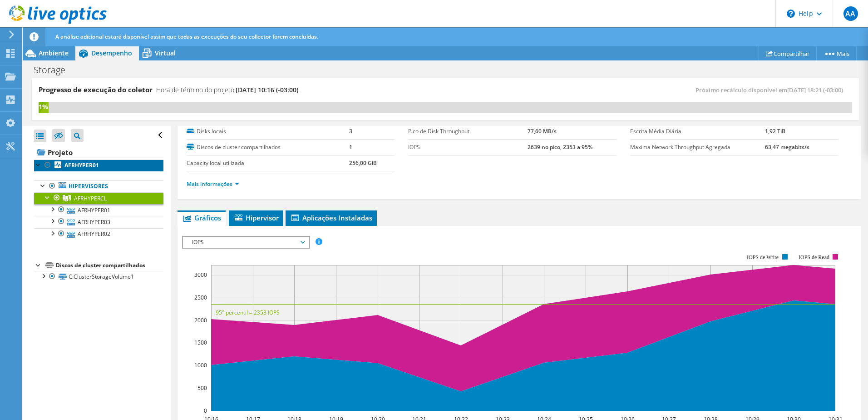
click at [90, 165] on b "AFRHYPER01" at bounding box center [81, 165] width 35 height 8
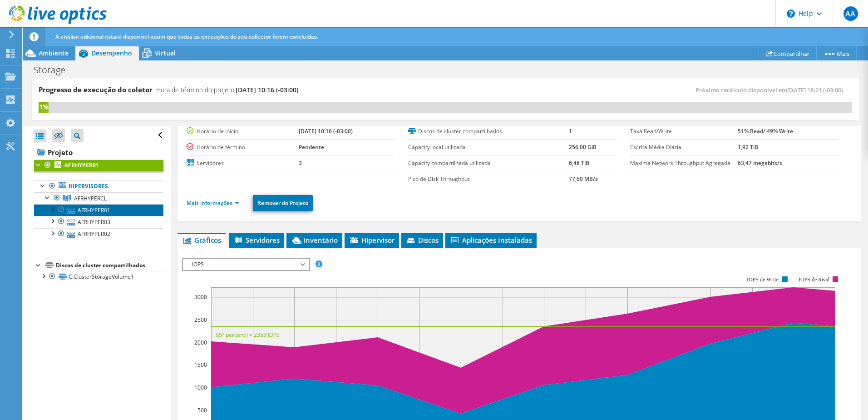
click at [104, 207] on link "AFRHYPER01" at bounding box center [98, 210] width 129 height 12
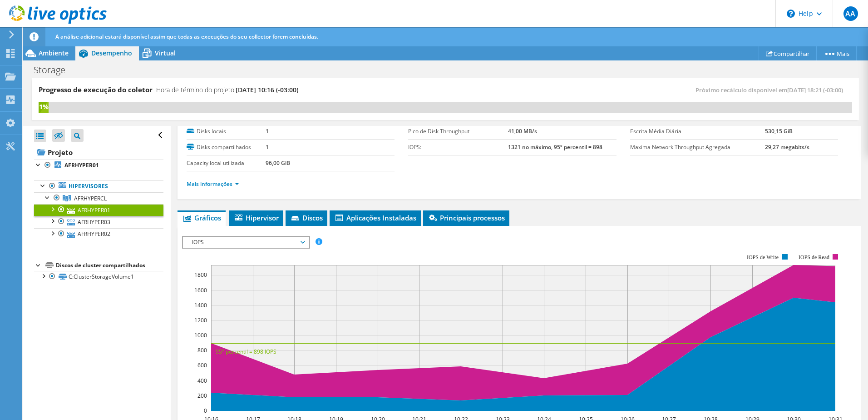
click at [299, 238] on span "IOPS" at bounding box center [246, 242] width 117 height 11
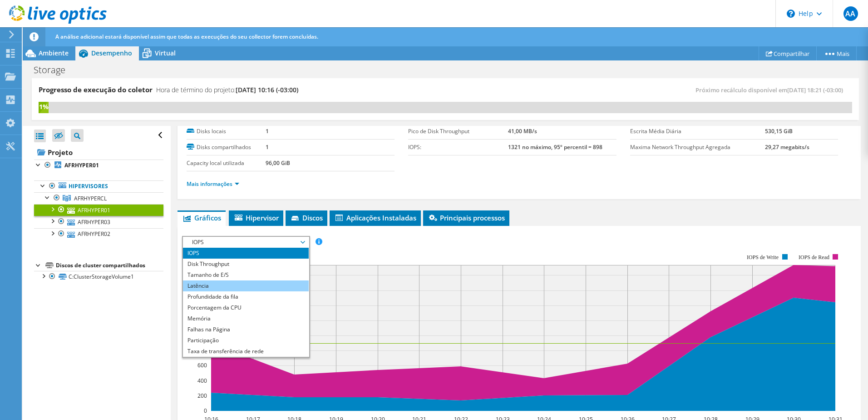
click at [289, 282] on li "Latência" at bounding box center [246, 285] width 126 height 11
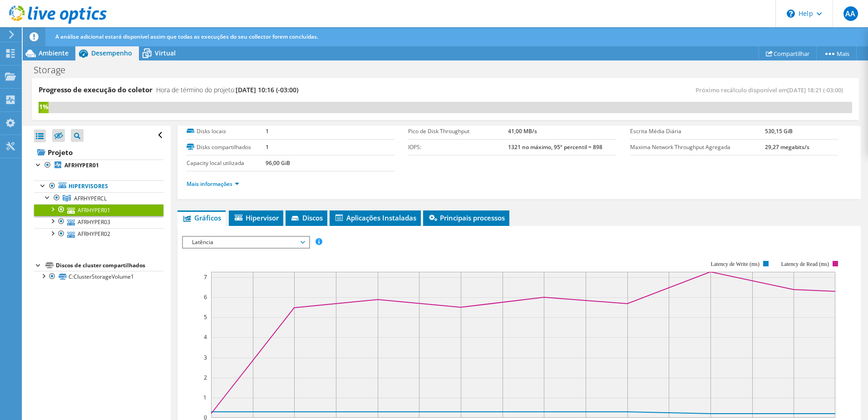
click at [294, 243] on span "Latência" at bounding box center [246, 242] width 117 height 11
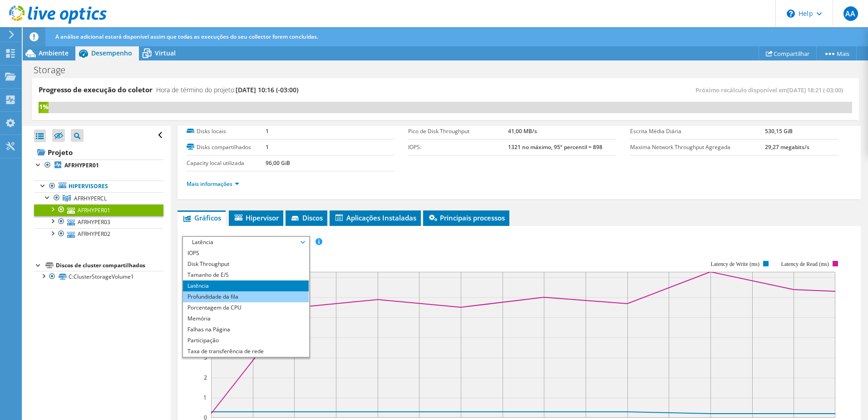
drag, startPoint x: 279, startPoint y: 295, endPoint x: 272, endPoint y: 293, distance: 7.5
click at [275, 295] on li "Profundidade da fila" at bounding box center [246, 296] width 126 height 11
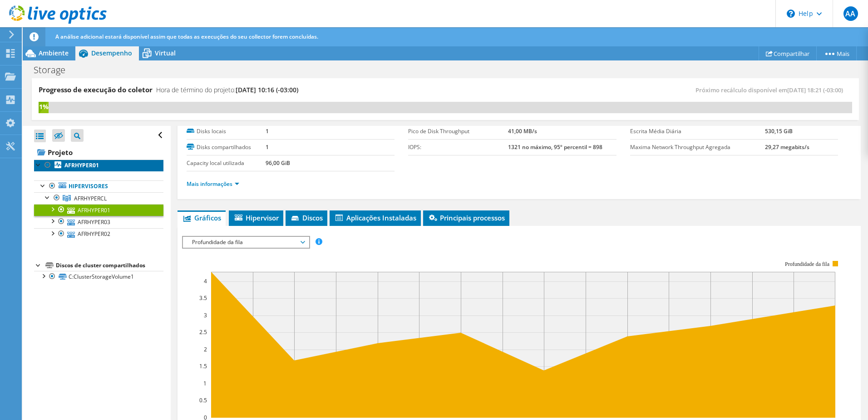
click at [91, 167] on b "AFRHYPER01" at bounding box center [81, 165] width 35 height 8
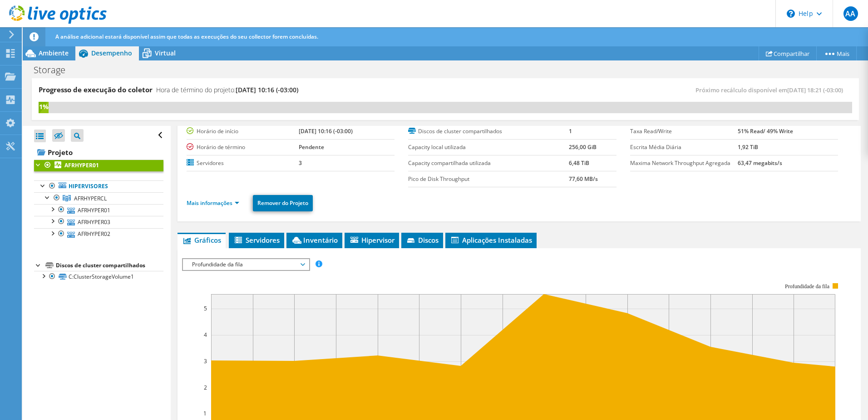
click at [241, 263] on span "Profundidade da fila" at bounding box center [246, 264] width 117 height 11
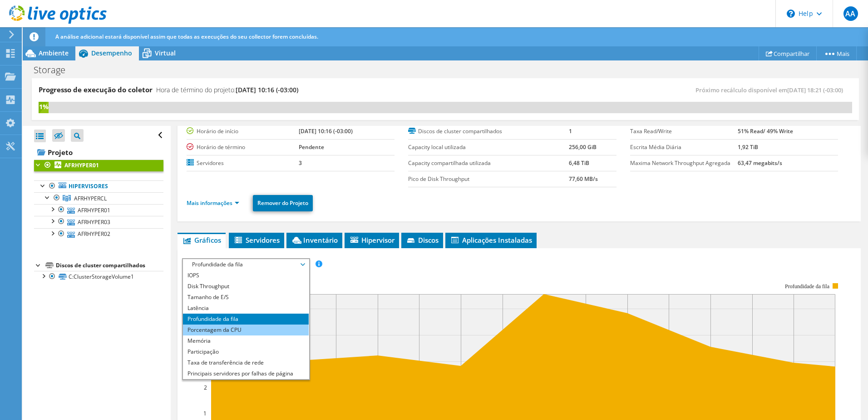
click at [244, 328] on li "Porcentagem da CPU" at bounding box center [246, 329] width 126 height 11
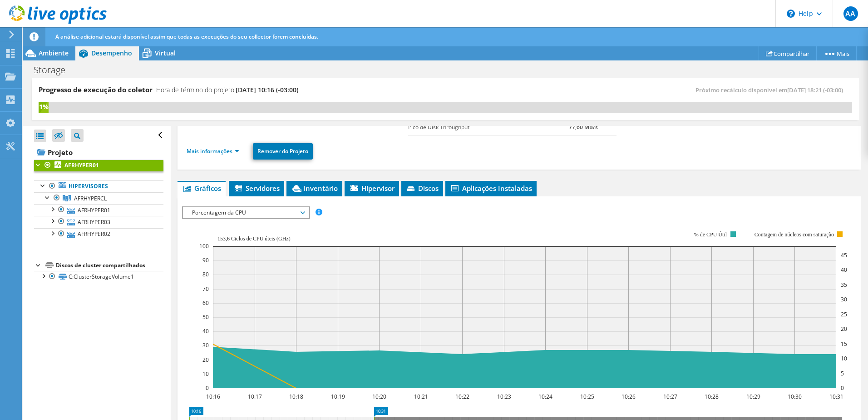
scroll to position [182, 0]
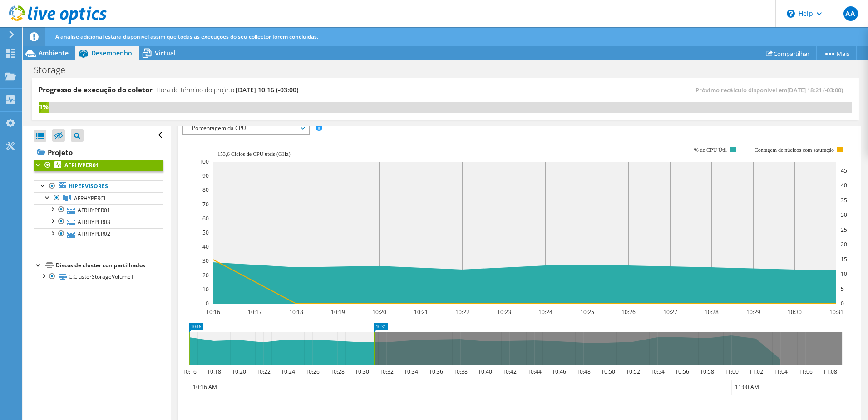
click at [250, 129] on span "Porcentagem da CPU" at bounding box center [246, 128] width 117 height 11
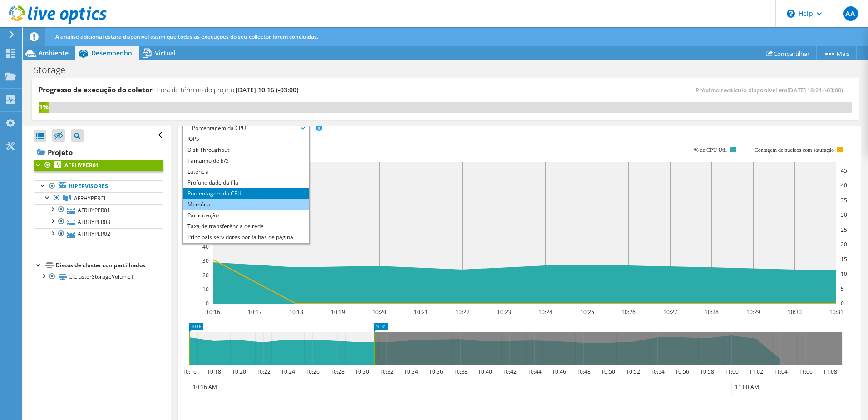
click at [248, 205] on li "Memória" at bounding box center [246, 204] width 126 height 11
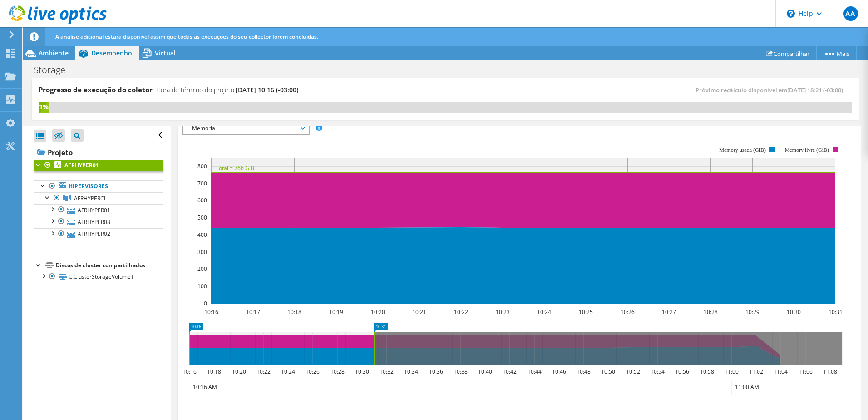
click at [225, 128] on span "Memória" at bounding box center [246, 128] width 117 height 11
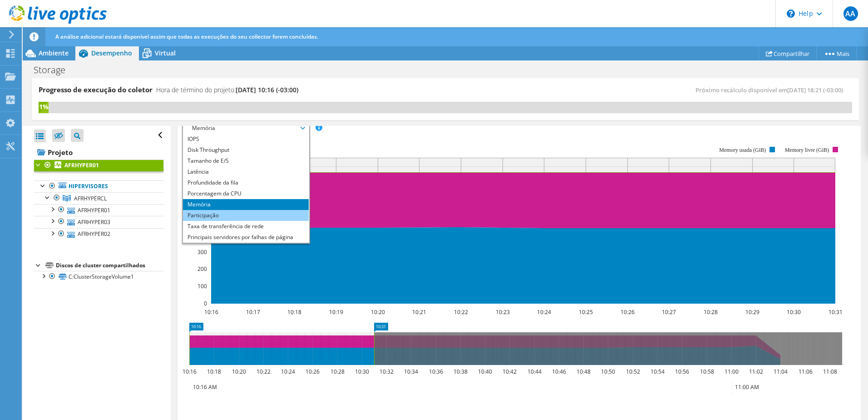
click at [222, 215] on li "Participação" at bounding box center [246, 215] width 126 height 11
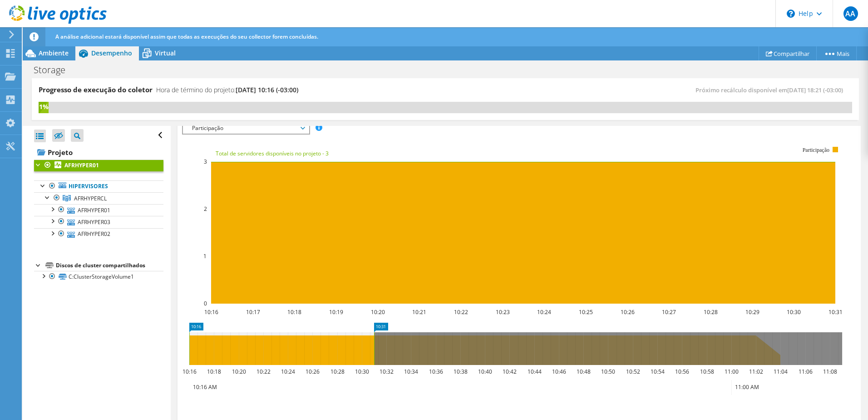
click at [298, 126] on span "Participação" at bounding box center [246, 128] width 117 height 11
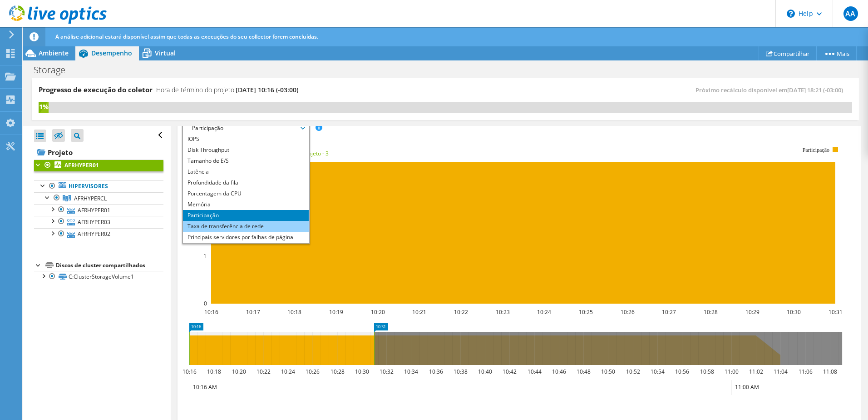
click at [259, 227] on li "Taxa de transferência de rede" at bounding box center [246, 226] width 126 height 11
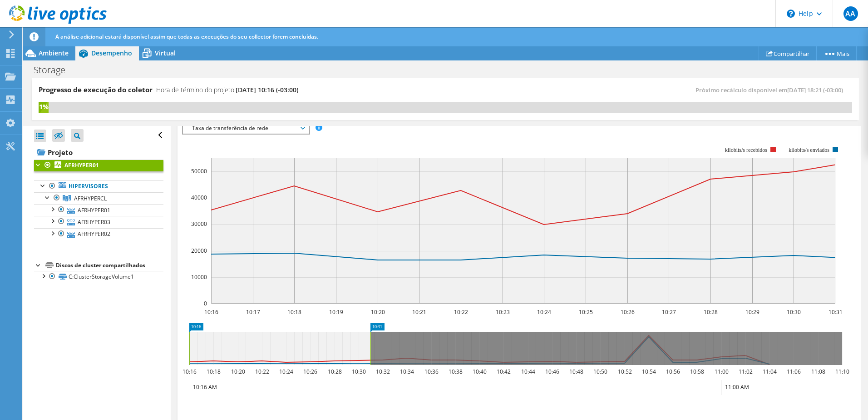
click at [247, 130] on span "Taxa de transferência de rede" at bounding box center [246, 128] width 117 height 11
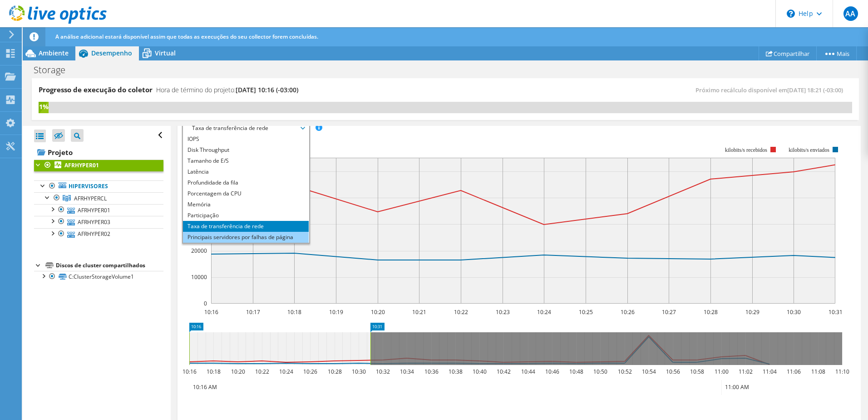
click at [237, 238] on li "Principais servidores por falhas de página" at bounding box center [246, 237] width 126 height 11
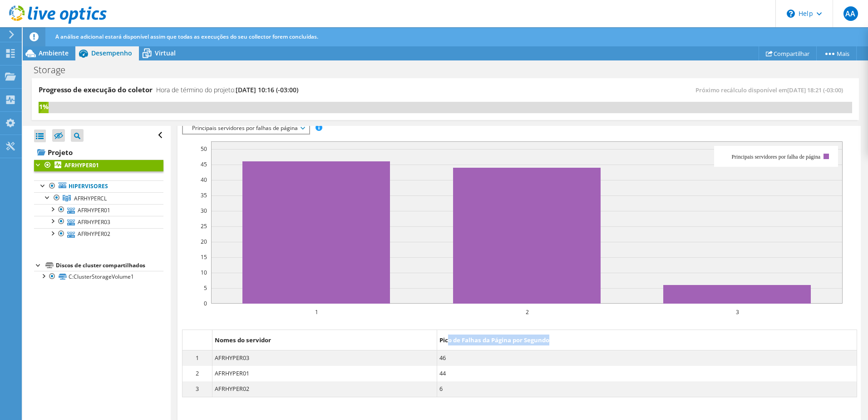
drag, startPoint x: 442, startPoint y: 342, endPoint x: 550, endPoint y: 342, distance: 107.6
click at [550, 342] on dt "Pico de Falhas da Página por Segundo" at bounding box center [647, 339] width 420 height 21
click at [439, 364] on dd "46" at bounding box center [647, 357] width 420 height 15
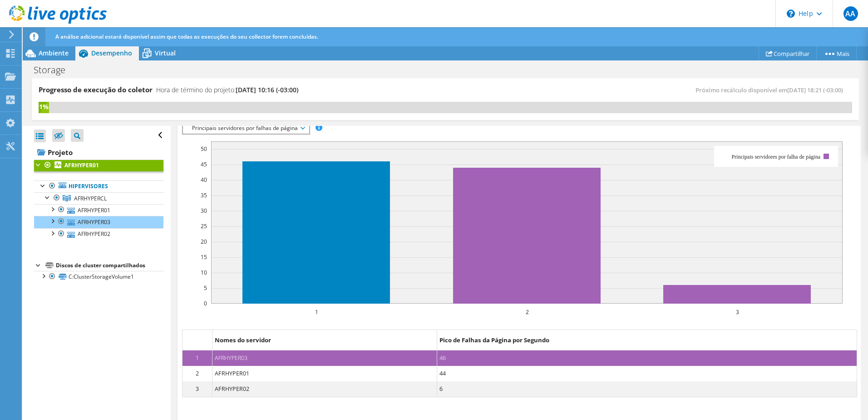
click at [333, 372] on dd "AFRHYPER01" at bounding box center [325, 373] width 225 height 15
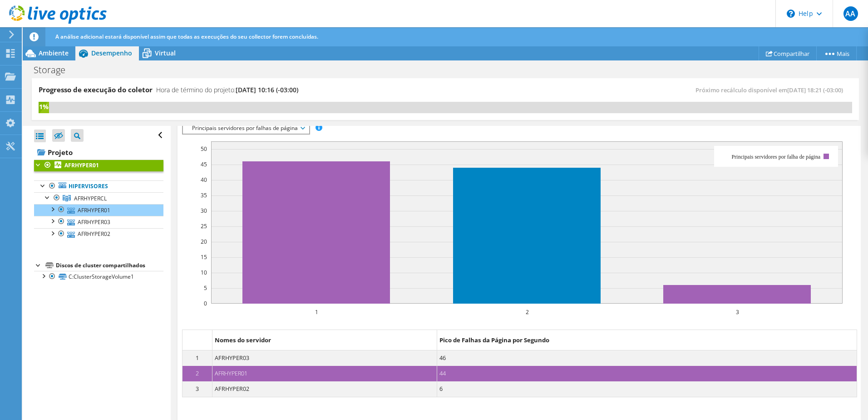
click at [335, 389] on dd "AFRHYPER02" at bounding box center [325, 388] width 225 height 15
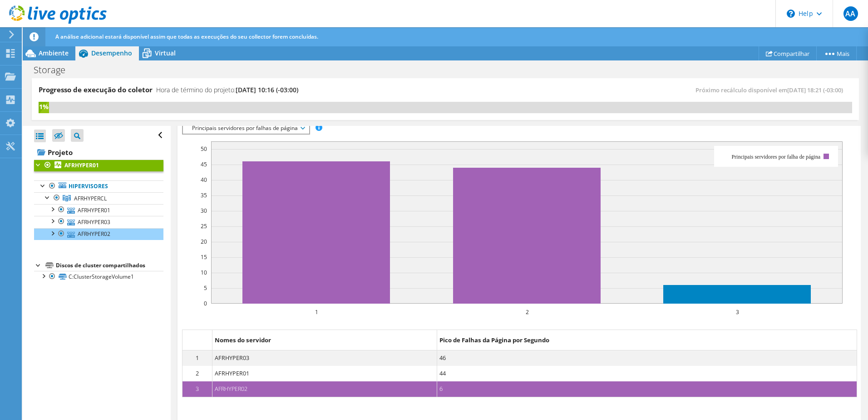
click at [341, 366] on dd "AFRHYPER01" at bounding box center [325, 373] width 225 height 15
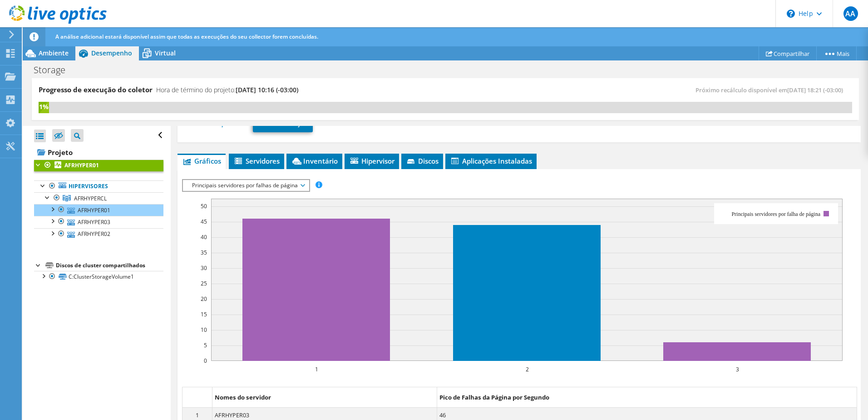
scroll to position [45, 0]
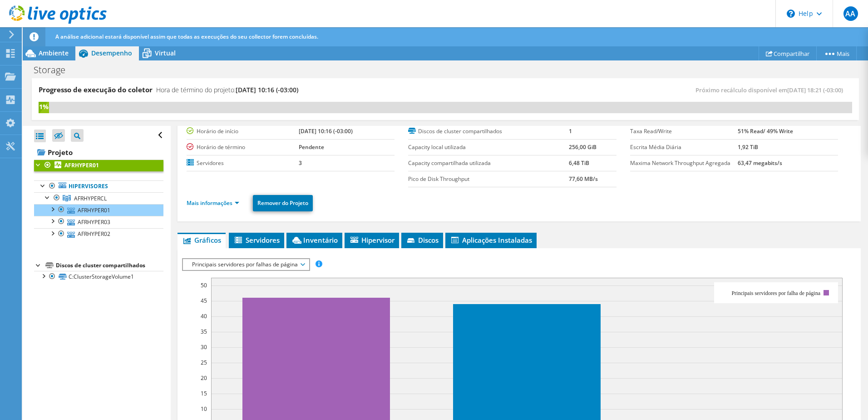
click at [279, 266] on span "Principais servidores por falhas de página" at bounding box center [246, 264] width 117 height 11
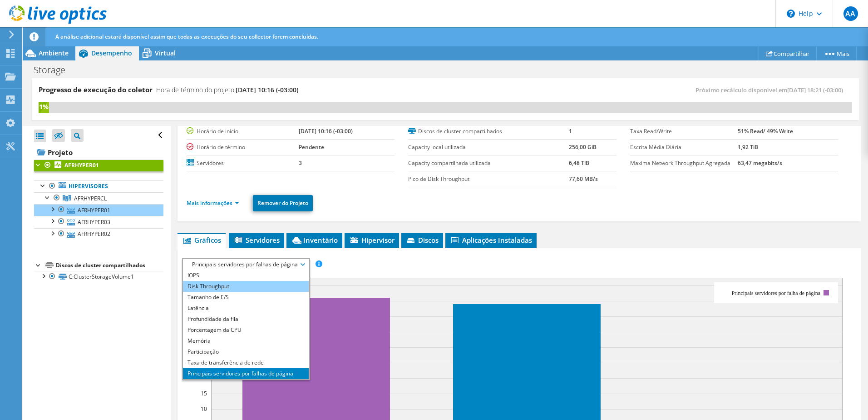
click at [259, 282] on li "Disk Throughput" at bounding box center [246, 286] width 126 height 11
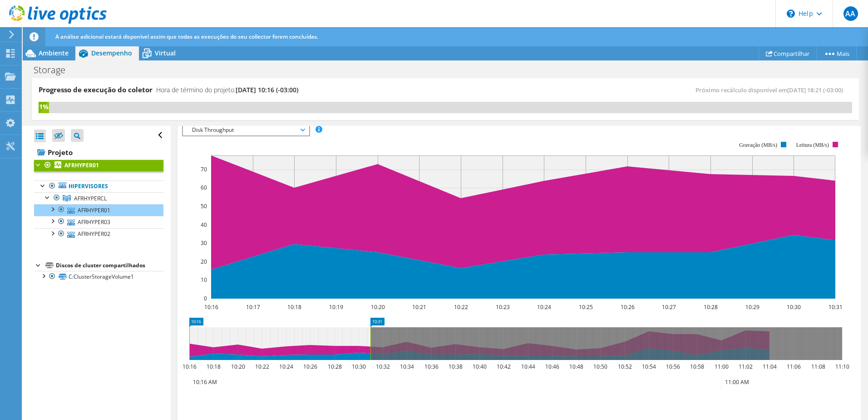
scroll to position [182, 0]
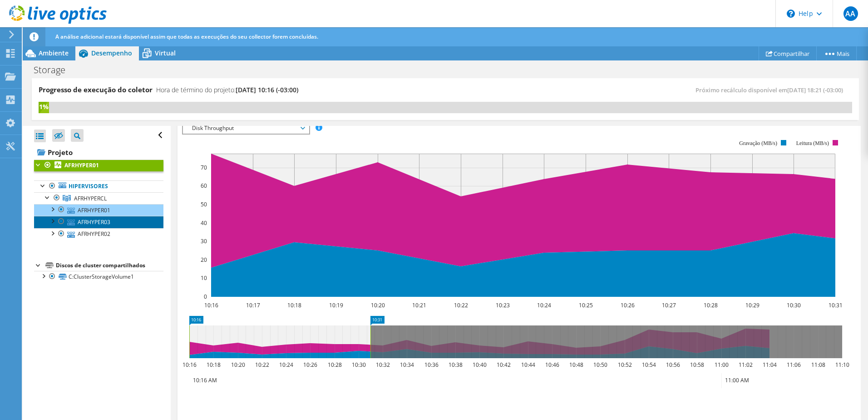
click at [96, 219] on link "AFRHYPER03" at bounding box center [98, 222] width 129 height 12
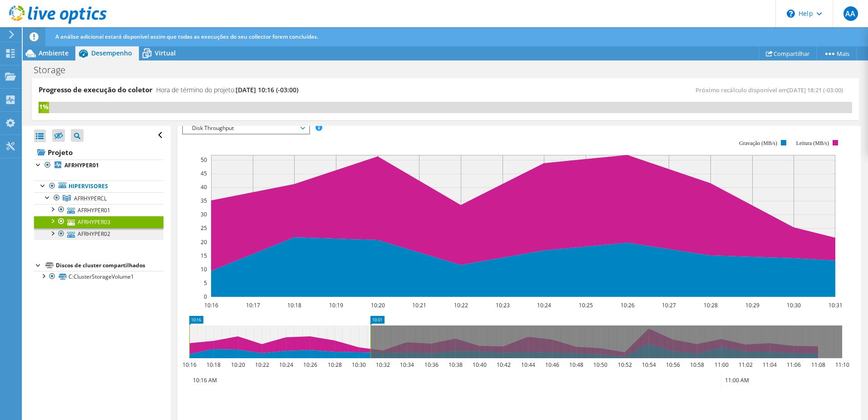
scroll to position [159, 0]
click at [101, 229] on link "AFRHYPER02" at bounding box center [98, 234] width 129 height 12
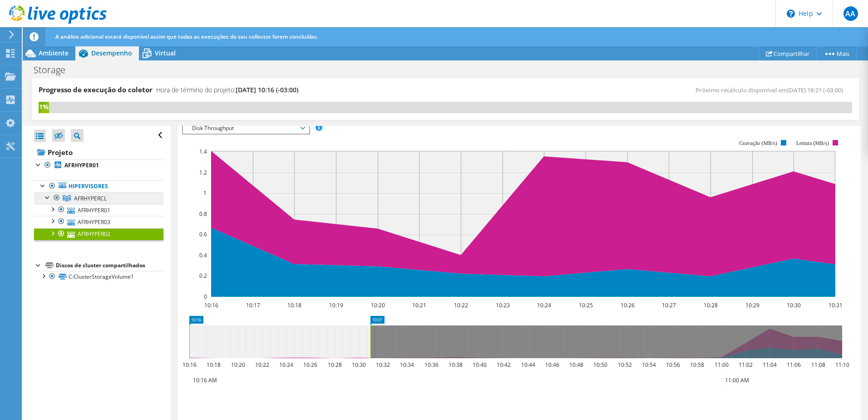
click at [101, 196] on span "AFRHYPERCL" at bounding box center [90, 198] width 33 height 8
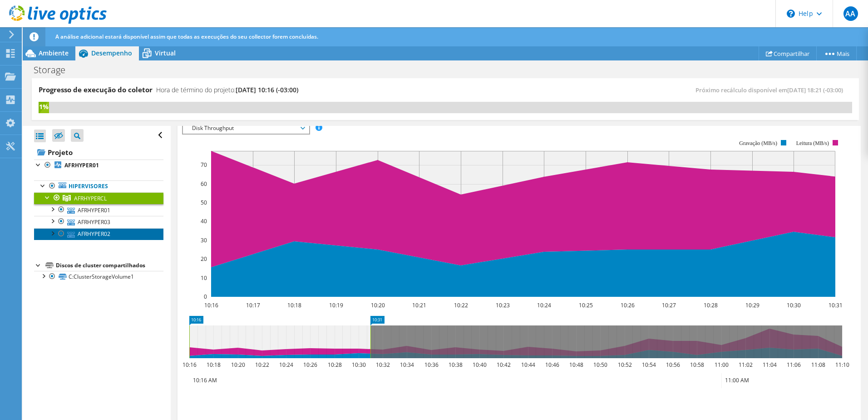
click at [105, 234] on link "AFRHYPER02" at bounding box center [98, 234] width 129 height 12
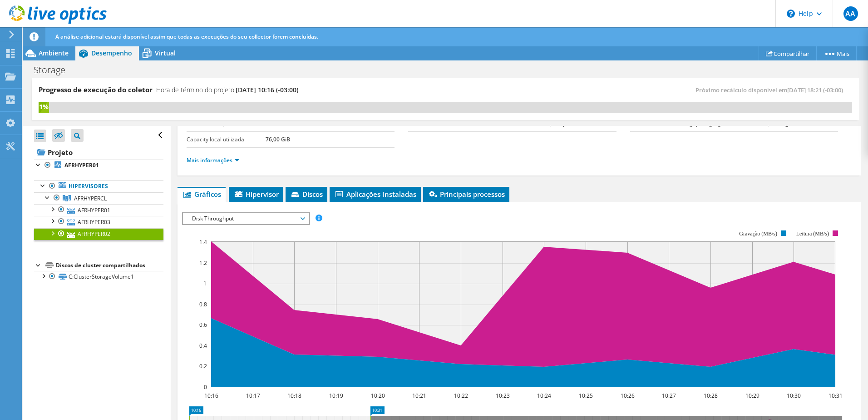
scroll to position [69, 0]
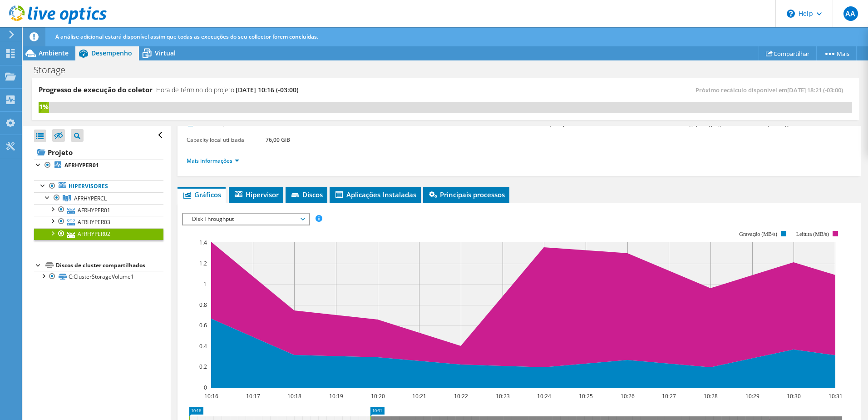
click at [273, 224] on div "Disk Throughput IOPS Disk Throughput Tamanho de E/S Latência Profundidade da fi…" at bounding box center [246, 219] width 128 height 13
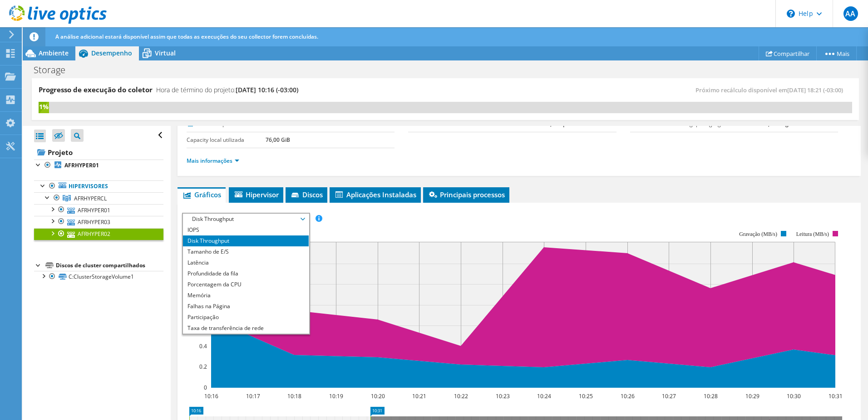
click at [262, 238] on li "Disk Throughput" at bounding box center [246, 240] width 126 height 11
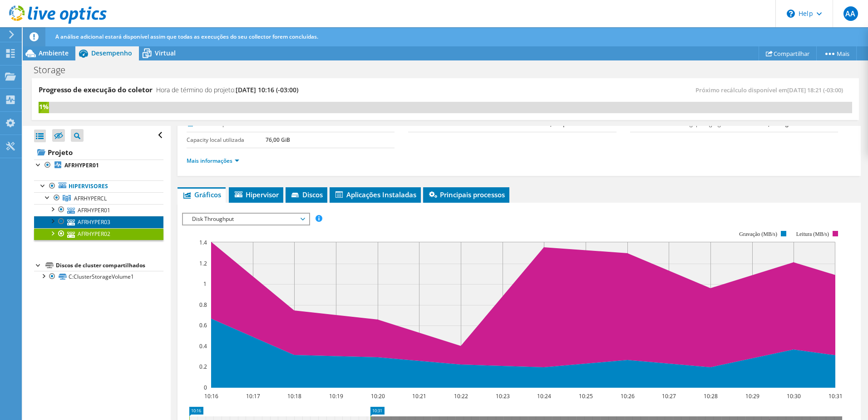
click at [112, 221] on link "AFRHYPER03" at bounding box center [98, 222] width 129 height 12
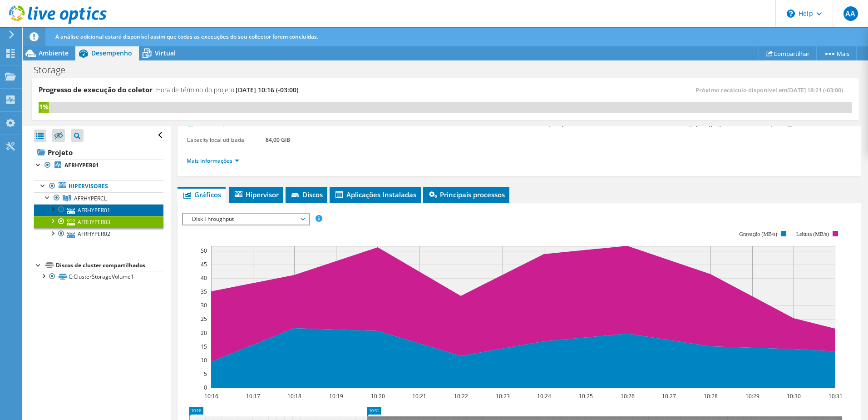
click at [114, 215] on link "AFRHYPER01" at bounding box center [98, 210] width 129 height 12
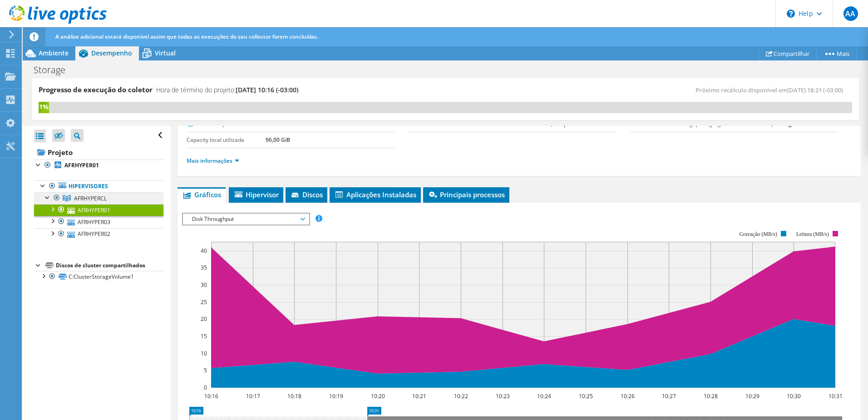
click at [115, 202] on link "AFRHYPERCL" at bounding box center [98, 198] width 129 height 12
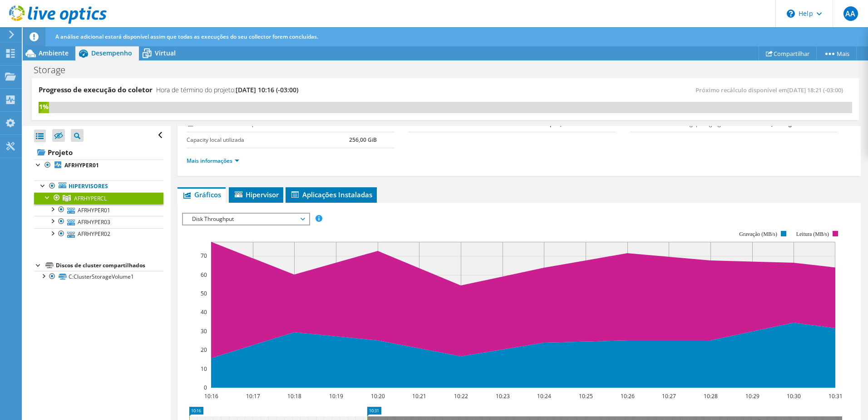
click at [253, 218] on span "Disk Throughput" at bounding box center [246, 218] width 117 height 11
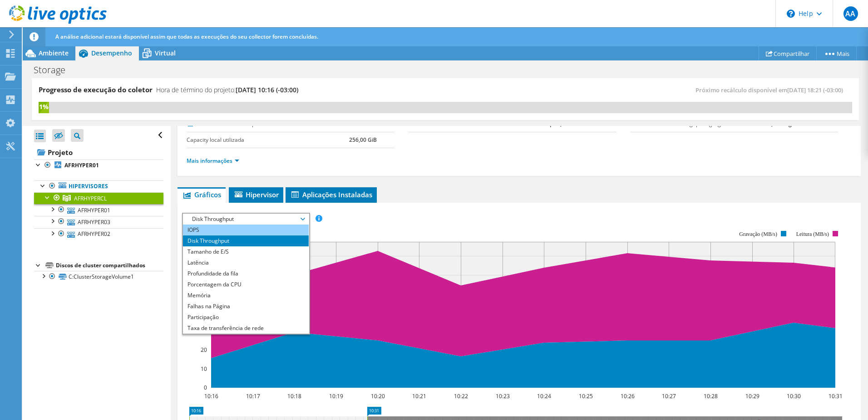
click at [238, 233] on li "IOPS" at bounding box center [246, 229] width 126 height 11
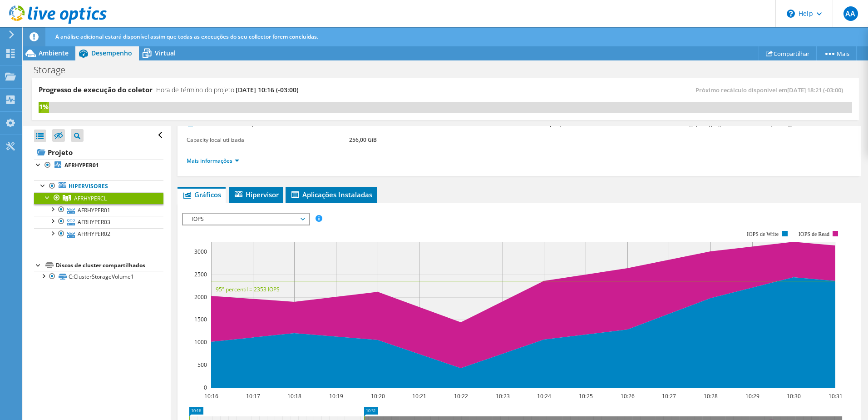
click at [266, 221] on span "IOPS" at bounding box center [246, 218] width 117 height 11
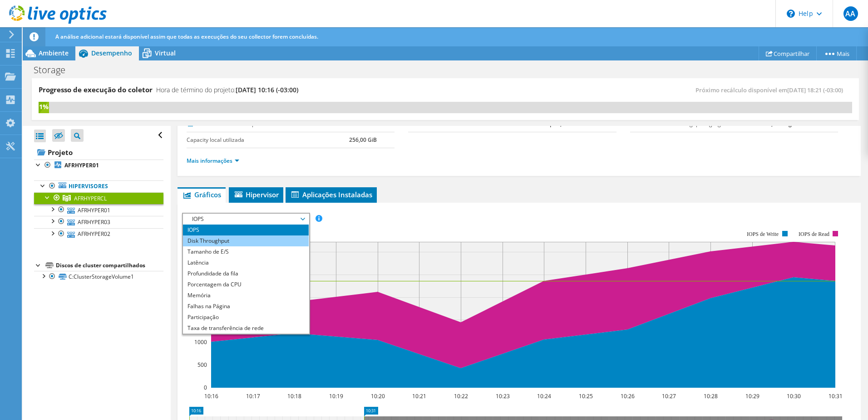
click at [245, 242] on li "Disk Throughput" at bounding box center [246, 240] width 126 height 11
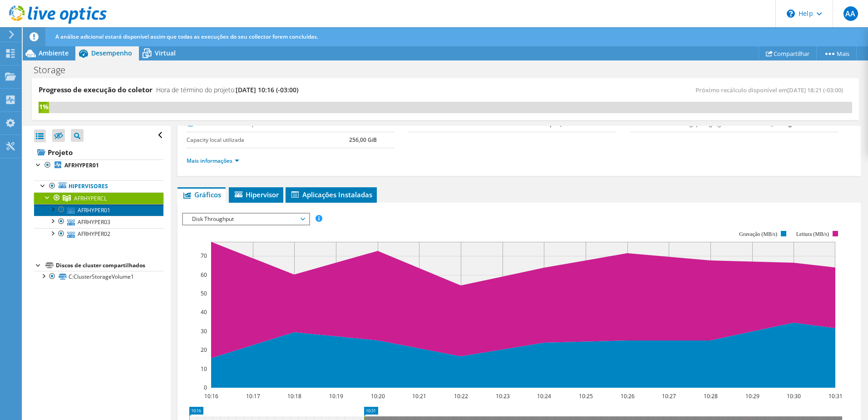
click at [108, 207] on link "AFRHYPER01" at bounding box center [98, 210] width 129 height 12
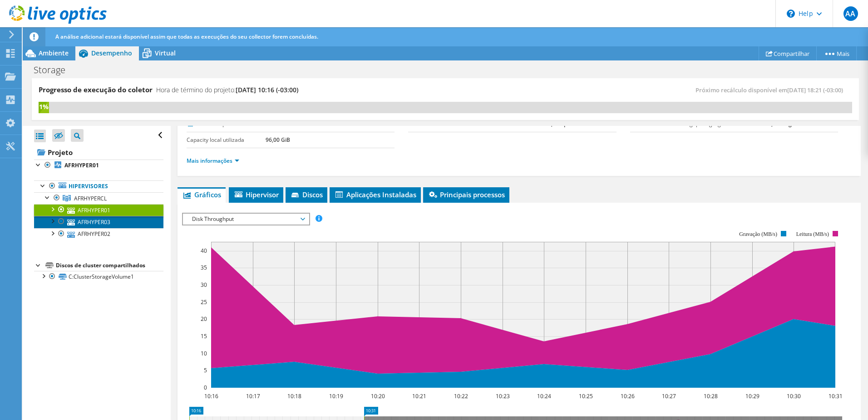
click at [101, 221] on link "AFRHYPER03" at bounding box center [98, 222] width 129 height 12
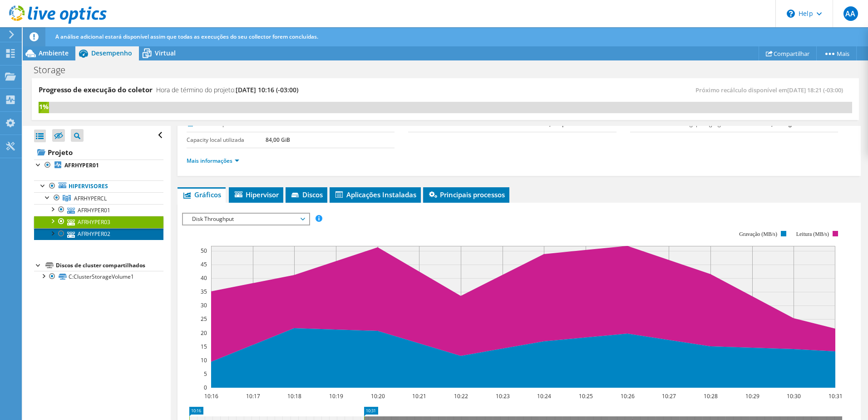
click at [100, 235] on link "AFRHYPER02" at bounding box center [98, 234] width 129 height 12
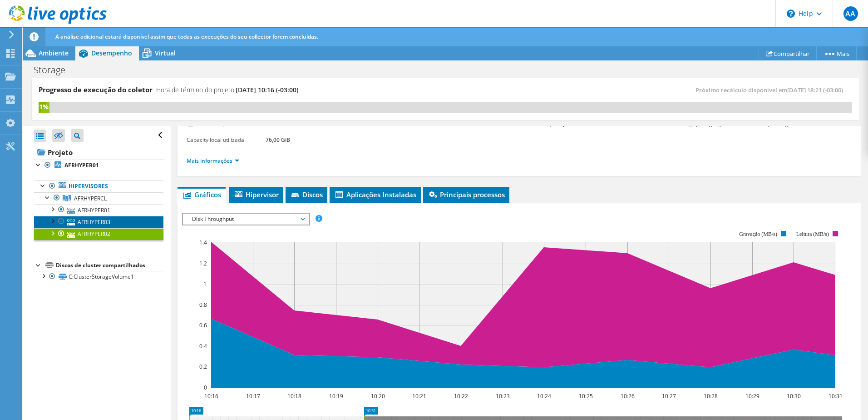
click at [99, 220] on link "AFRHYPER03" at bounding box center [98, 222] width 129 height 12
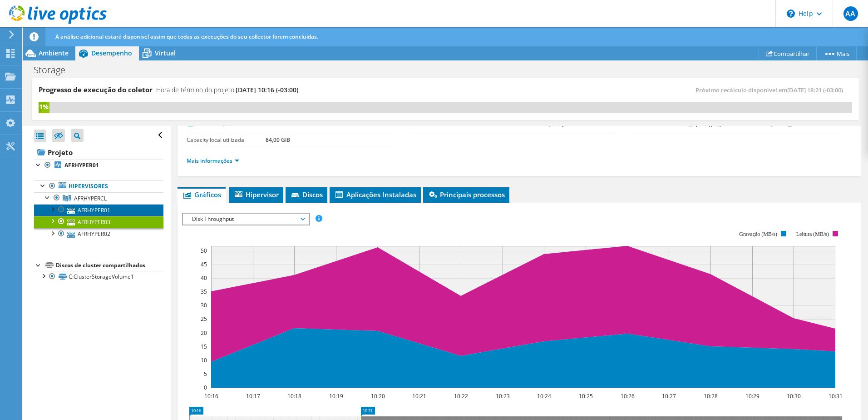
click at [98, 205] on link "AFRHYPER01" at bounding box center [98, 210] width 129 height 12
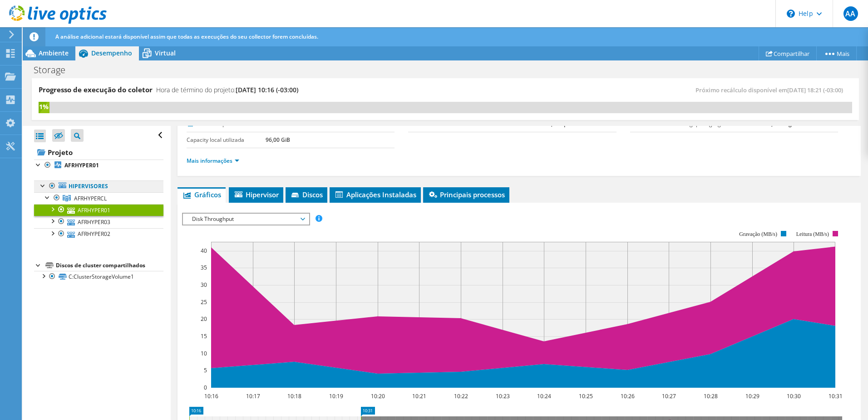
click at [90, 187] on link "Hipervisores" at bounding box center [98, 186] width 129 height 12
click at [77, 167] on b "AFRHYPER01" at bounding box center [81, 165] width 35 height 8
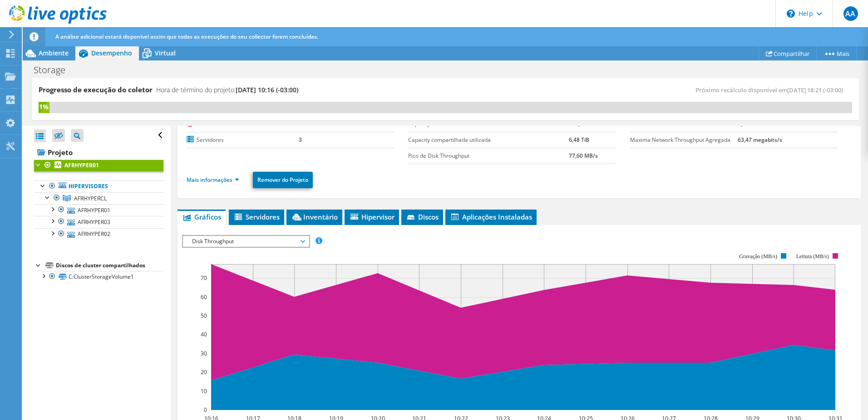
click at [224, 244] on span "Disk Throughput" at bounding box center [246, 241] width 117 height 11
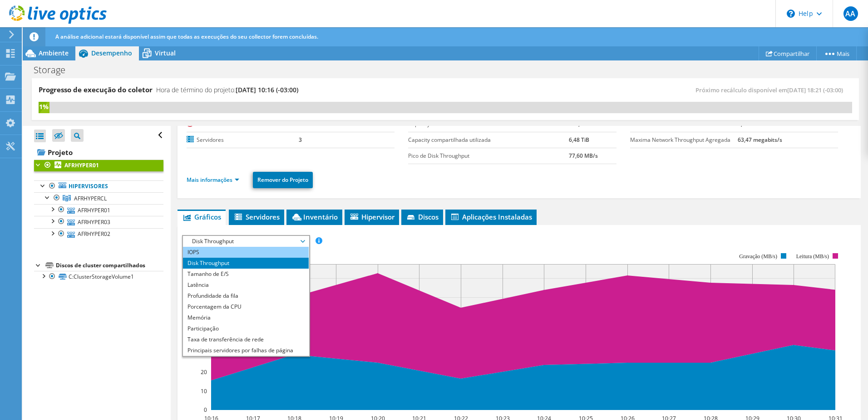
click at [220, 255] on li "IOPS" at bounding box center [246, 252] width 126 height 11
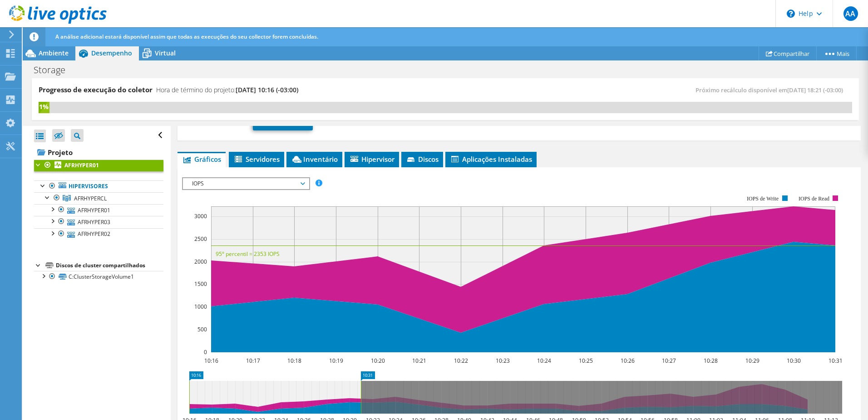
scroll to position [256, 0]
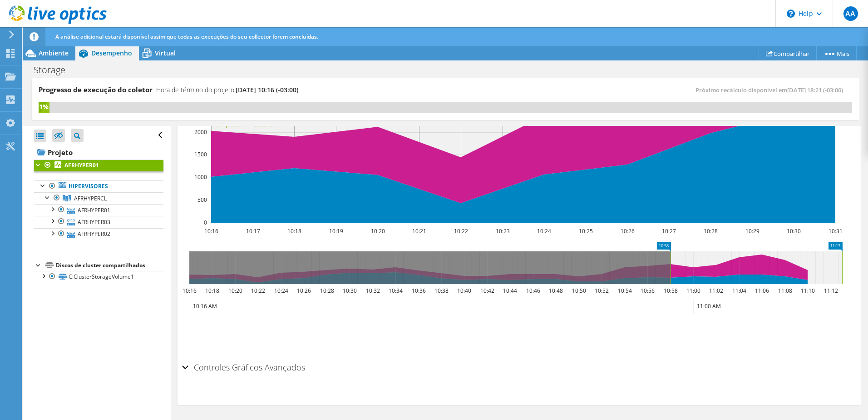
drag, startPoint x: 312, startPoint y: 277, endPoint x: 804, endPoint y: 278, distance: 491.4
click at [804, 278] on icon at bounding box center [757, 267] width 172 height 33
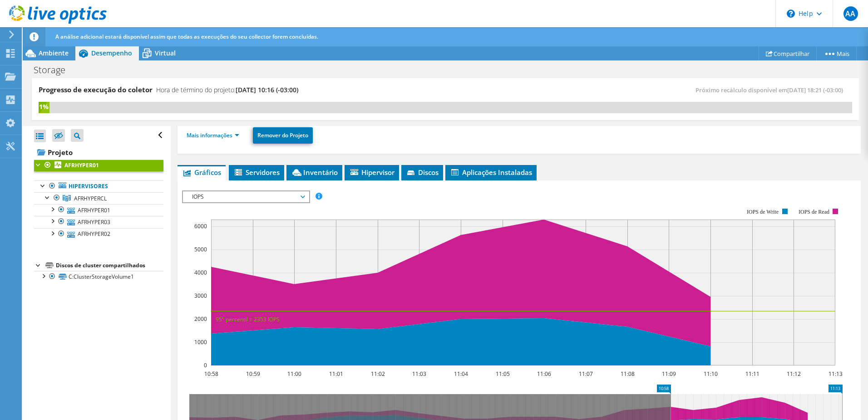
scroll to position [165, 0]
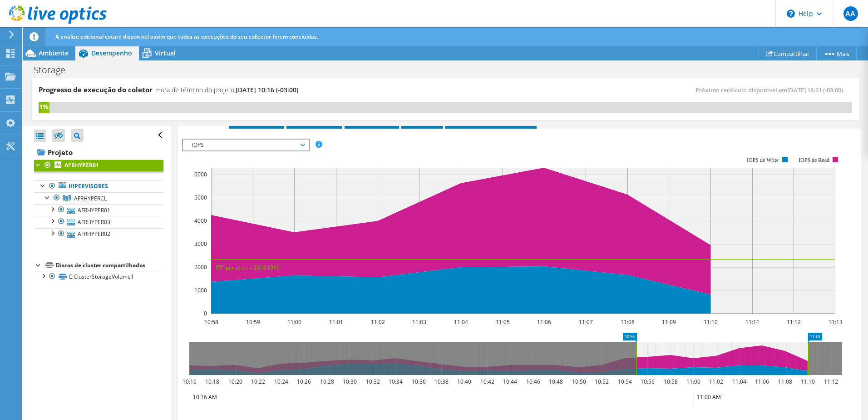
drag, startPoint x: 756, startPoint y: 353, endPoint x: 724, endPoint y: 354, distance: 32.3
click at [724, 354] on icon at bounding box center [723, 358] width 172 height 33
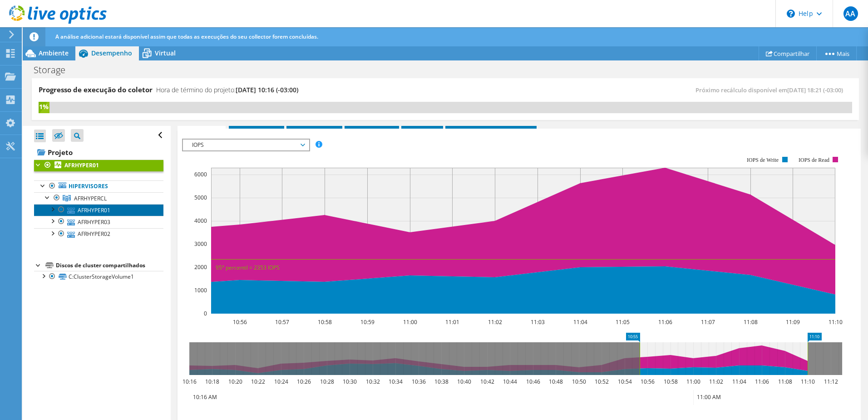
click at [104, 212] on link "AFRHYPER01" at bounding box center [98, 210] width 129 height 12
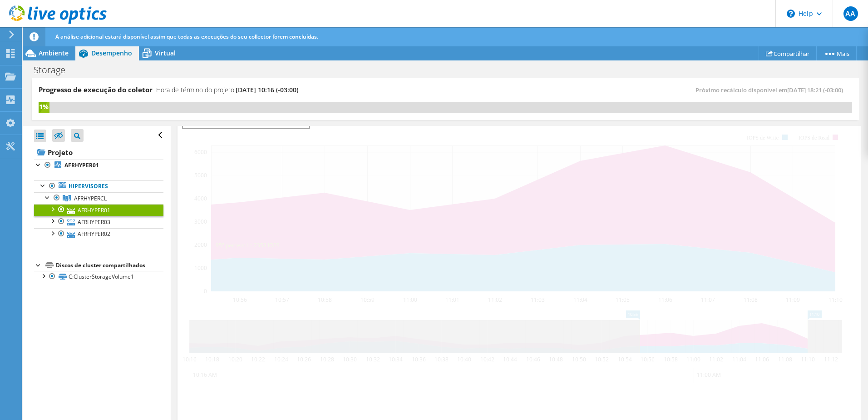
scroll to position [143, 0]
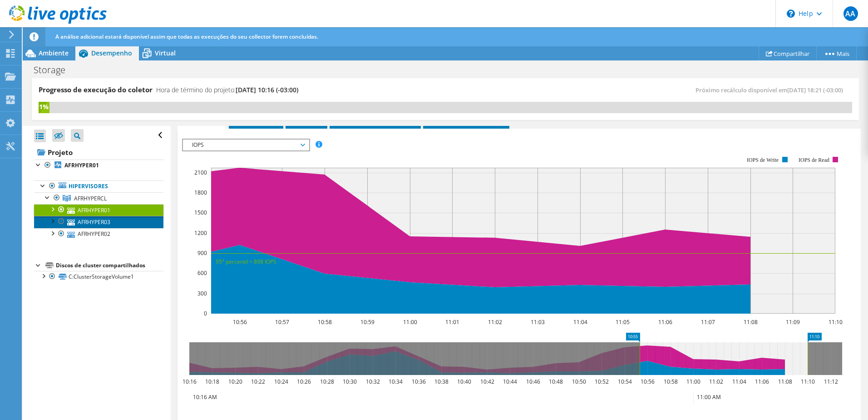
click at [94, 222] on link "AFRHYPER03" at bounding box center [98, 222] width 129 height 12
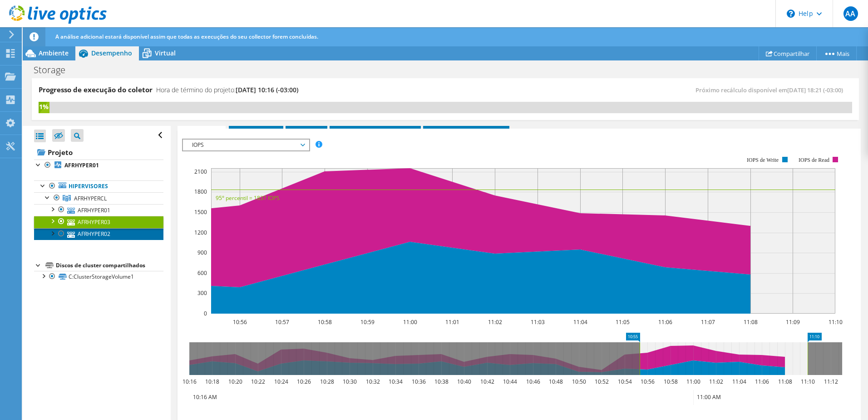
click at [90, 231] on link "AFRHYPER02" at bounding box center [98, 234] width 129 height 12
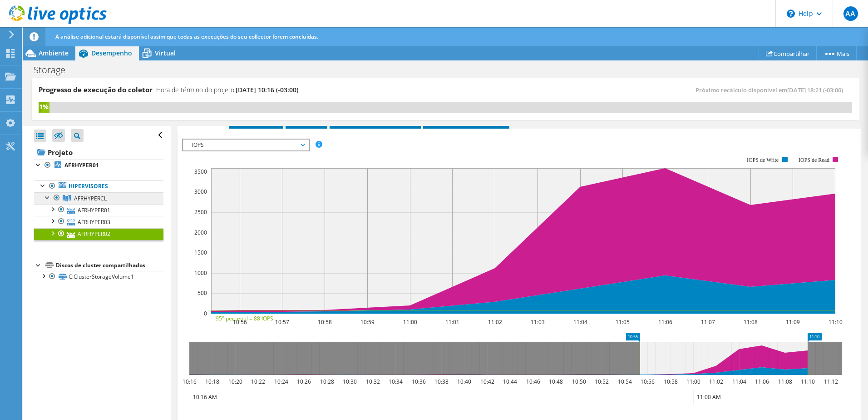
click at [96, 193] on link "AFRHYPERCL" at bounding box center [98, 198] width 129 height 12
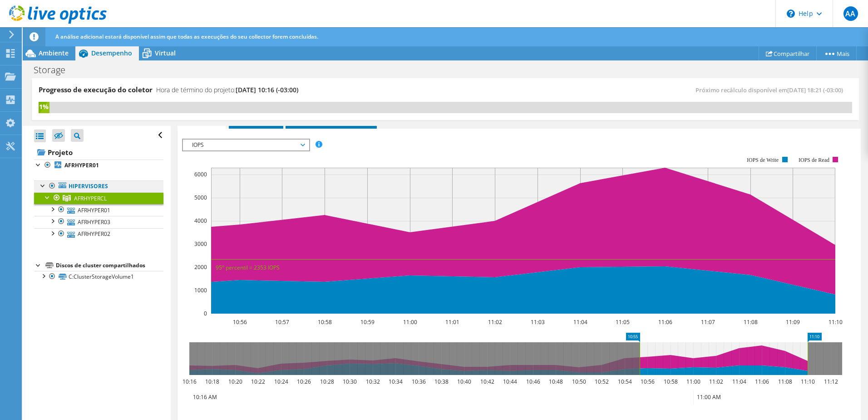
click at [99, 187] on link "Hipervisores" at bounding box center [98, 186] width 129 height 12
click at [96, 186] on link "Hipervisores" at bounding box center [98, 186] width 129 height 12
click at [79, 167] on b "AFRHYPER01" at bounding box center [81, 165] width 35 height 8
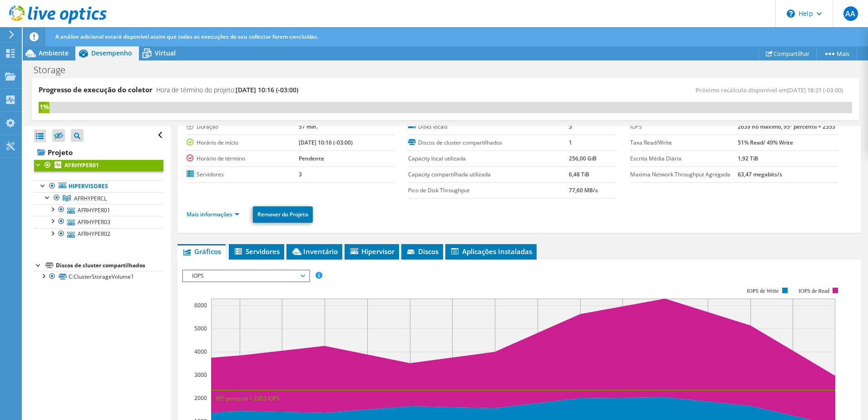
scroll to position [0, 0]
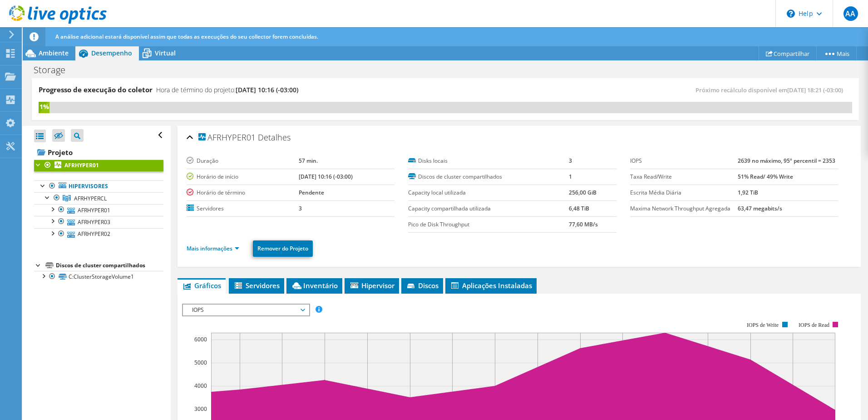
drag, startPoint x: 730, startPoint y: 159, endPoint x: 819, endPoint y: 161, distance: 89.5
click at [819, 161] on tr "IOPS 2639 no máximo, 95º percentil = 2353" at bounding box center [734, 161] width 208 height 16
click at [263, 286] on span "Servidores" at bounding box center [256, 285] width 46 height 9
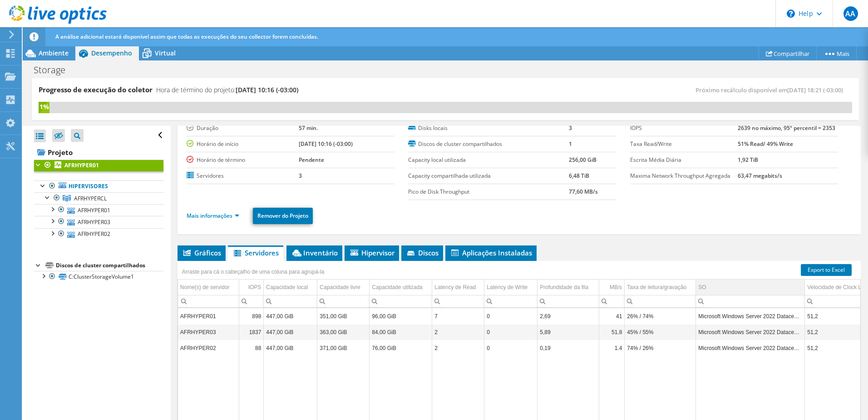
scroll to position [45, 0]
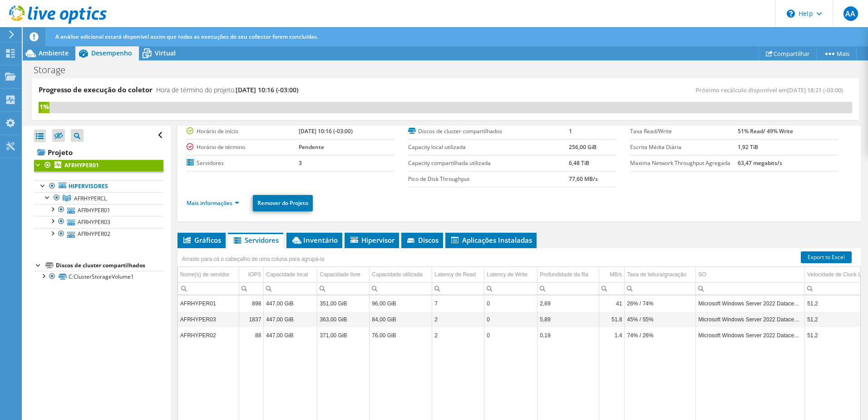
click at [59, 343] on div "Abrir Todos Fechar Todos Ocultar nós excluídos Filtro de árvore do projeto" at bounding box center [97, 273] width 148 height 295
click at [496, 240] on span "Aplicações Instaladas" at bounding box center [491, 239] width 82 height 9
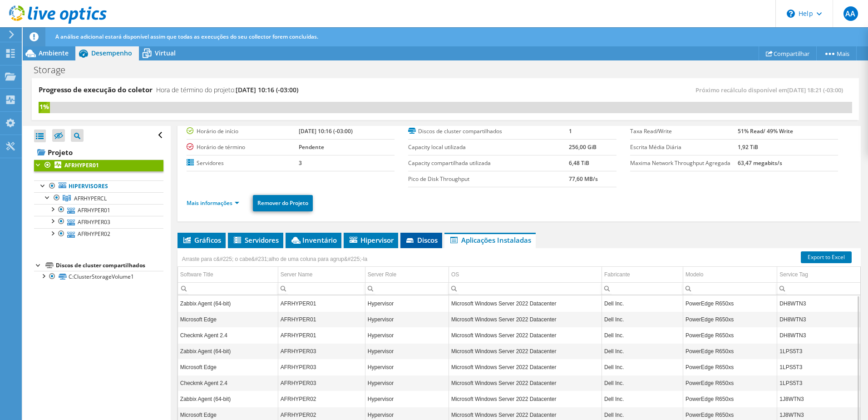
click at [426, 242] on span "Discos" at bounding box center [421, 239] width 33 height 9
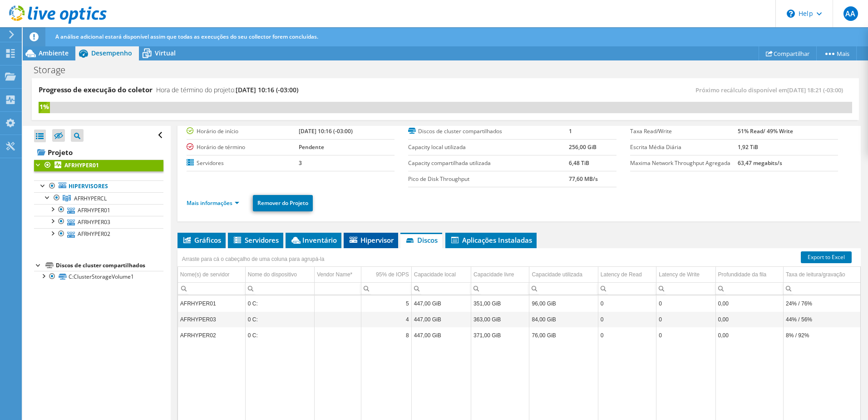
click at [387, 244] on span "Hipervisor" at bounding box center [370, 239] width 45 height 9
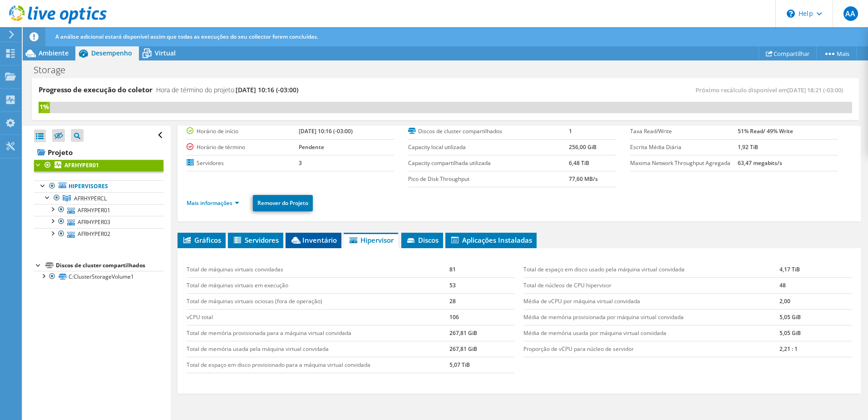
click at [317, 238] on span "Inventário" at bounding box center [313, 239] width 47 height 9
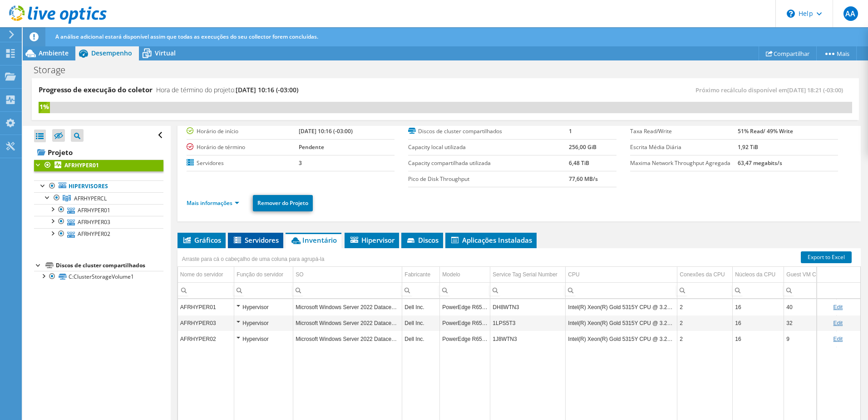
click at [275, 242] on span "Servidores" at bounding box center [256, 239] width 46 height 9
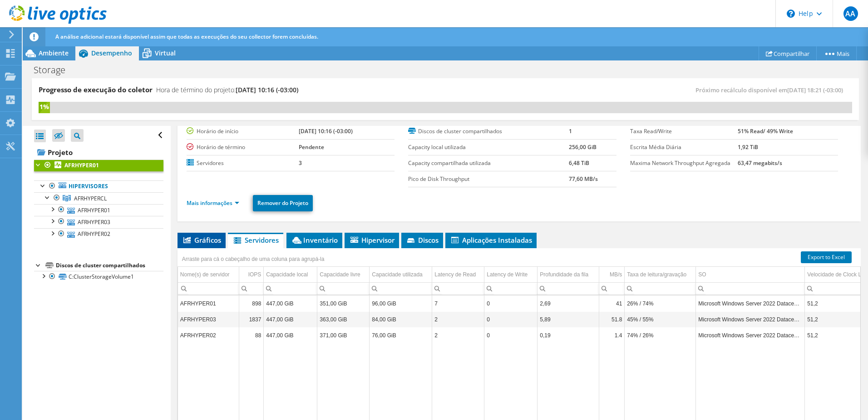
click at [205, 241] on span "Gráficos" at bounding box center [201, 239] width 39 height 9
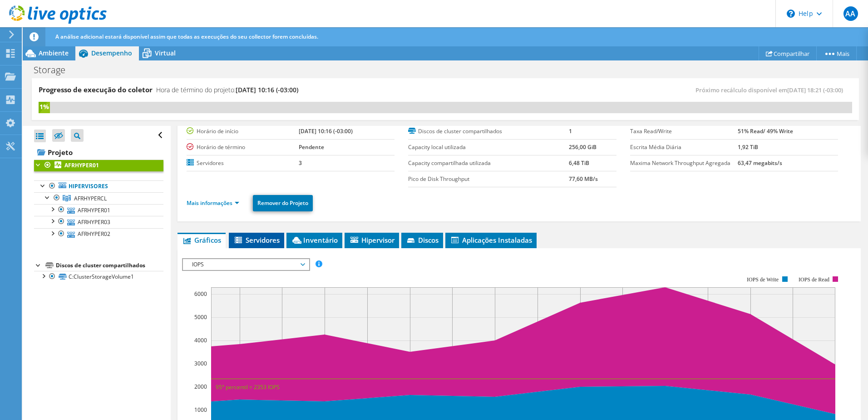
click at [249, 240] on span "Servidores" at bounding box center [256, 239] width 46 height 9
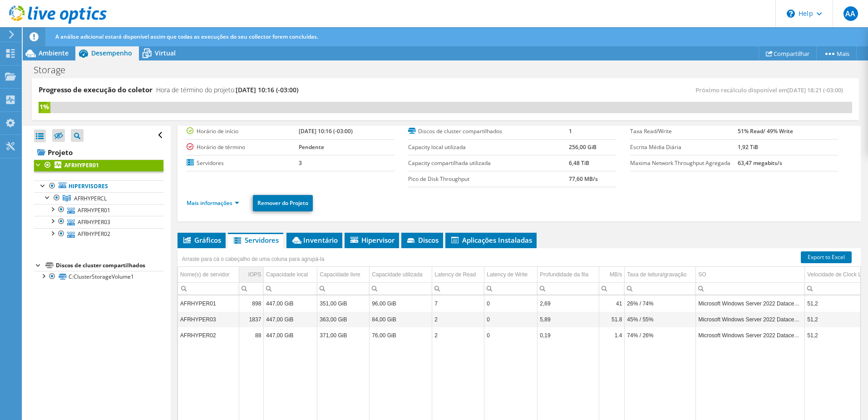
click at [253, 274] on div "IOPS" at bounding box center [254, 274] width 13 height 11
click at [253, 274] on div "IOPS" at bounding box center [255, 274] width 12 height 11
click at [203, 282] on input "Column Nome(s) de servidor, Filter cell" at bounding box center [208, 288] width 61 height 12
click at [207, 272] on div "Nome(s) de servidor" at bounding box center [205, 274] width 50 height 11
click at [250, 271] on div "IOPS" at bounding box center [254, 274] width 13 height 11
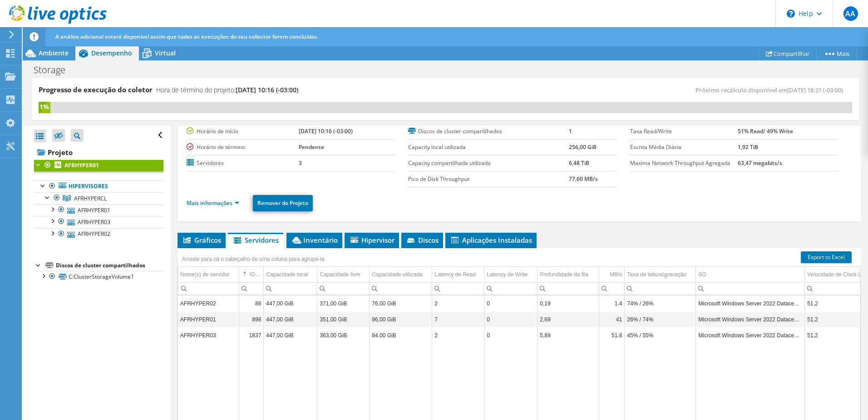
click at [198, 337] on td "AFRHYPER03" at bounding box center [208, 335] width 61 height 16
click at [93, 214] on link "AFRHYPER01" at bounding box center [98, 210] width 129 height 12
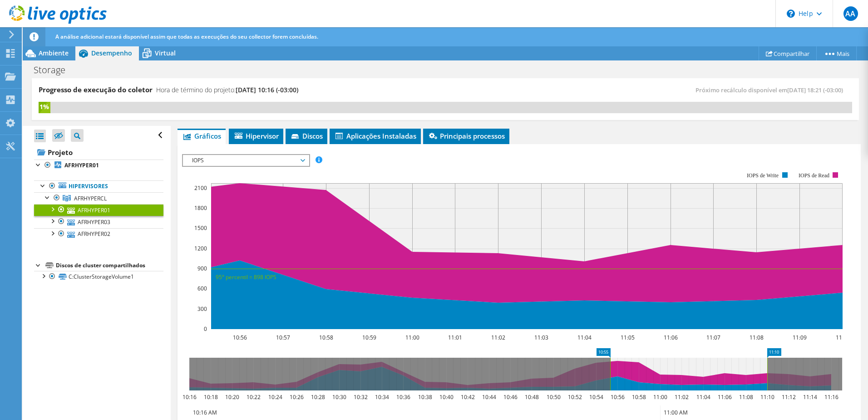
scroll to position [233, 0]
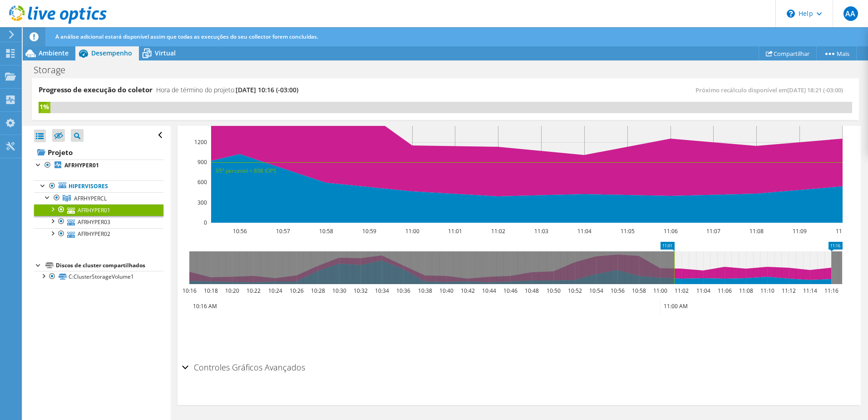
drag, startPoint x: 689, startPoint y: 277, endPoint x: 763, endPoint y: 280, distance: 73.2
click at [763, 280] on icon at bounding box center [752, 267] width 157 height 33
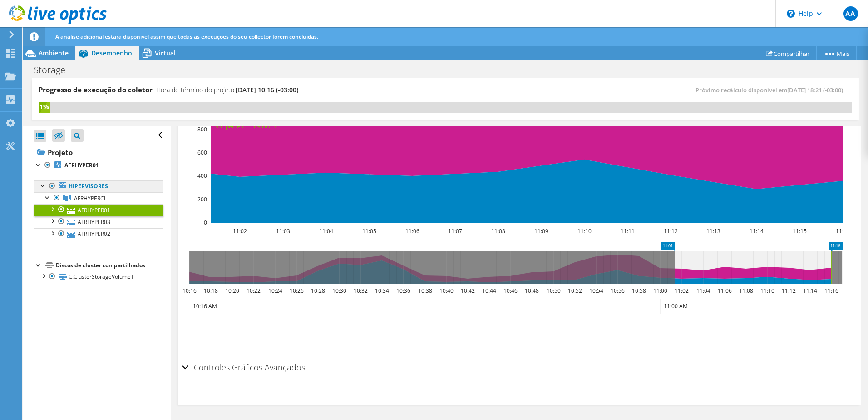
click at [91, 183] on link "Hipervisores" at bounding box center [98, 186] width 129 height 12
click at [82, 165] on b "AFRHYPER01" at bounding box center [81, 165] width 35 height 8
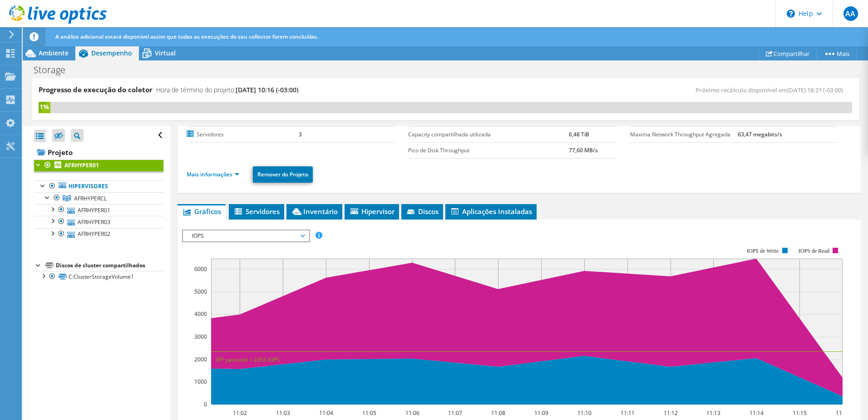
scroll to position [210, 0]
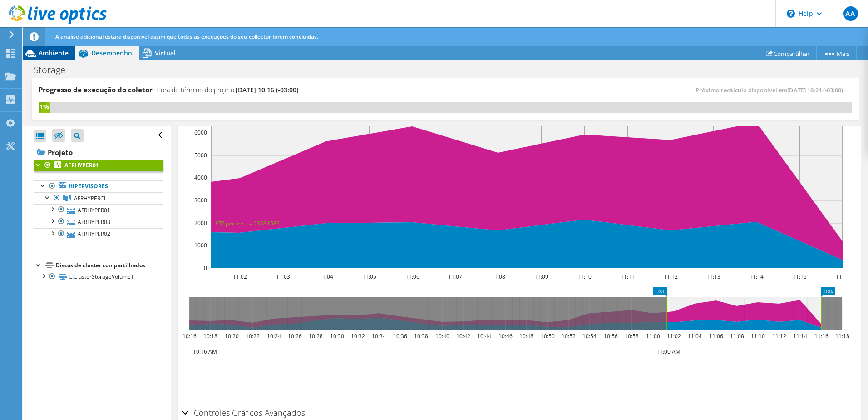
click at [53, 53] on span "Ambiente" at bounding box center [54, 53] width 30 height 9
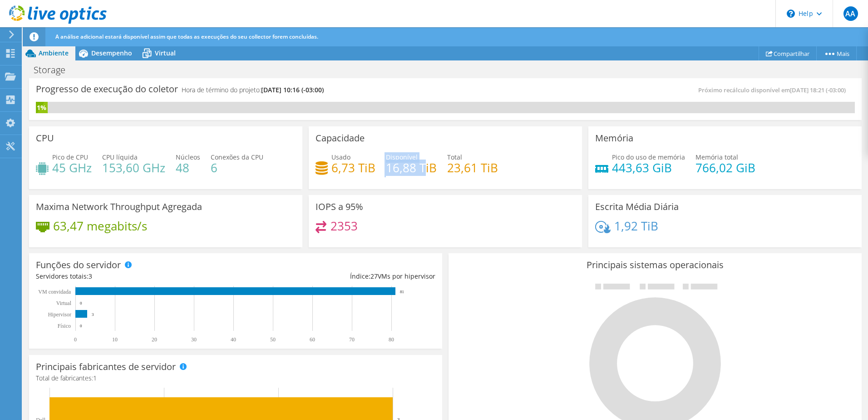
drag, startPoint x: 386, startPoint y: 167, endPoint x: 421, endPoint y: 168, distance: 35.5
click at [421, 168] on div "Usado 6,73 TiB Disponível 16,88 TiB Total 23,61 TiB" at bounding box center [446, 167] width 260 height 30
drag, startPoint x: 421, startPoint y: 168, endPoint x: 513, endPoint y: 170, distance: 92.2
click at [516, 170] on div "Usado 6,73 TiB Disponível 16,88 TiB Total 23,61 TiB" at bounding box center [446, 167] width 260 height 30
drag, startPoint x: 504, startPoint y: 169, endPoint x: 321, endPoint y: 170, distance: 183.5
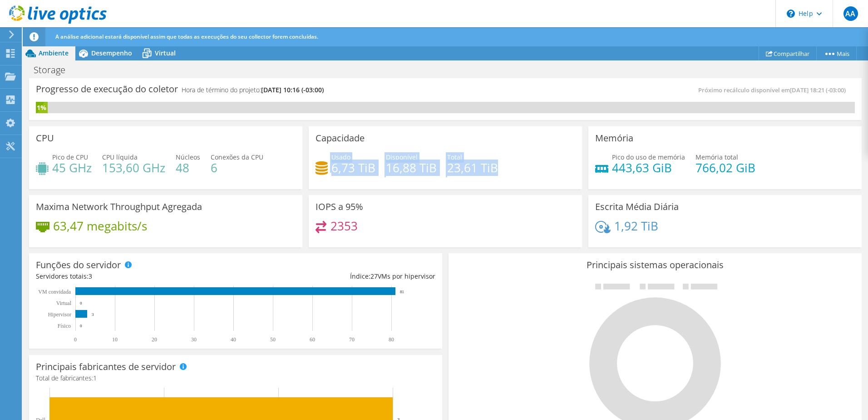
click at [321, 170] on div "Usado 6,73 TiB Disponível 16,88 TiB Total 23,61 TiB" at bounding box center [446, 167] width 260 height 30
click at [486, 163] on h4 "23,61 TiB" at bounding box center [472, 168] width 51 height 10
drag, startPoint x: 436, startPoint y: 165, endPoint x: 506, endPoint y: 165, distance: 69.9
click at [506, 165] on div "Usado 6,73 TiB Disponível 16,88 TiB Total 23,61 TiB" at bounding box center [446, 167] width 260 height 30
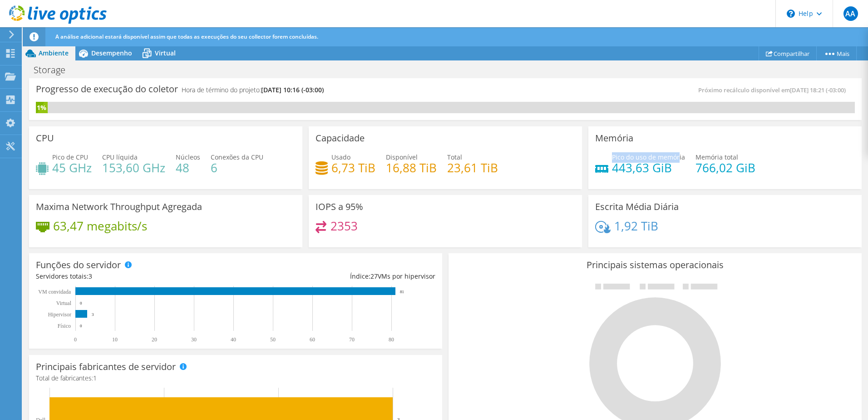
drag, startPoint x: 607, startPoint y: 155, endPoint x: 675, endPoint y: 159, distance: 67.8
click at [675, 159] on div "Pico do uso de memória 443,63 GiB" at bounding box center [640, 162] width 90 height 20
drag, startPoint x: 675, startPoint y: 159, endPoint x: 610, endPoint y: 168, distance: 66.1
click at [612, 168] on h4 "443,63 GiB" at bounding box center [648, 168] width 73 height 10
drag, startPoint x: 607, startPoint y: 169, endPoint x: 667, endPoint y: 170, distance: 60.4
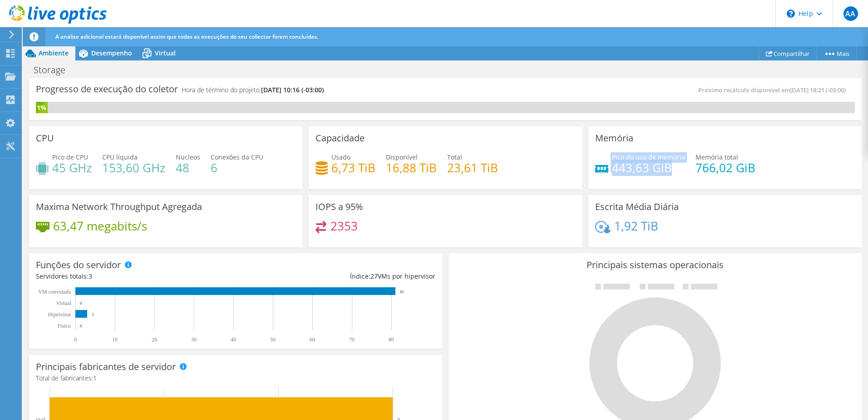
click at [667, 170] on div "Pico do uso de memória 443,63 GiB" at bounding box center [640, 162] width 90 height 20
drag, startPoint x: 668, startPoint y: 170, endPoint x: 763, endPoint y: 162, distance: 95.8
click at [766, 164] on div "Pico do uso de memória 443,63 GiB Memória total 766,02 GiB" at bounding box center [725, 167] width 260 height 30
drag, startPoint x: 592, startPoint y: 203, endPoint x: 680, endPoint y: 205, distance: 88.6
click at [680, 205] on div "Escrita Média Diária 1,92 TiB" at bounding box center [725, 221] width 273 height 53
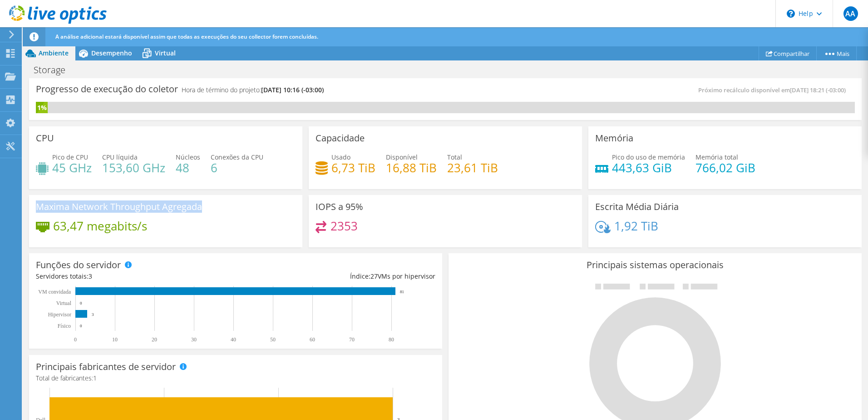
drag, startPoint x: 38, startPoint y: 208, endPoint x: 226, endPoint y: 208, distance: 188.0
click at [226, 208] on div "Maxima Network Throughput Agregada 63,47 megabits/s" at bounding box center [165, 221] width 273 height 53
drag, startPoint x: 54, startPoint y: 224, endPoint x: 193, endPoint y: 228, distance: 139.0
click at [193, 228] on div "63,47 megabits/s" at bounding box center [166, 230] width 260 height 19
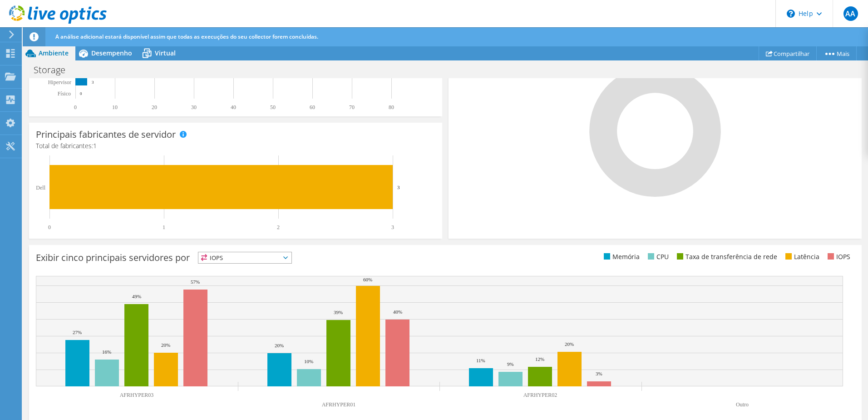
scroll to position [240, 0]
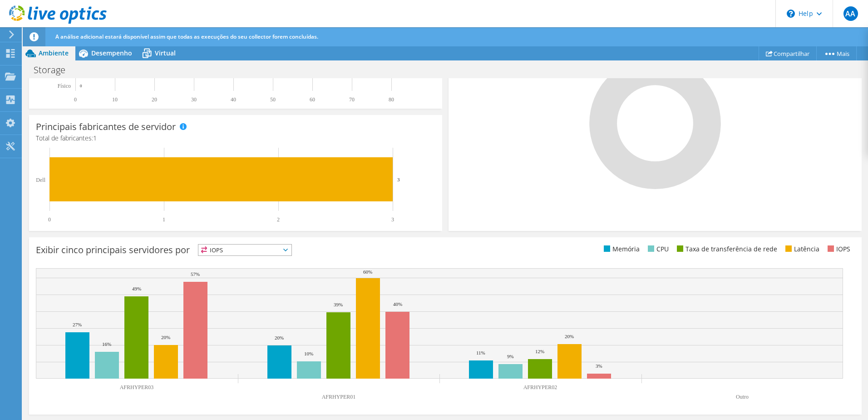
click at [266, 253] on span "IOPS" at bounding box center [244, 249] width 93 height 11
click at [259, 273] on li "Memória" at bounding box center [244, 274] width 93 height 13
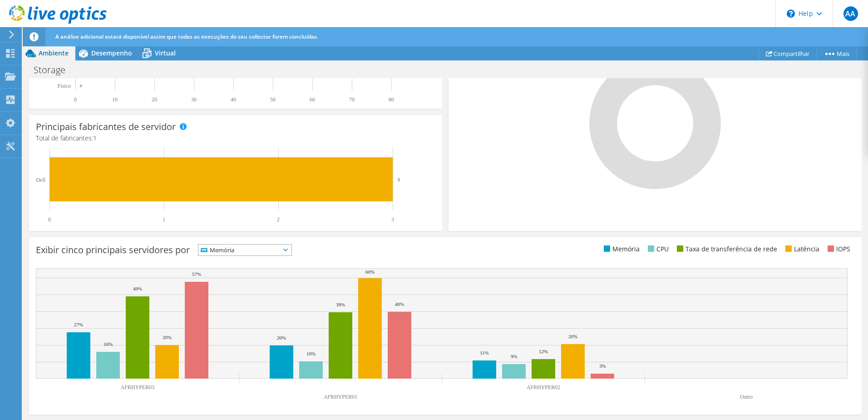
click at [275, 248] on span "Memória" at bounding box center [239, 249] width 82 height 11
click at [262, 287] on li "CPU" at bounding box center [244, 287] width 93 height 13
click at [280, 252] on span "CPU" at bounding box center [239, 249] width 82 height 11
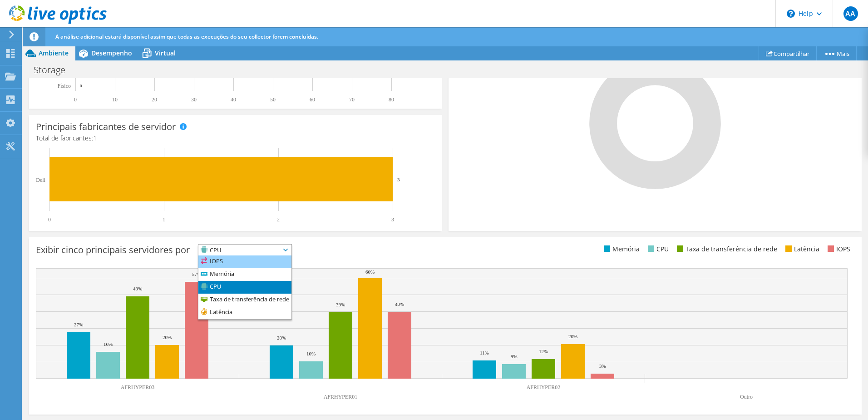
click at [272, 265] on li "IOPS" at bounding box center [244, 261] width 93 height 13
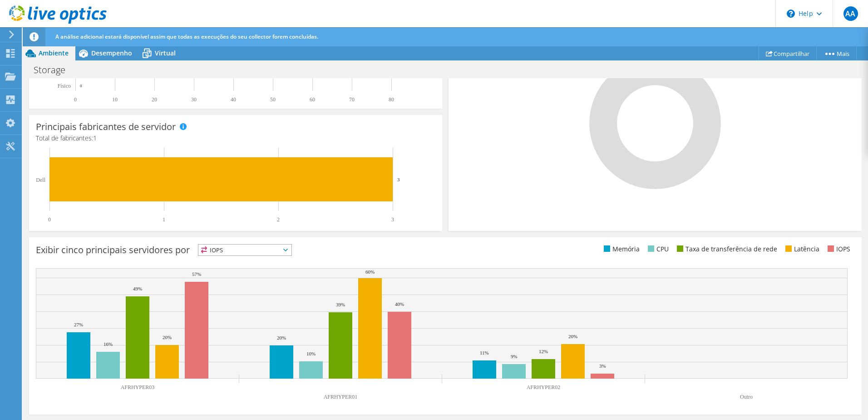
click at [241, 247] on span "IOPS" at bounding box center [239, 249] width 82 height 11
click at [306, 249] on div "Exibir cinco principais servidores por IOPS IOPS" at bounding box center [241, 251] width 410 height 15
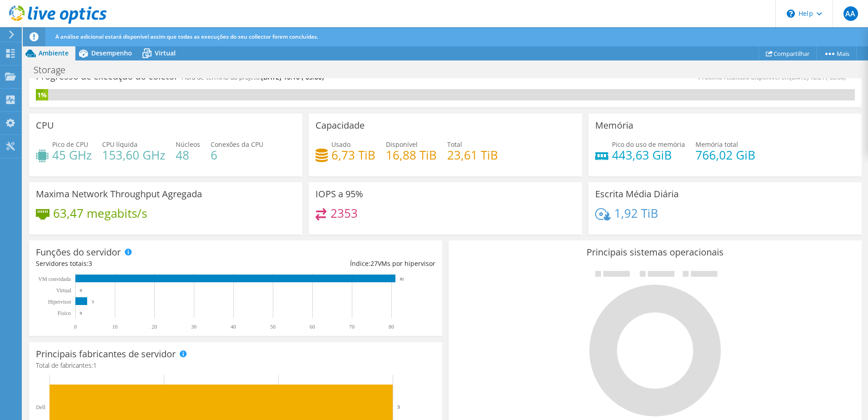
scroll to position [0, 0]
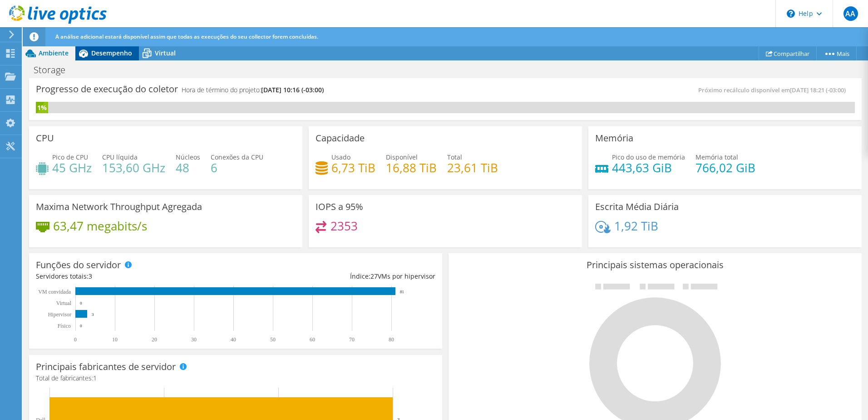
click at [95, 50] on span "Desempenho" at bounding box center [111, 53] width 41 height 9
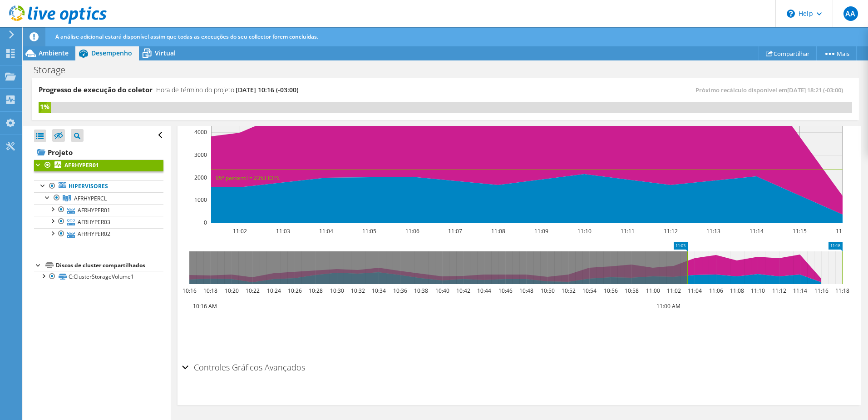
drag, startPoint x: 784, startPoint y: 262, endPoint x: 816, endPoint y: 262, distance: 32.2
click at [816, 262] on icon at bounding box center [765, 267] width 155 height 33
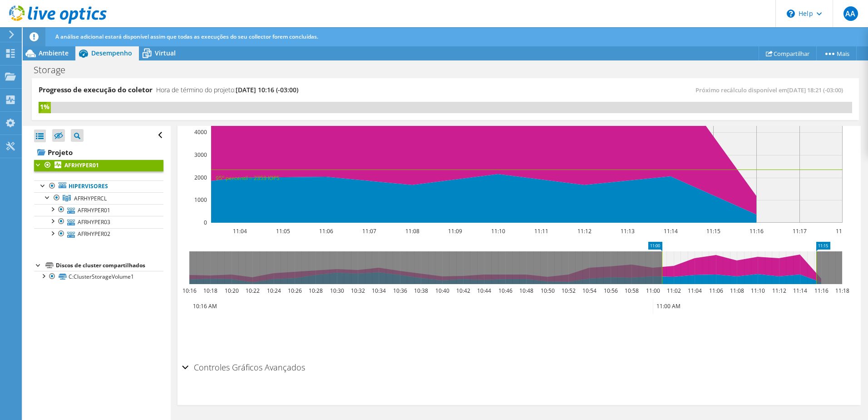
drag, startPoint x: 806, startPoint y: 262, endPoint x: 782, endPoint y: 263, distance: 24.1
click at [782, 263] on icon at bounding box center [739, 267] width 154 height 33
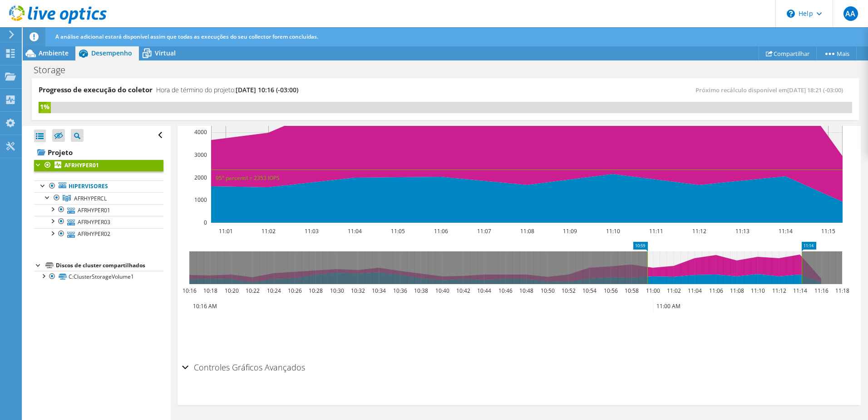
drag, startPoint x: 735, startPoint y: 265, endPoint x: 730, endPoint y: 282, distance: 18.0
click at [730, 282] on icon at bounding box center [725, 267] width 154 height 33
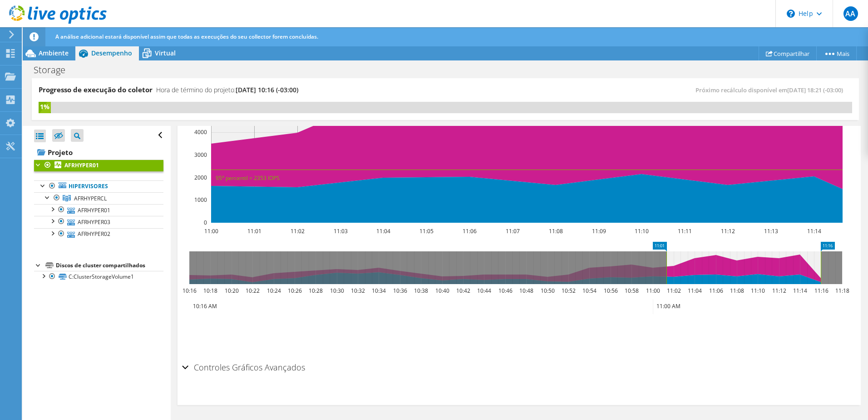
drag, startPoint x: 734, startPoint y: 262, endPoint x: 748, endPoint y: 267, distance: 14.5
click at [748, 267] on icon at bounding box center [744, 267] width 154 height 33
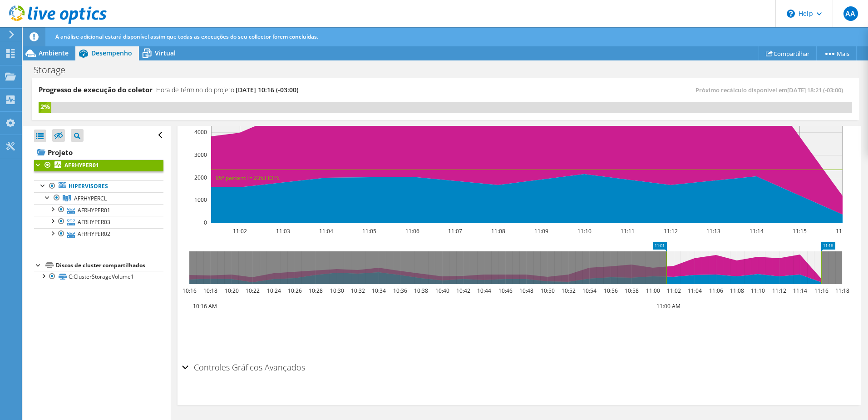
click at [581, 362] on div "Controles Gráficos Avançados" at bounding box center [519, 368] width 674 height 20
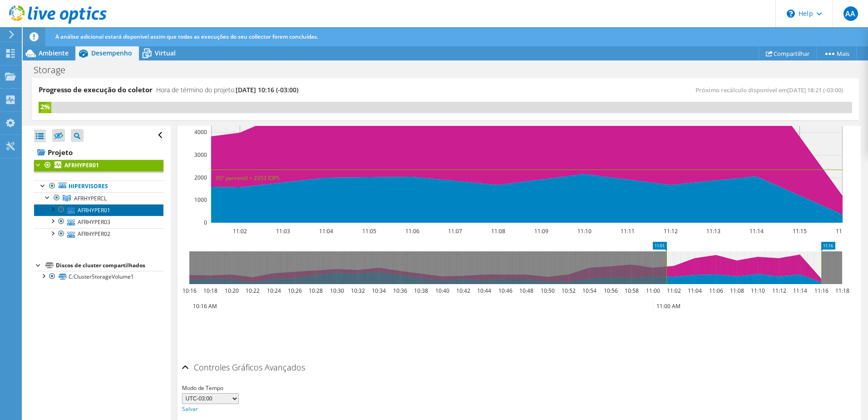
click at [105, 211] on link "AFRHYPER01" at bounding box center [98, 210] width 129 height 12
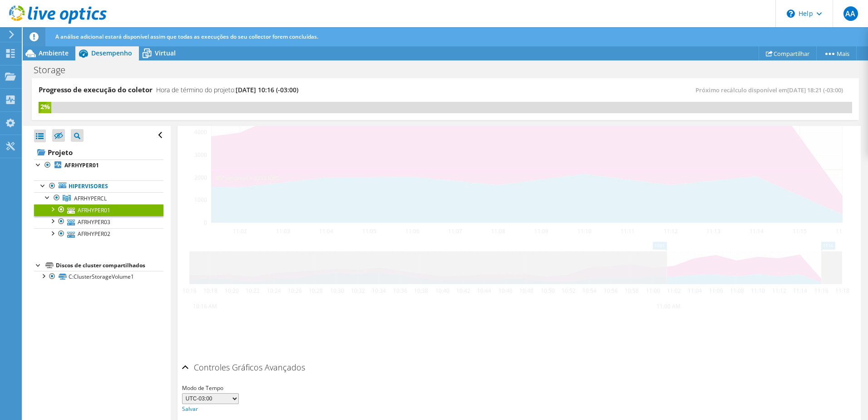
scroll to position [233, 0]
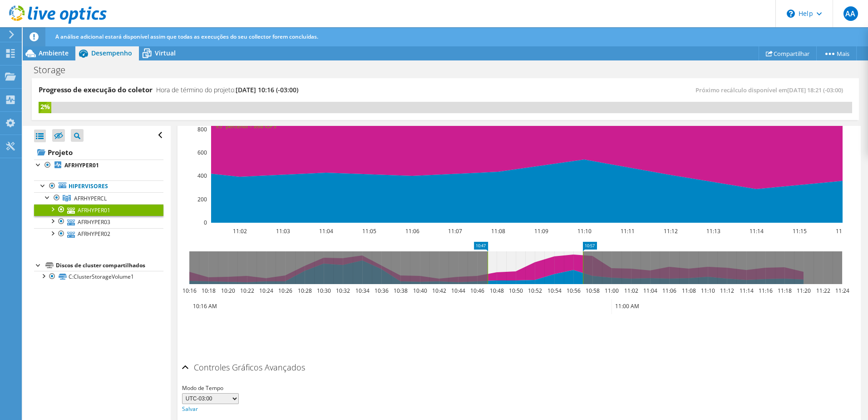
drag, startPoint x: 575, startPoint y: 267, endPoint x: 488, endPoint y: 268, distance: 87.7
click at [488, 268] on g at bounding box center [515, 267] width 653 height 33
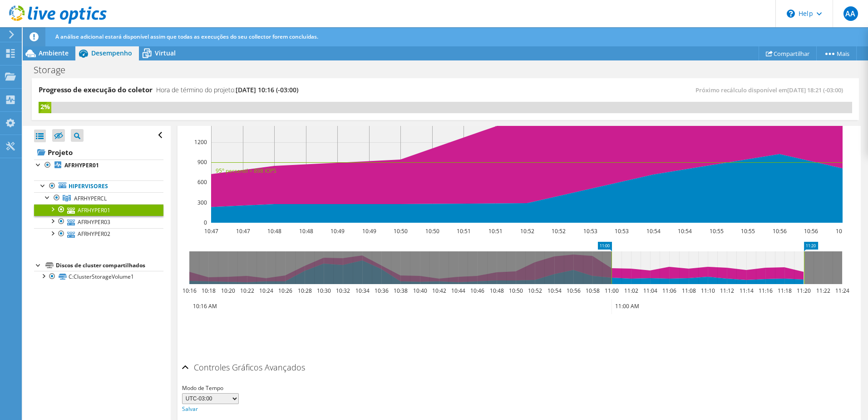
drag, startPoint x: 633, startPoint y: 261, endPoint x: 804, endPoint y: 261, distance: 171.2
click at [804, 261] on g at bounding box center [515, 267] width 653 height 33
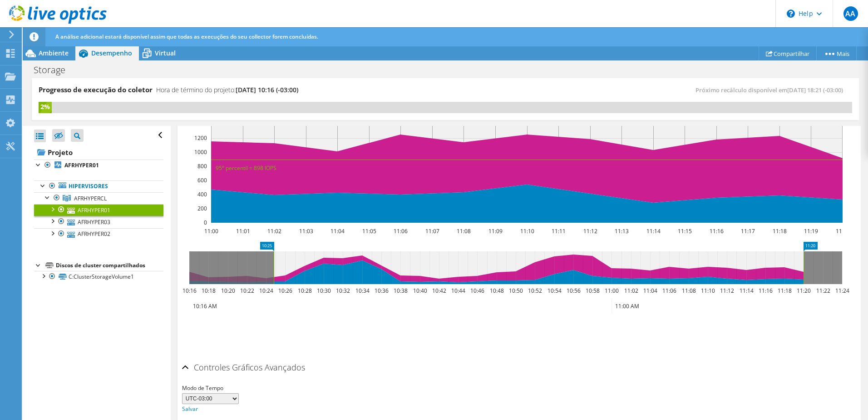
drag, startPoint x: 611, startPoint y: 261, endPoint x: 273, endPoint y: 297, distance: 339.8
click at [273, 297] on icon "11:20 10:25 10:16 10:18 10:20 10:22 10:24 10:26 10:28 10:30 10:32 10:34 10:36 1…" at bounding box center [516, 278] width 668 height 73
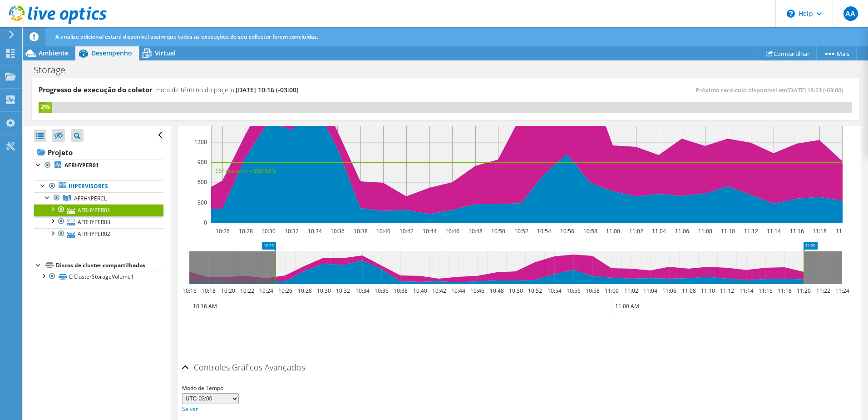
click at [360, 256] on icon at bounding box center [540, 267] width 528 height 33
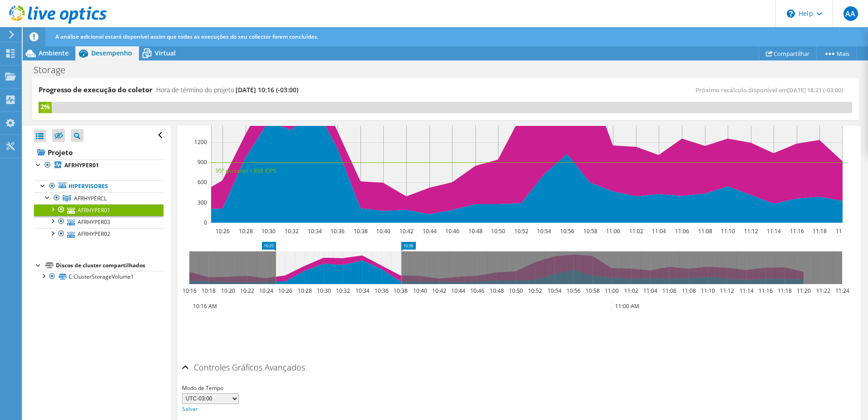
drag, startPoint x: 805, startPoint y: 257, endPoint x: 389, endPoint y: 261, distance: 416.0
click at [400, 261] on rect at bounding box center [402, 267] width 4 height 33
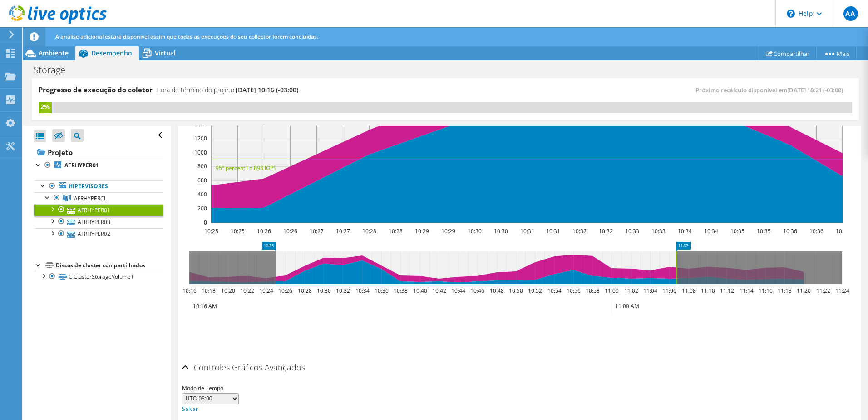
drag, startPoint x: 391, startPoint y: 263, endPoint x: 677, endPoint y: 263, distance: 285.7
click at [677, 263] on rect at bounding box center [677, 267] width 4 height 33
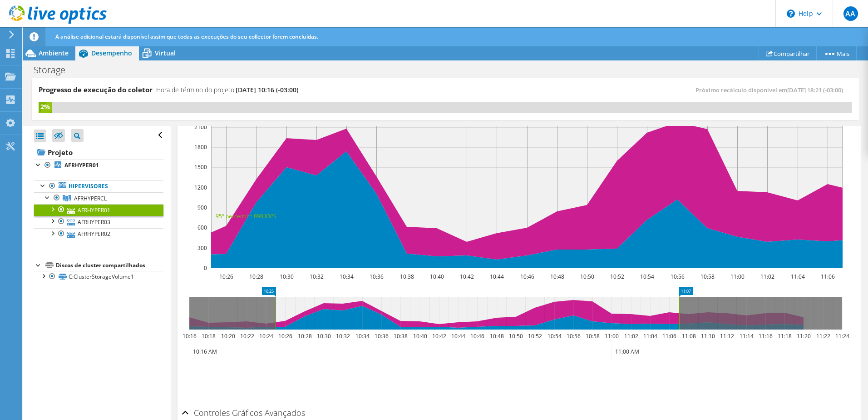
scroll to position [52, 0]
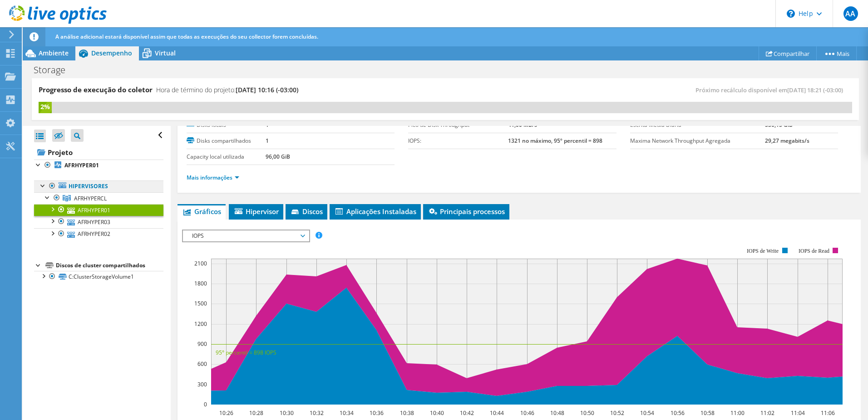
click at [93, 188] on link "Hipervisores" at bounding box center [98, 186] width 129 height 12
click at [88, 166] on b "AFRHYPER01" at bounding box center [81, 165] width 35 height 8
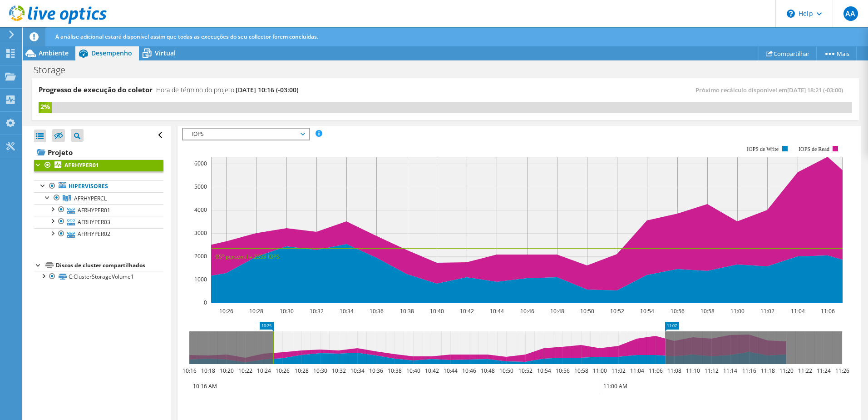
scroll to position [233, 0]
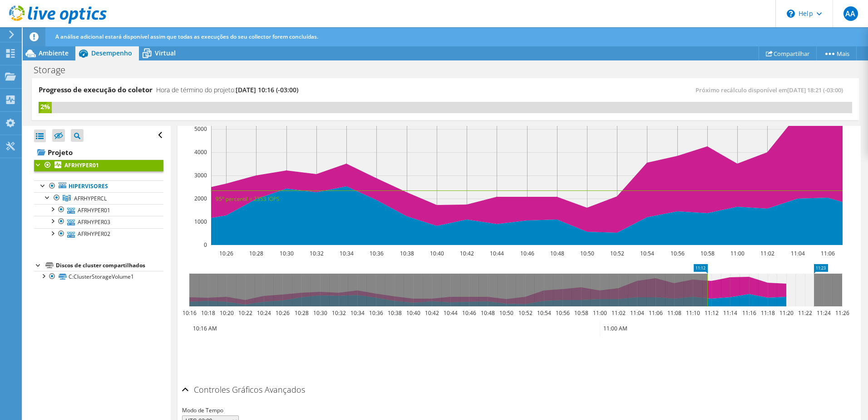
drag, startPoint x: 788, startPoint y: 292, endPoint x: 708, endPoint y: 299, distance: 81.1
click at [708, 299] on g at bounding box center [515, 289] width 653 height 33
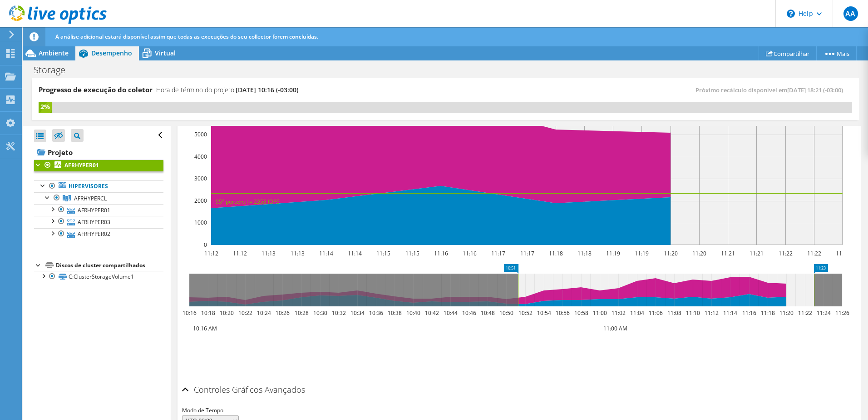
drag, startPoint x: 818, startPoint y: 286, endPoint x: 514, endPoint y: 297, distance: 304.1
click at [514, 297] on g at bounding box center [515, 289] width 653 height 33
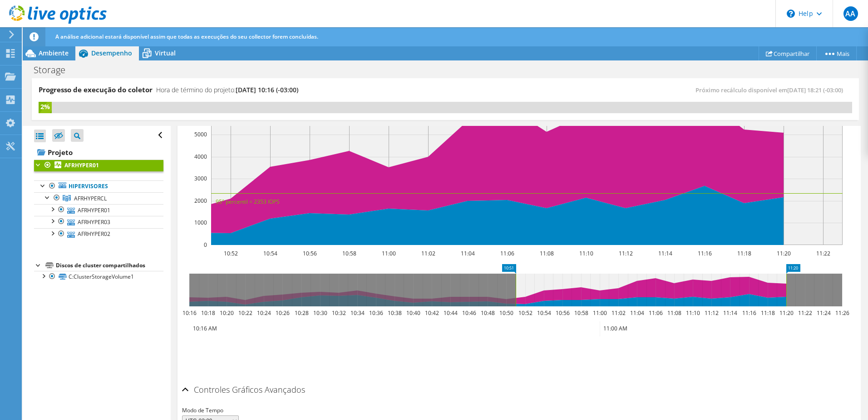
drag, startPoint x: 813, startPoint y: 281, endPoint x: 785, endPoint y: 284, distance: 27.9
click at [785, 284] on rect at bounding box center [787, 289] width 4 height 33
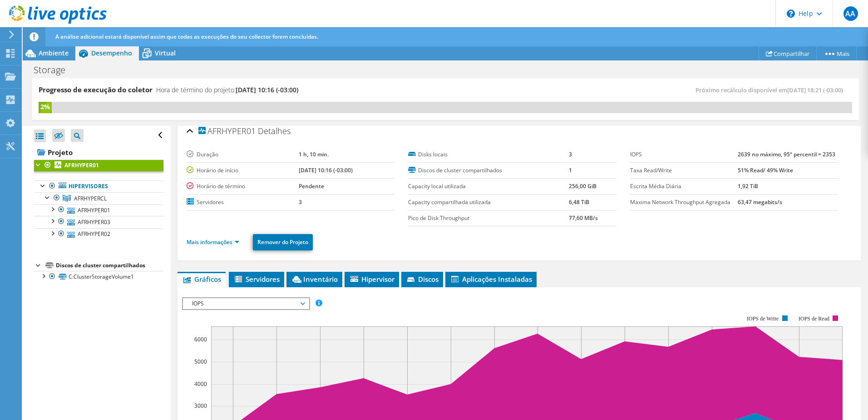
scroll to position [0, 0]
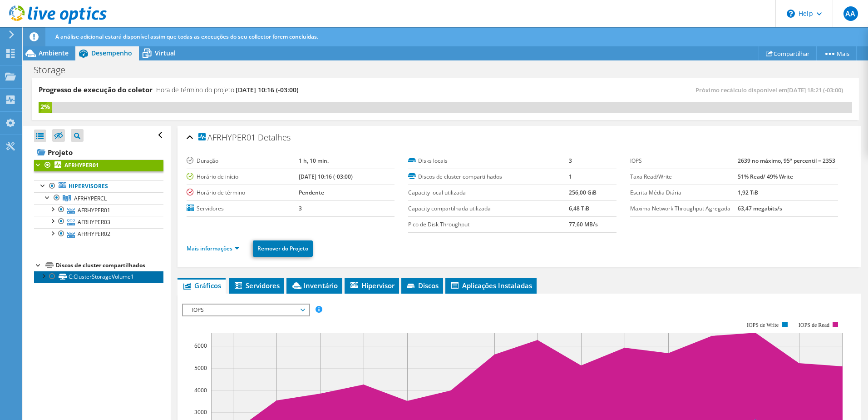
click at [102, 278] on link "C:ClusterStorageVolume1" at bounding box center [98, 277] width 129 height 12
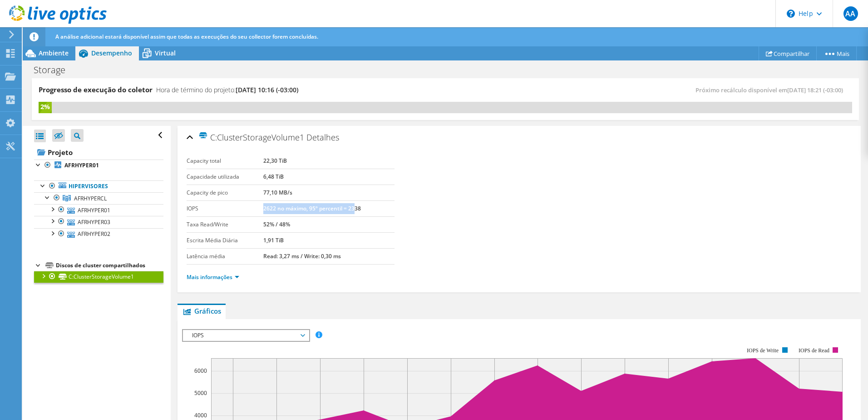
drag, startPoint x: 262, startPoint y: 210, endPoint x: 345, endPoint y: 206, distance: 82.7
click at [353, 208] on b "2622 no máximo, 95º percentil = 2338" at bounding box center [312, 208] width 98 height 8
click at [91, 161] on b "AFRHYPER01" at bounding box center [81, 165] width 35 height 8
